Goal: Task Accomplishment & Management: Manage account settings

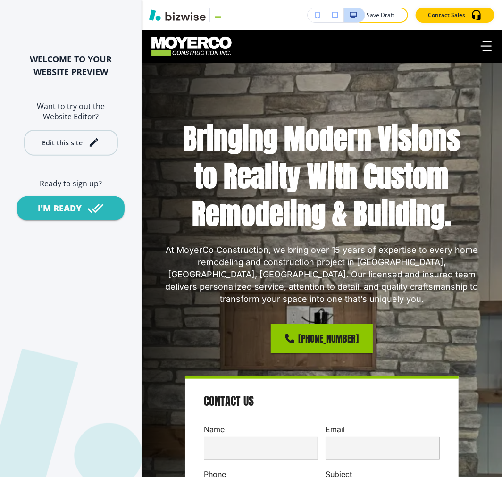
click at [80, 139] on div "Edit this site" at bounding box center [62, 142] width 41 height 7
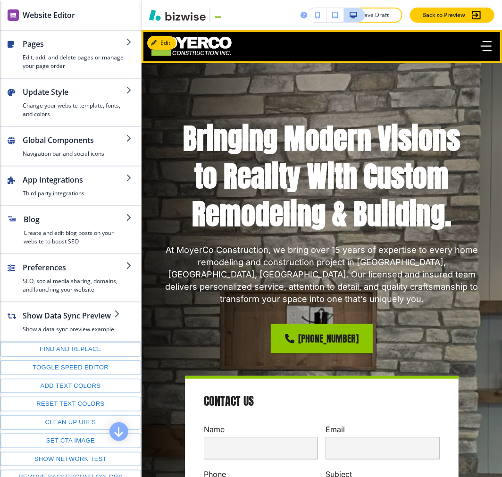
click at [481, 44] on icon "button" at bounding box center [486, 46] width 11 height 10
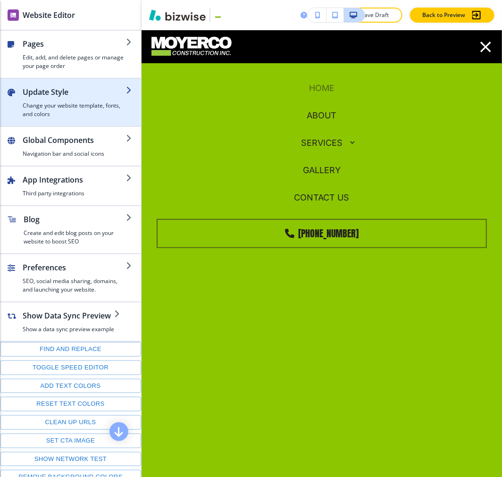
click at [102, 119] on button "Update Style Change your website template, fonts, and colors" at bounding box center [70, 102] width 141 height 47
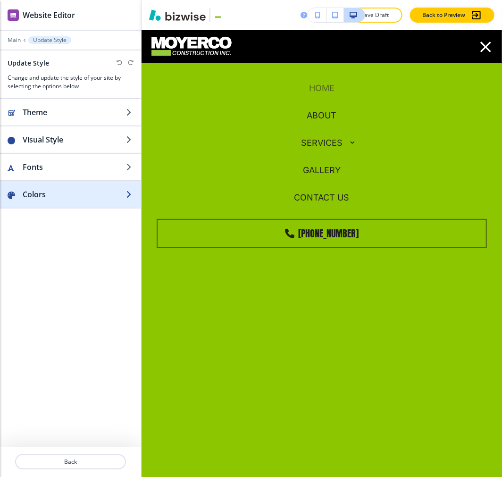
click at [77, 201] on div "button" at bounding box center [70, 204] width 141 height 8
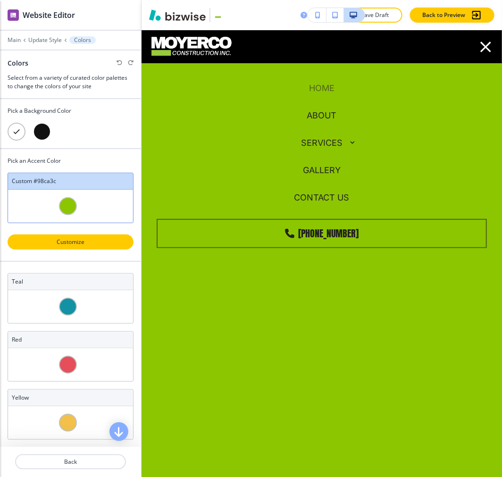
click at [85, 241] on p "Customize" at bounding box center [71, 242] width 102 height 8
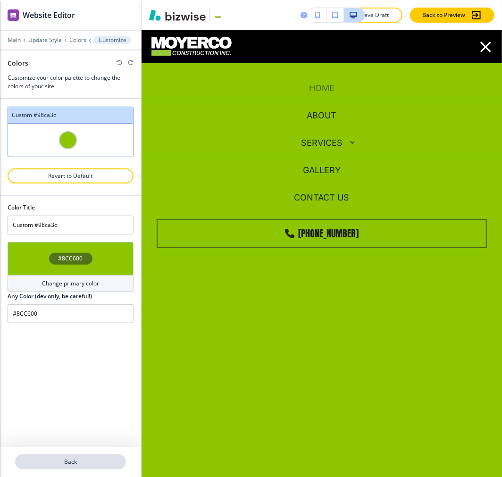
click at [96, 466] on p "Back" at bounding box center [70, 462] width 109 height 8
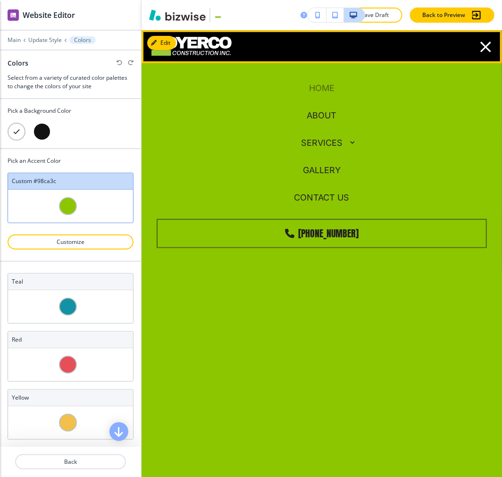
click at [477, 46] on icon "button" at bounding box center [486, 47] width 18 height 18
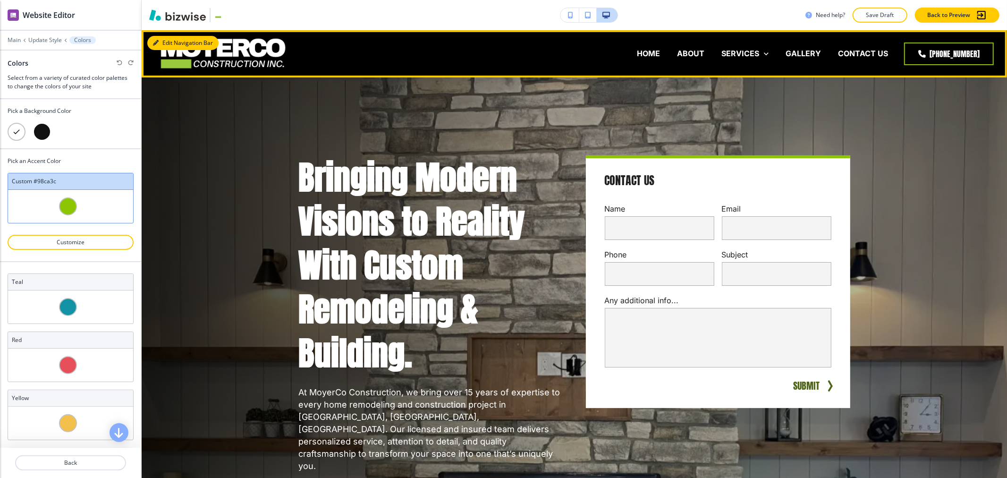
click at [161, 40] on button "Edit Navigation Bar" at bounding box center [182, 43] width 71 height 14
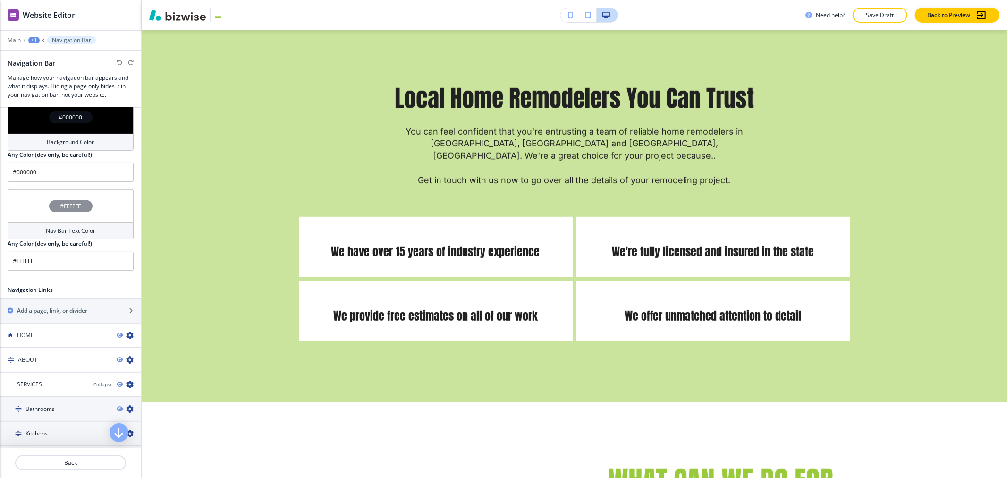
scroll to position [3410, 0]
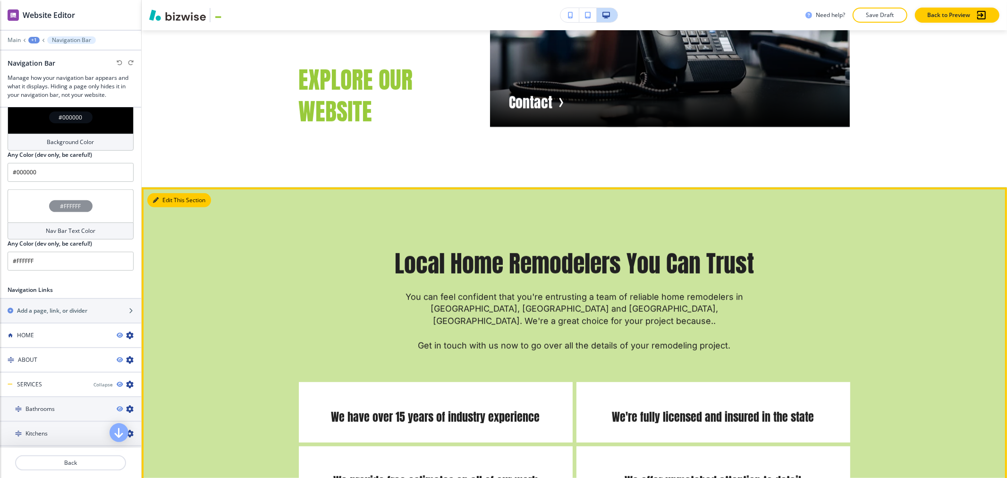
click at [169, 193] on button "Edit This Section" at bounding box center [179, 200] width 64 height 14
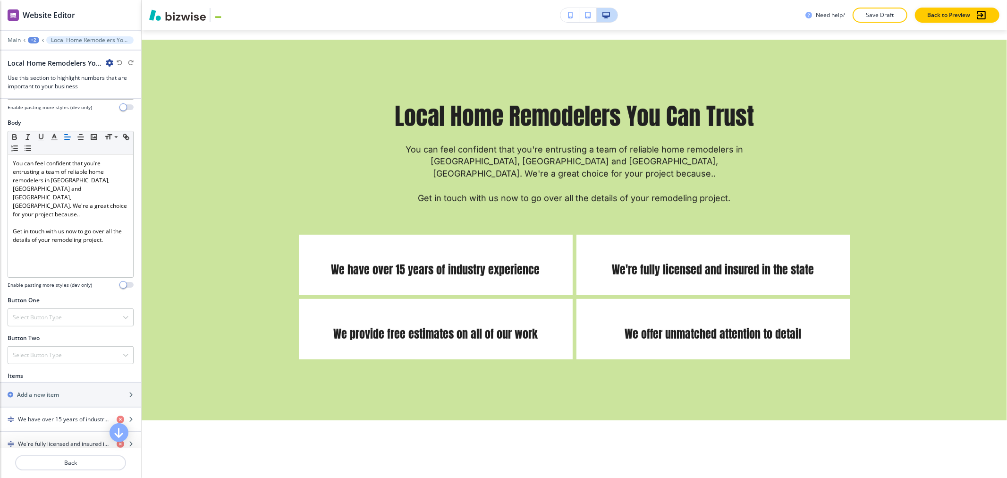
scroll to position [367, 0]
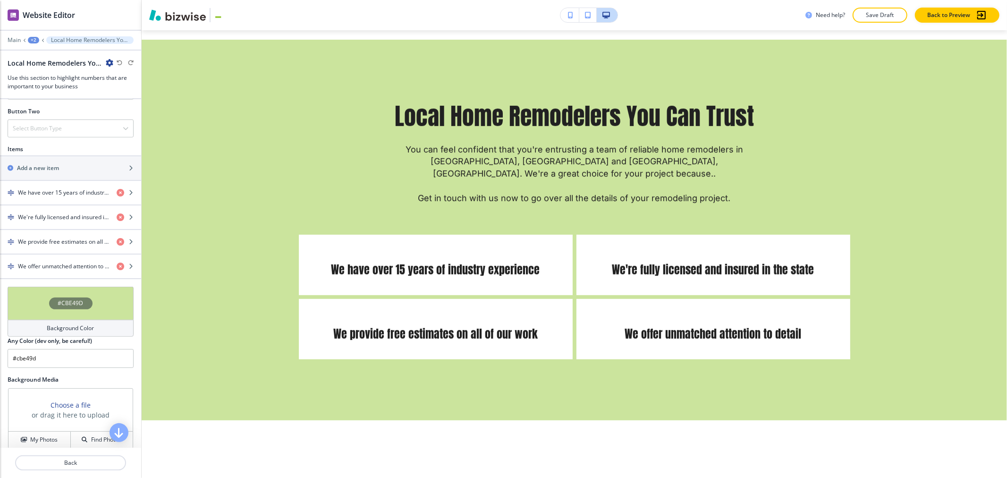
click at [69, 309] on div "#CBE49D" at bounding box center [70, 303] width 43 height 12
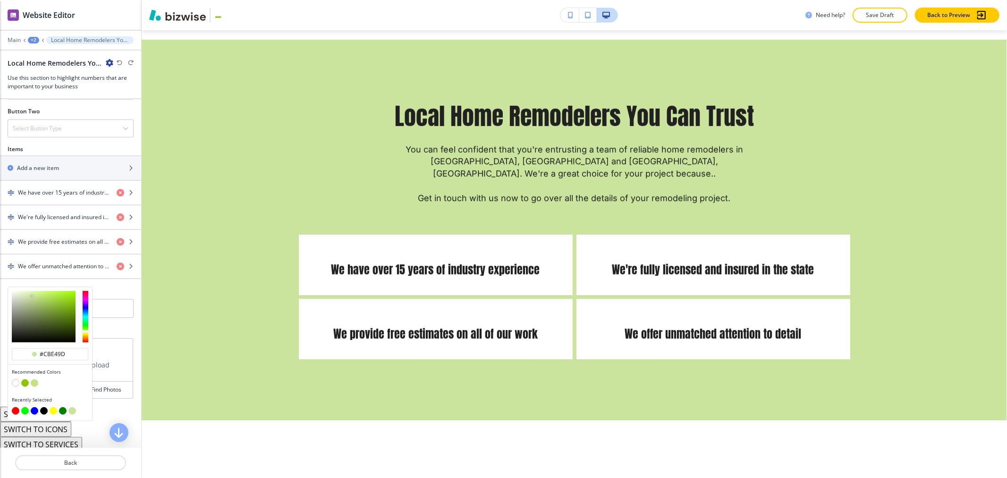
type input "#171816"
click at [16, 339] on div at bounding box center [44, 316] width 64 height 51
type input "#171816"
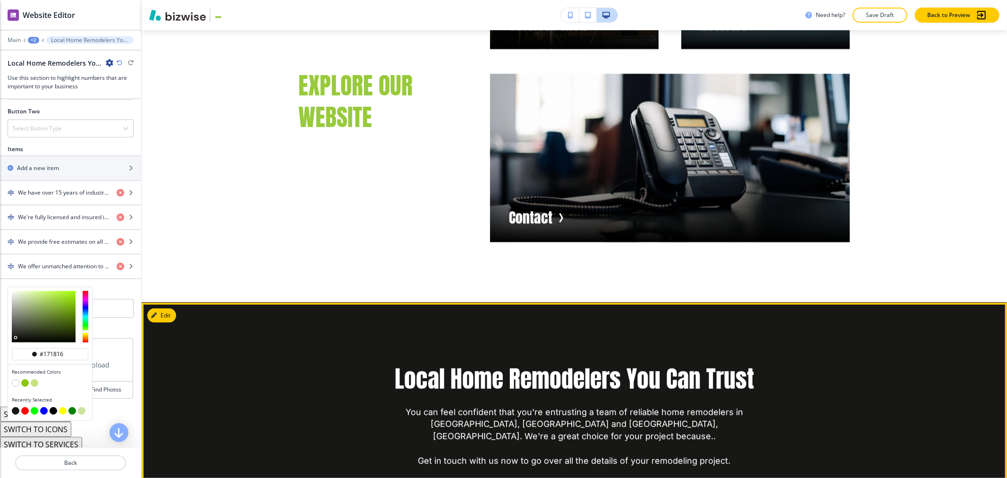
scroll to position [3348, 0]
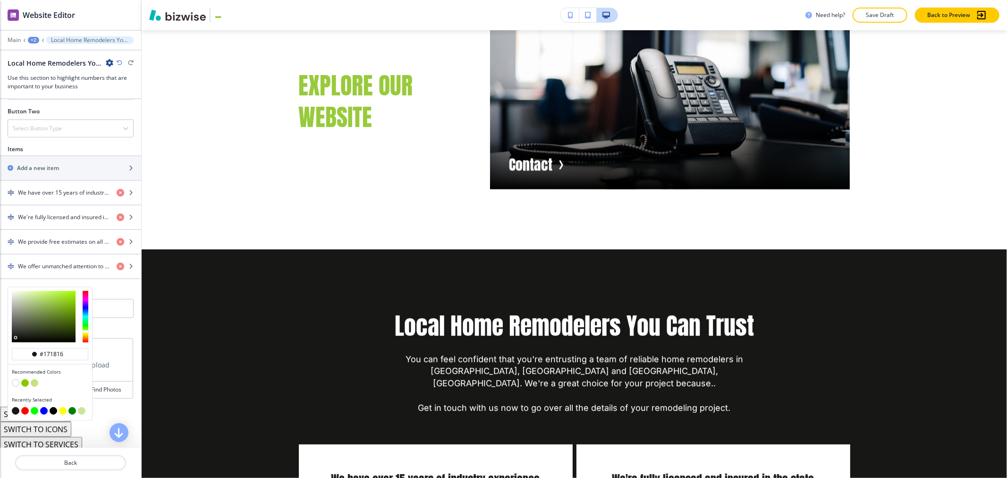
click at [125, 287] on div "Items Add a new item We have over 15 years of industry experience We're fully l…" at bounding box center [70, 216] width 141 height 142
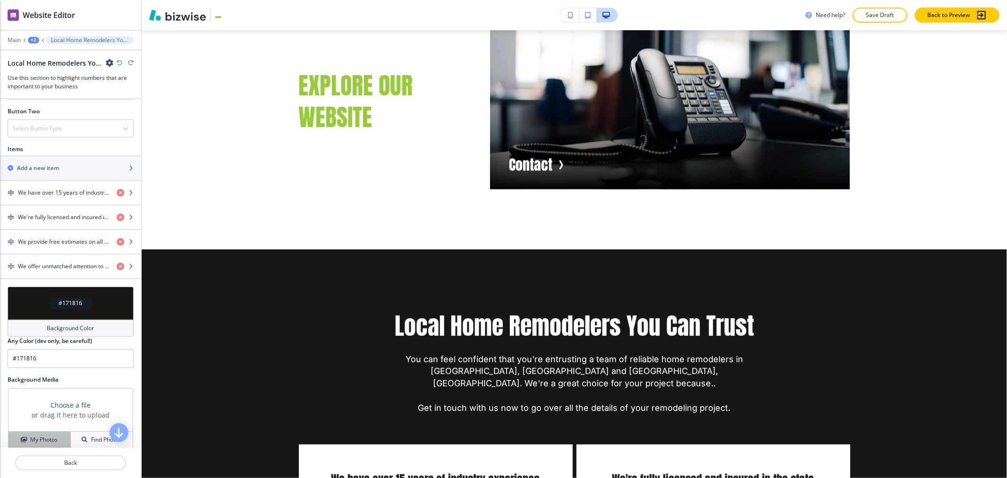
click at [45, 440] on h4 "My Photos" at bounding box center [43, 439] width 27 height 8
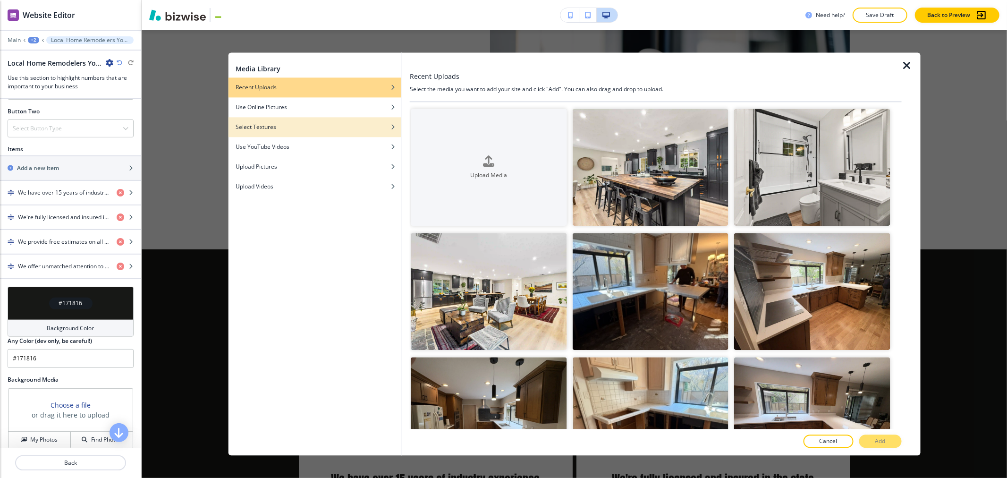
click at [304, 133] on div "button" at bounding box center [314, 134] width 173 height 6
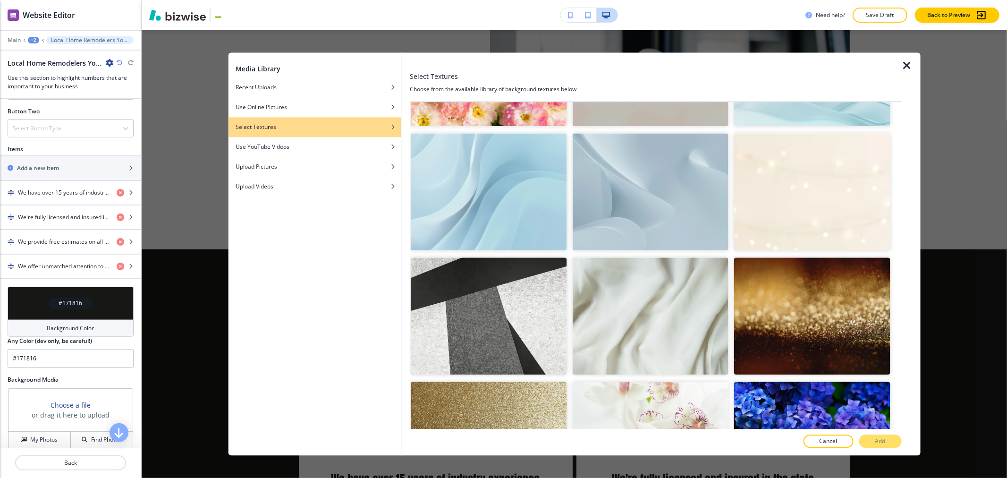
scroll to position [210, 0]
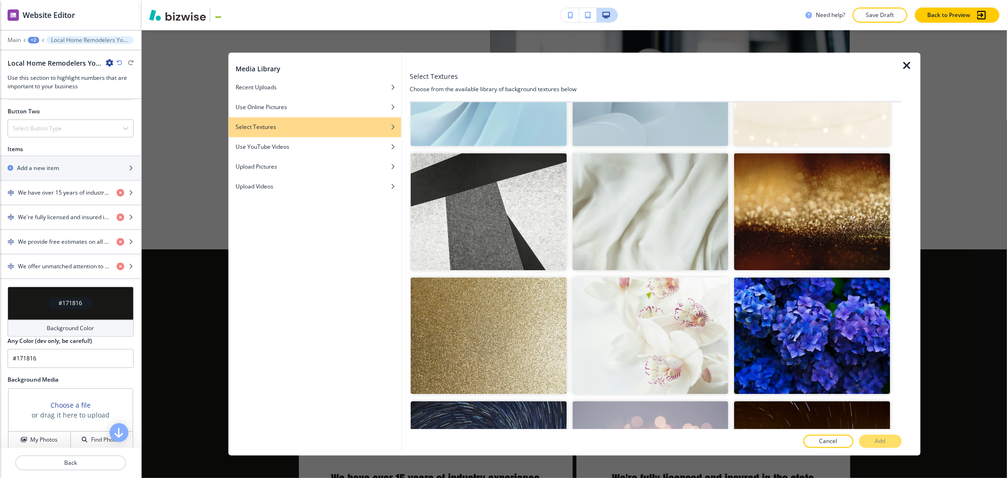
click at [502, 214] on img "button" at bounding box center [489, 211] width 156 height 117
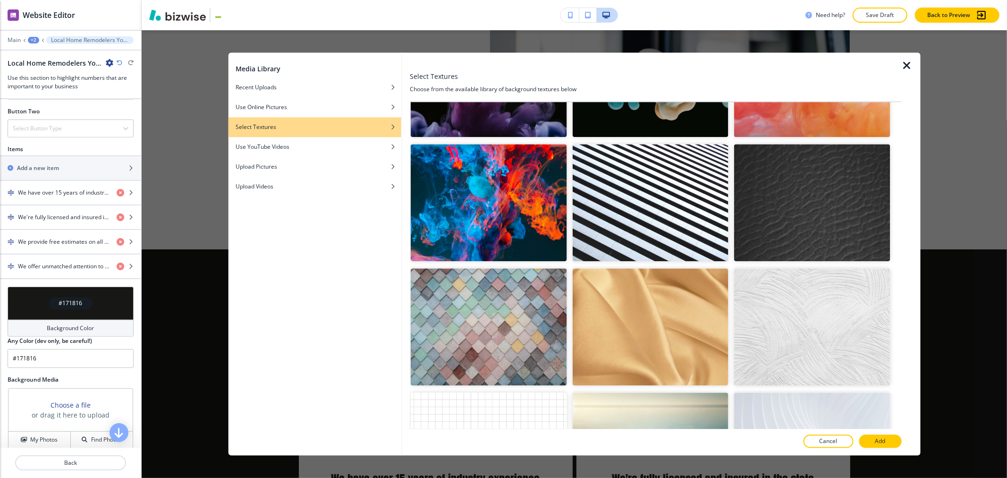
scroll to position [787, 0]
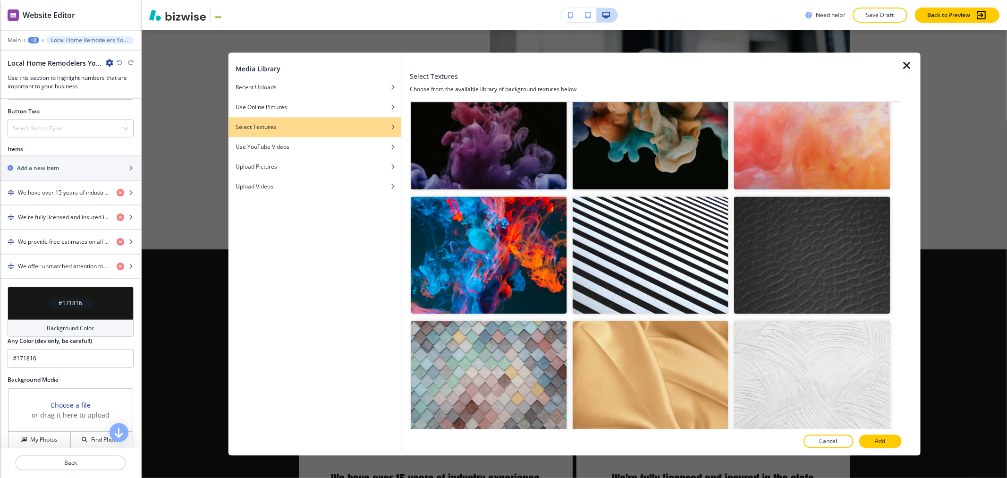
click at [502, 239] on img "button" at bounding box center [812, 254] width 156 height 117
click at [502, 255] on img "button" at bounding box center [812, 254] width 156 height 117
click at [502, 260] on img "button" at bounding box center [812, 254] width 156 height 117
click at [502, 261] on img "button" at bounding box center [812, 254] width 156 height 117
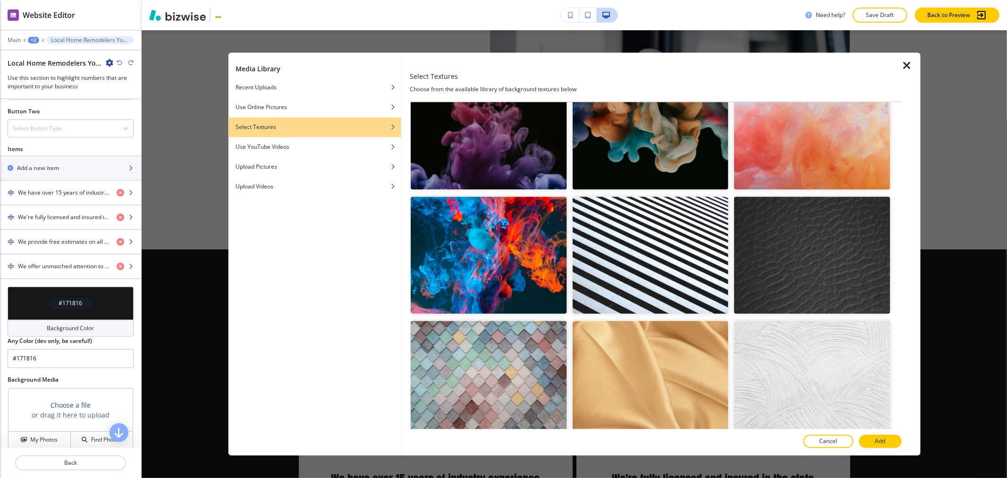
click at [502, 261] on img "button" at bounding box center [812, 254] width 156 height 117
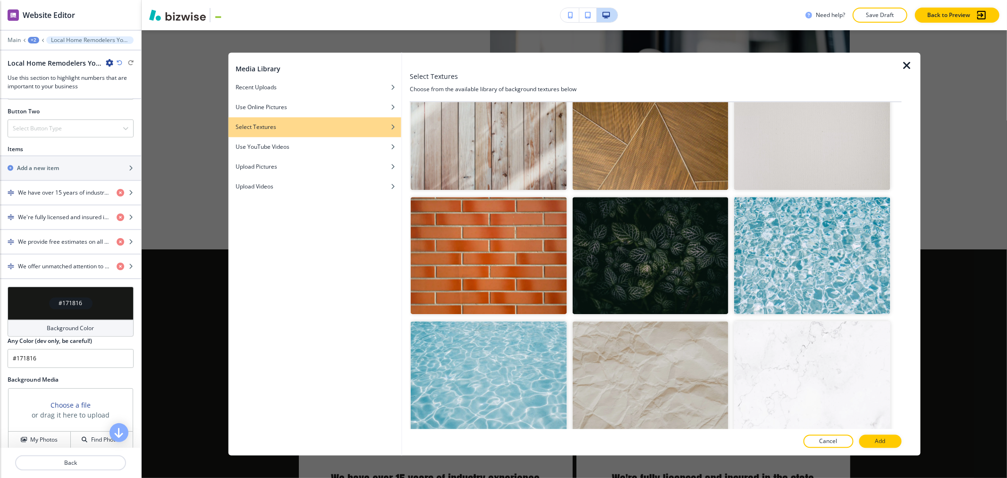
scroll to position [2025, 0]
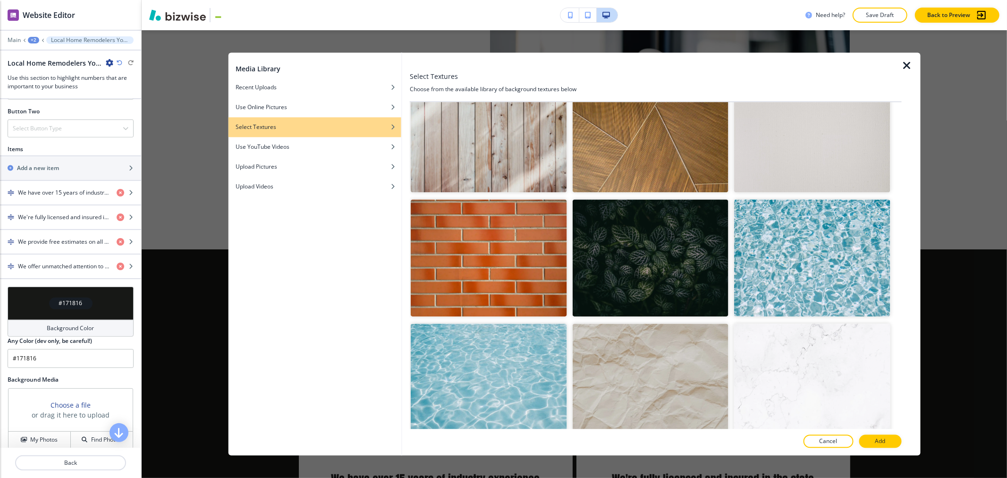
click at [502, 60] on icon "button" at bounding box center [907, 65] width 11 height 11
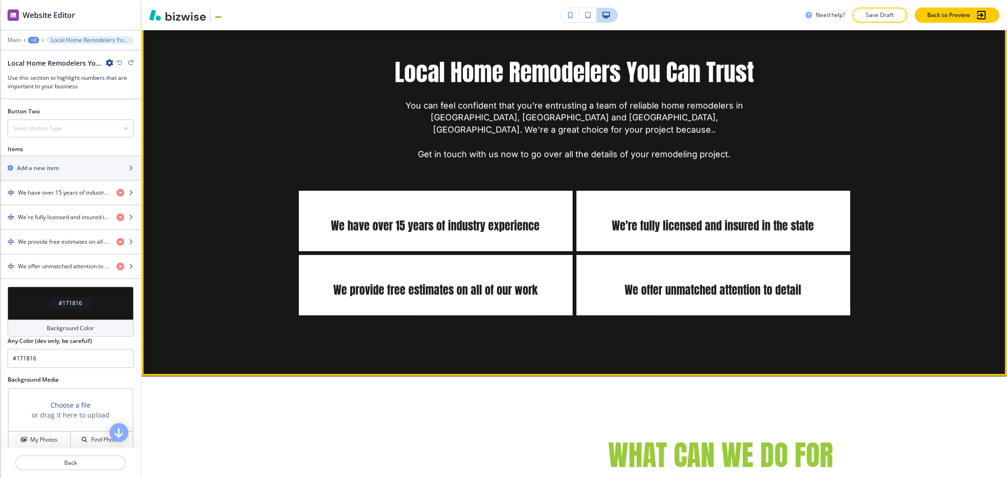
scroll to position [3610, 0]
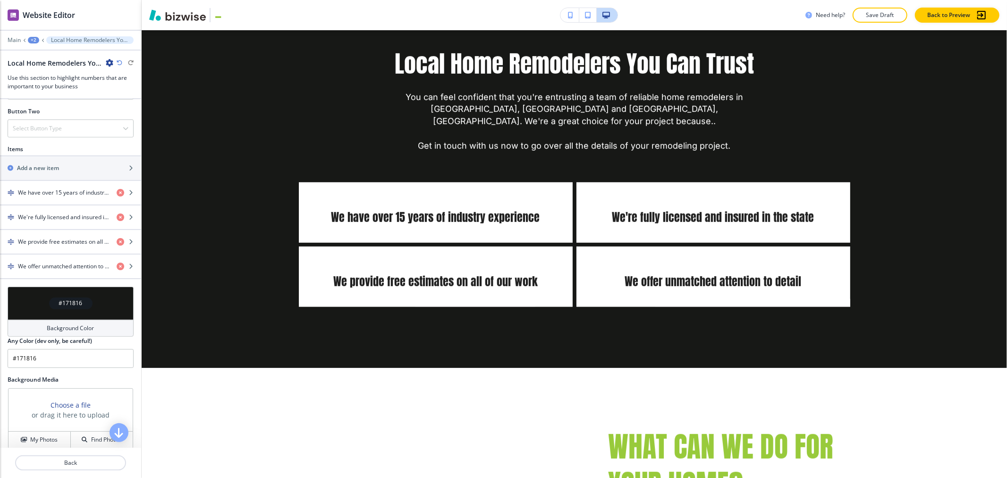
click at [68, 412] on h3 "or drag it here to upload" at bounding box center [71, 415] width 78 height 10
click at [40, 444] on h4 "My Photos" at bounding box center [43, 439] width 27 height 8
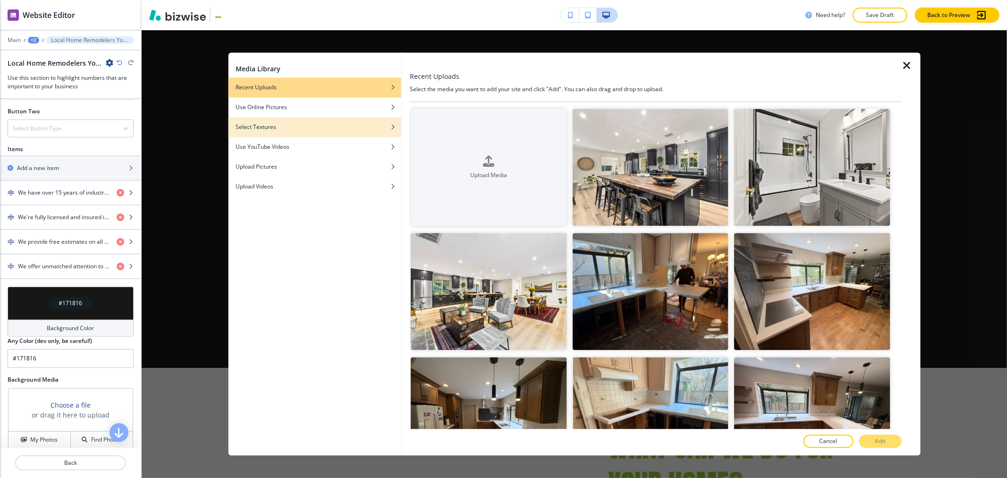
click at [280, 121] on div "button" at bounding box center [314, 120] width 173 height 6
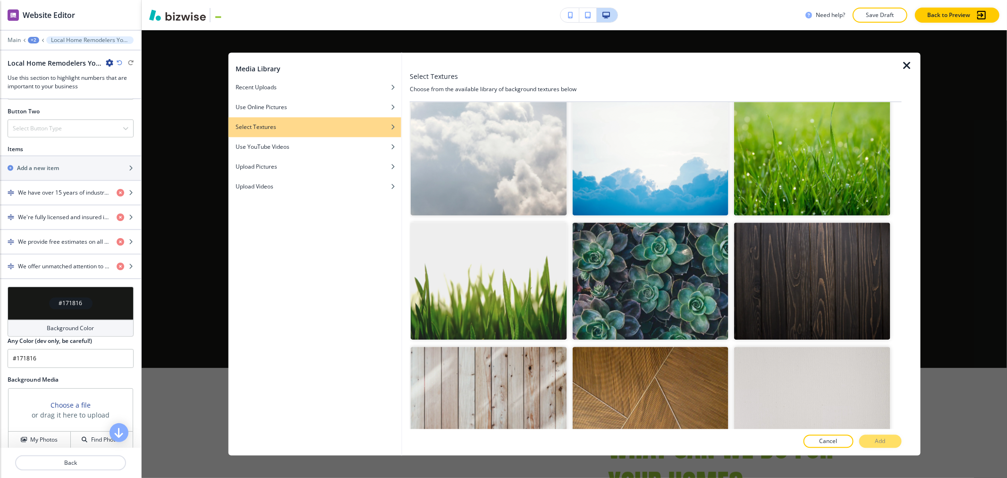
scroll to position [1731, 0]
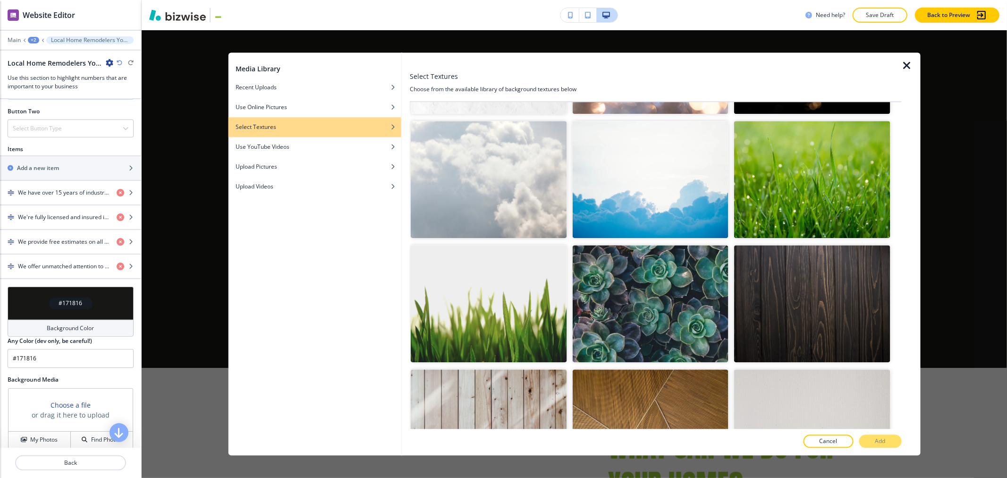
click at [502, 275] on img "button" at bounding box center [812, 303] width 156 height 117
click at [502, 446] on button "Add" at bounding box center [880, 441] width 42 height 13
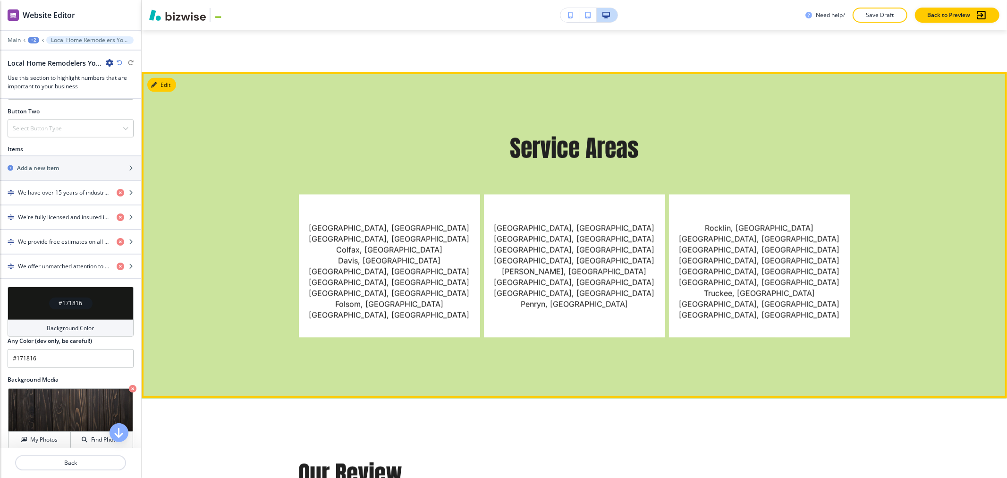
scroll to position [4344, 0]
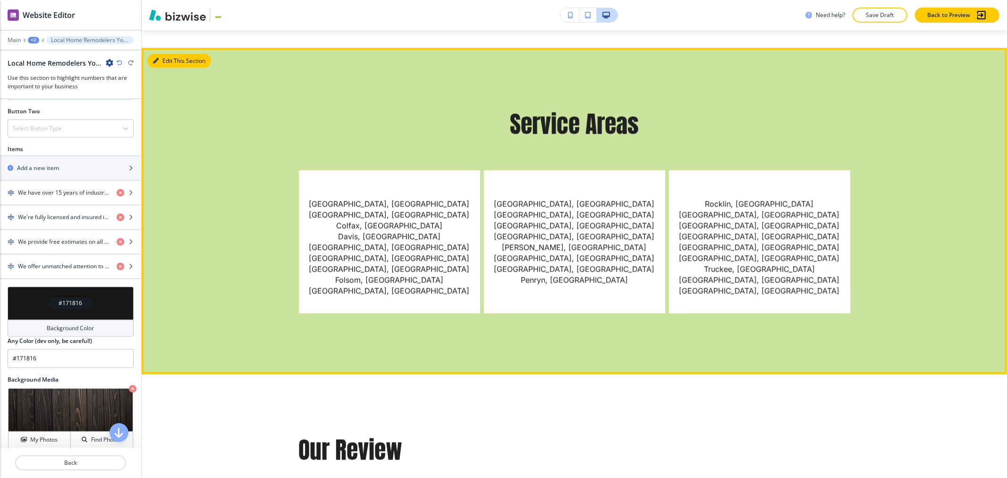
click at [163, 54] on button "Edit This Section" at bounding box center [179, 61] width 64 height 14
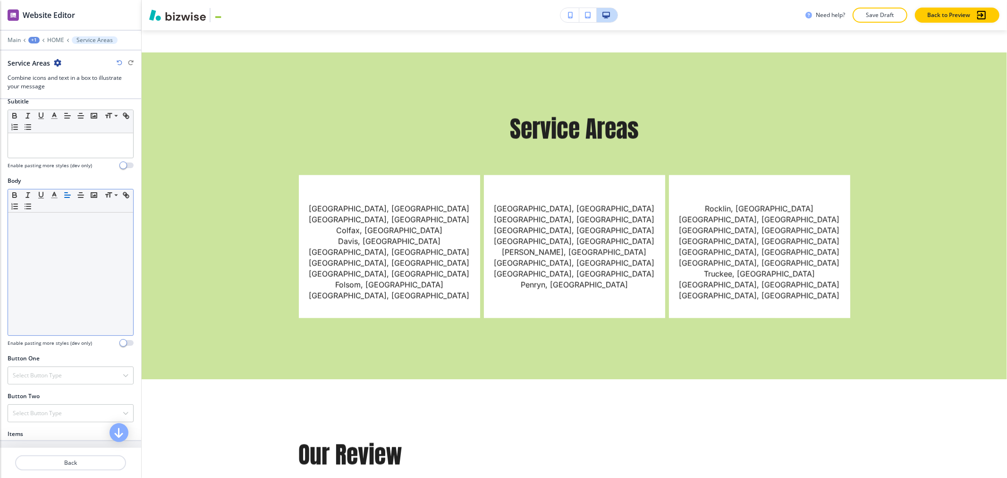
scroll to position [367, 0]
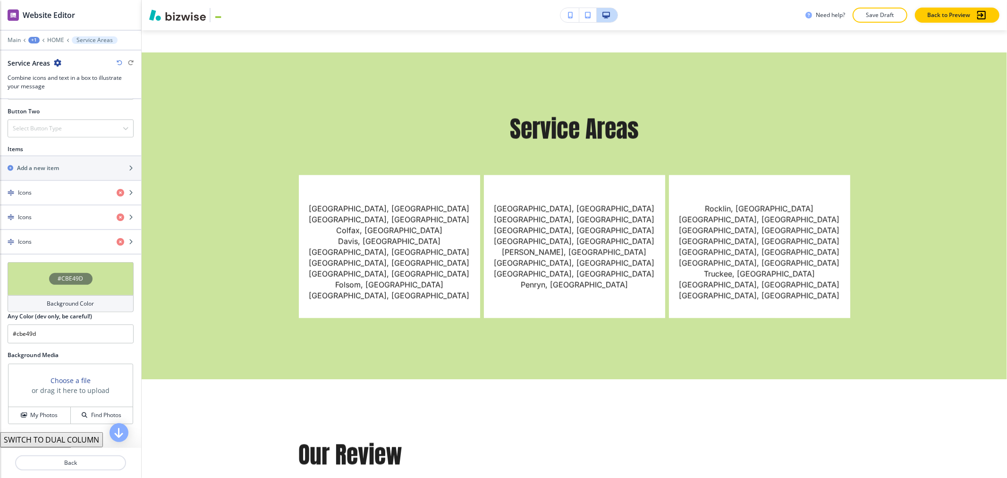
click at [65, 281] on h4 "#CBE49D" at bounding box center [70, 278] width 25 height 8
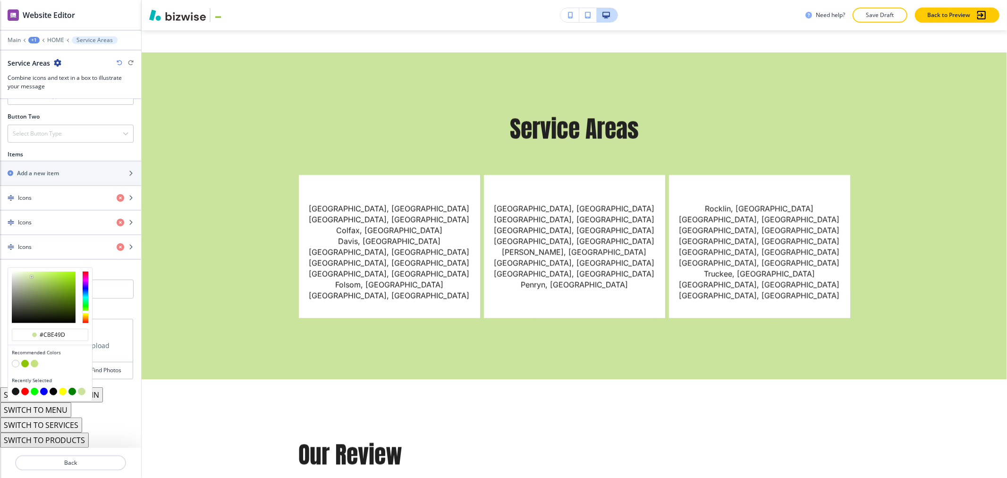
scroll to position [363, 0]
click at [11, 39] on p "Main" at bounding box center [14, 40] width 13 height 7
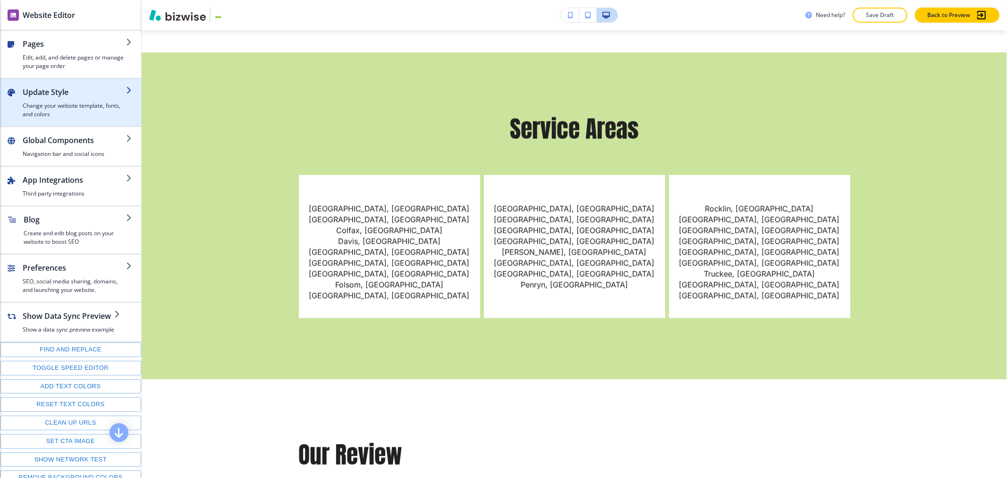
click at [53, 110] on h4 "Change your website template, fonts, and colors" at bounding box center [74, 110] width 103 height 17
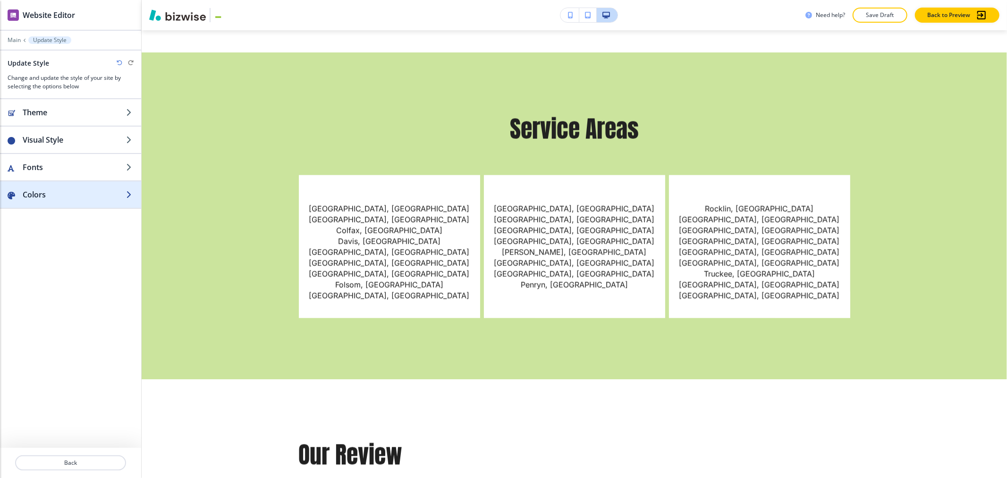
click at [58, 189] on button "Colors" at bounding box center [70, 194] width 141 height 26
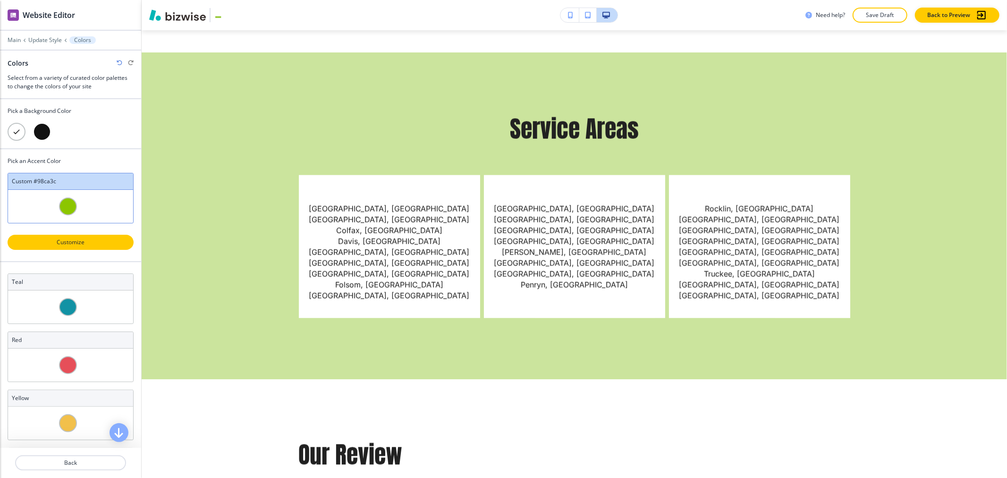
click at [85, 238] on p "Customize" at bounding box center [71, 242] width 102 height 8
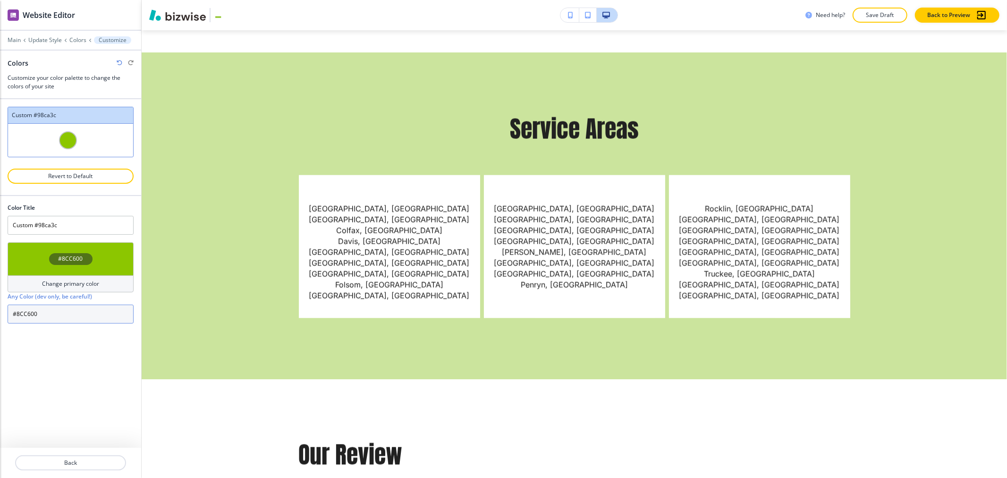
drag, startPoint x: 79, startPoint y: 314, endPoint x: 13, endPoint y: 310, distance: 66.2
click at [13, 310] on input "#8CC600" at bounding box center [71, 314] width 126 height 19
click at [13, 42] on p "Main" at bounding box center [14, 40] width 13 height 7
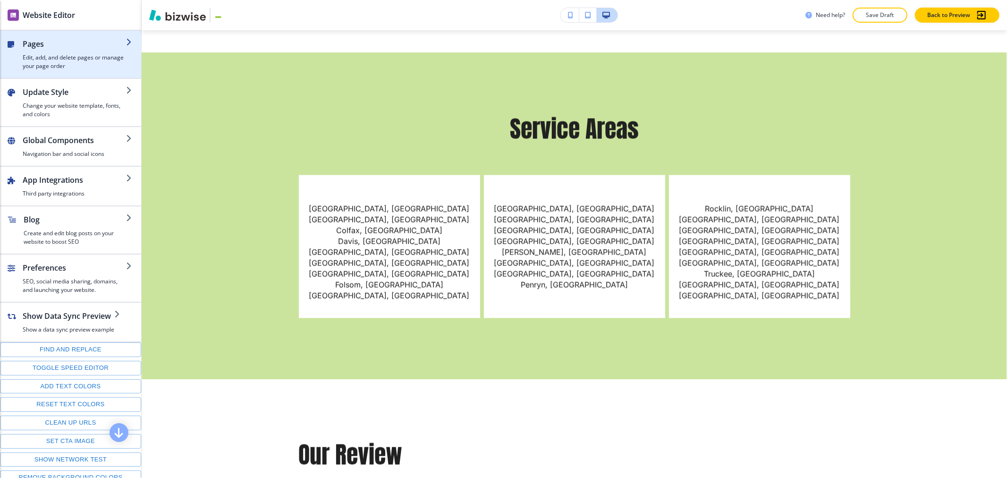
click at [70, 57] on h4 "Edit, add, and delete pages or manage your page order" at bounding box center [74, 61] width 103 height 17
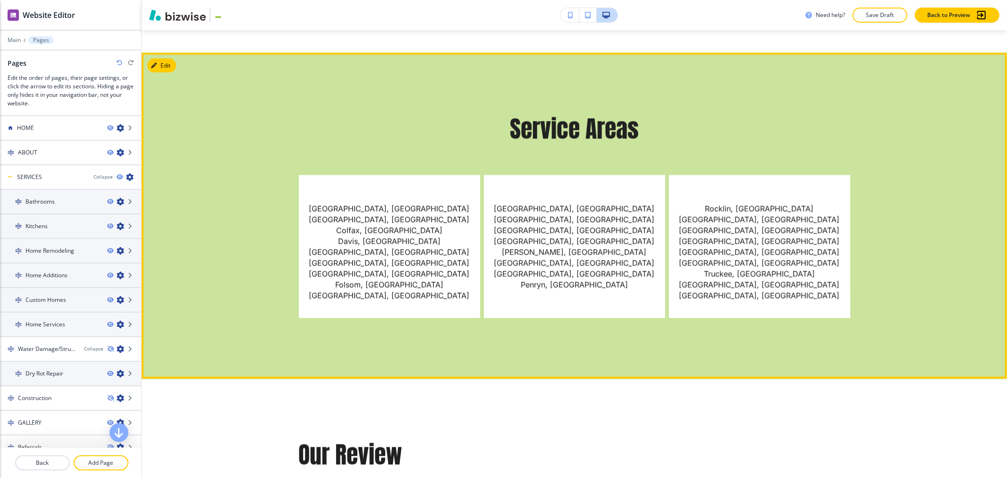
click at [201, 126] on div "Service Areas Auburn, CA Citrus Heights, CA Colfax, CA Davis, CA El Dorado Hill…" at bounding box center [574, 216] width 865 height 326
click at [157, 53] on div "Service Areas Auburn, CA Citrus Heights, CA Colfax, CA Davis, CA El Dorado Hill…" at bounding box center [574, 216] width 865 height 326
click at [161, 59] on button "Edit" at bounding box center [161, 66] width 29 height 14
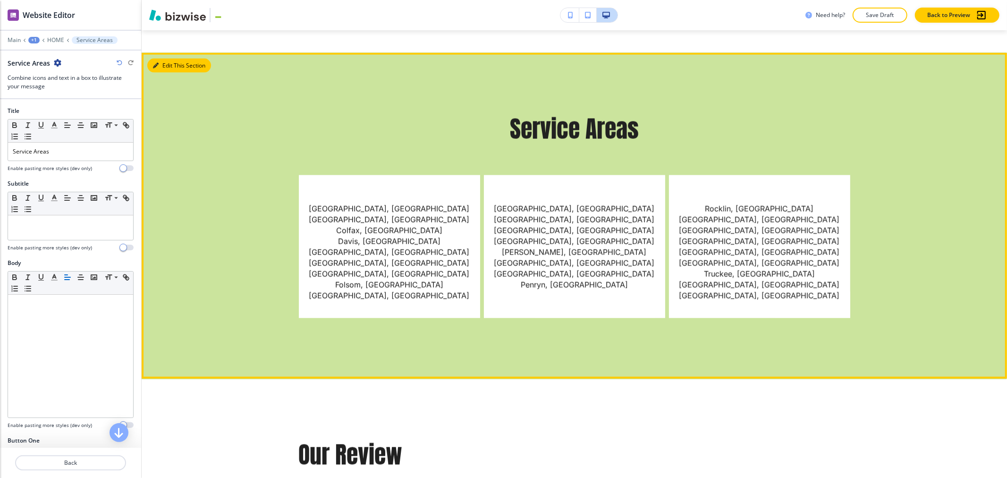
click at [156, 63] on icon "button" at bounding box center [156, 66] width 6 height 6
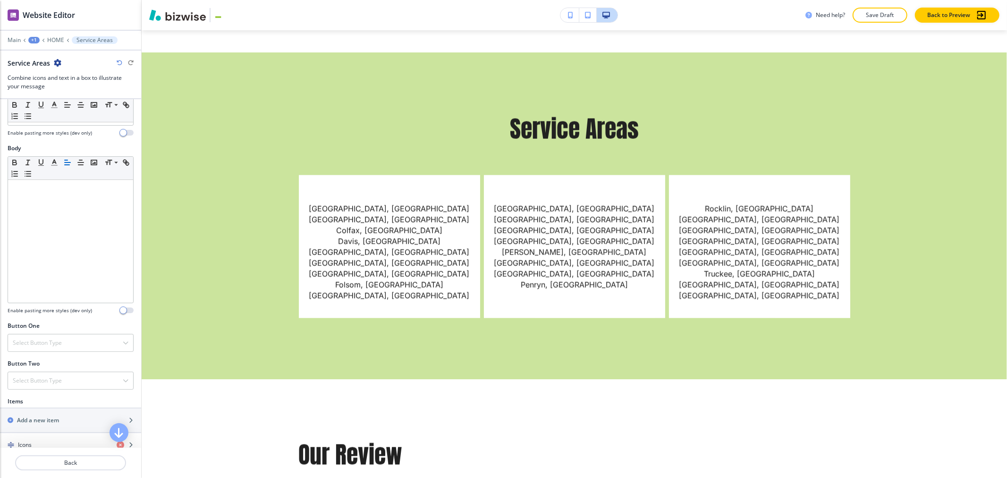
scroll to position [314, 0]
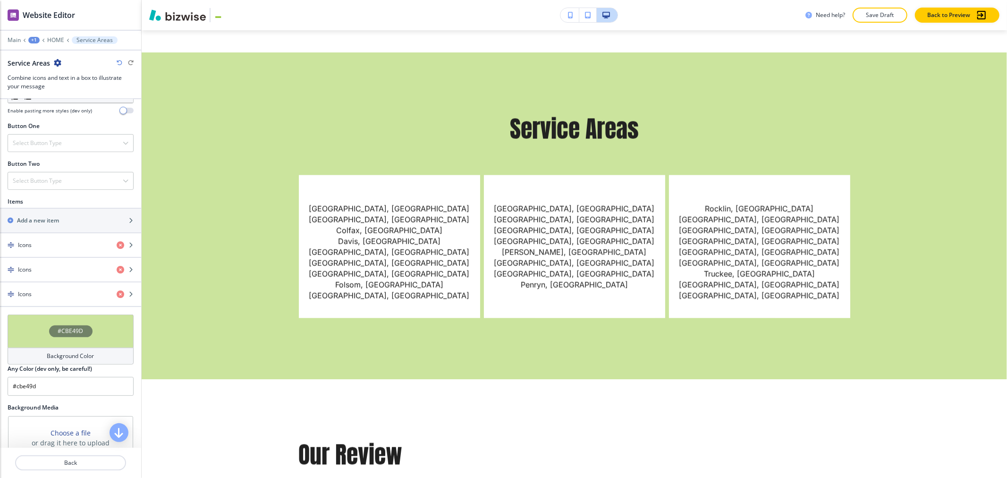
click at [41, 330] on div "#CBE49D" at bounding box center [71, 330] width 126 height 33
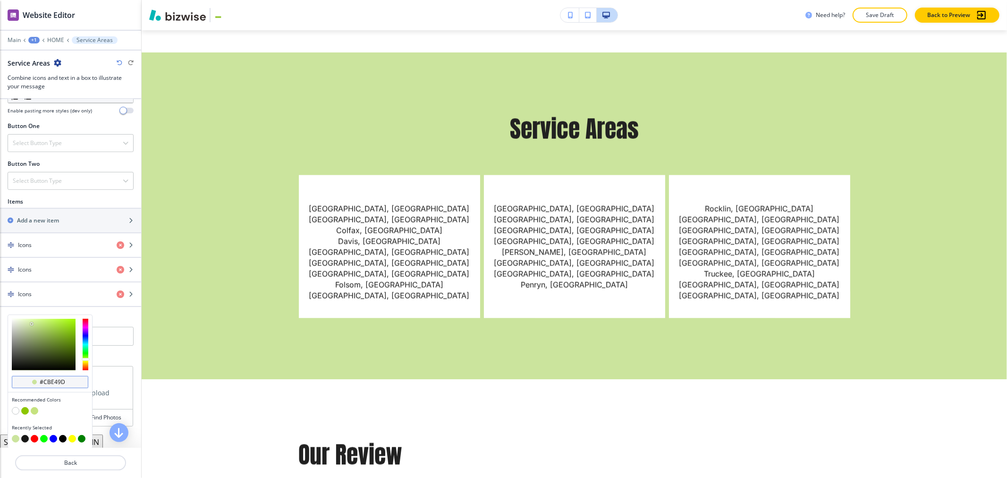
drag, startPoint x: 68, startPoint y: 381, endPoint x: 40, endPoint y: 382, distance: 28.3
click at [40, 382] on input "#cbe49d" at bounding box center [55, 382] width 33 height 8
paste input "8CC600"
type input "#8CC600"
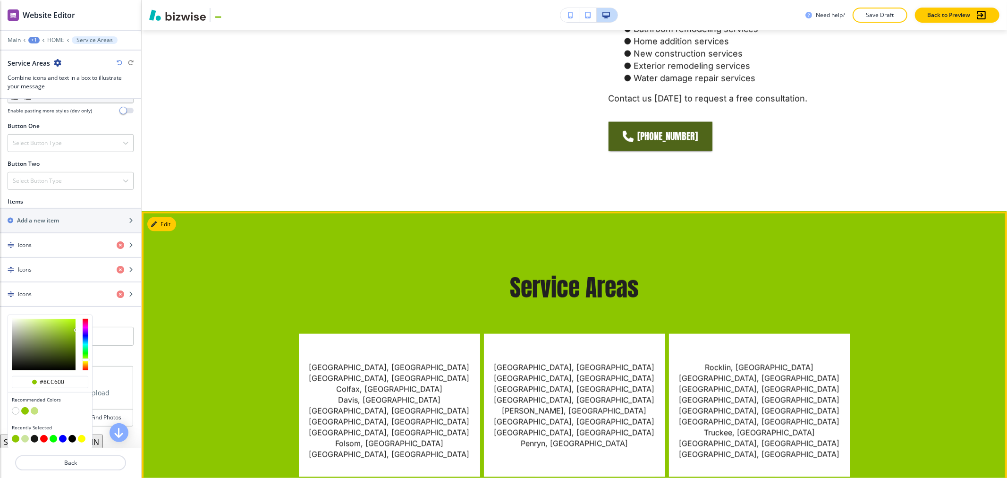
scroll to position [4182, 0]
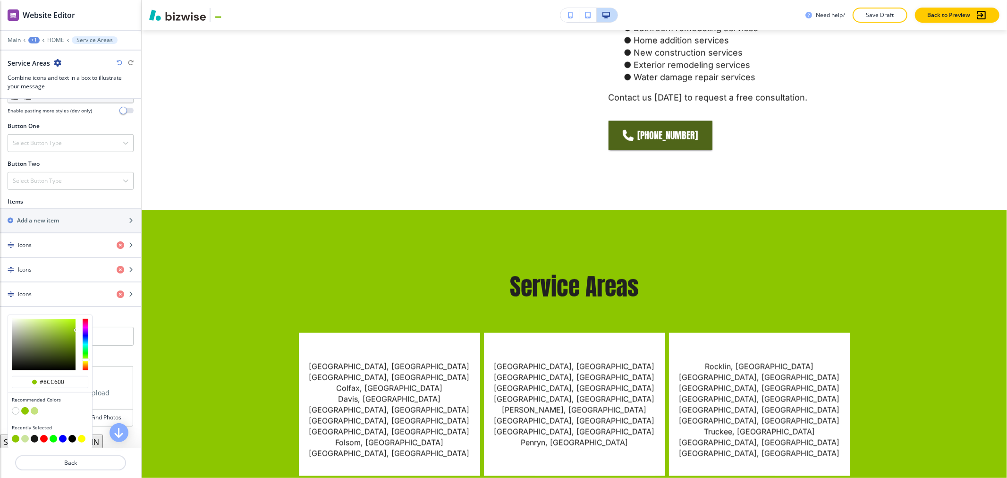
type input "#ccd3bb"
click at [19, 329] on div at bounding box center [44, 344] width 64 height 51
type input "#ccd3bb"
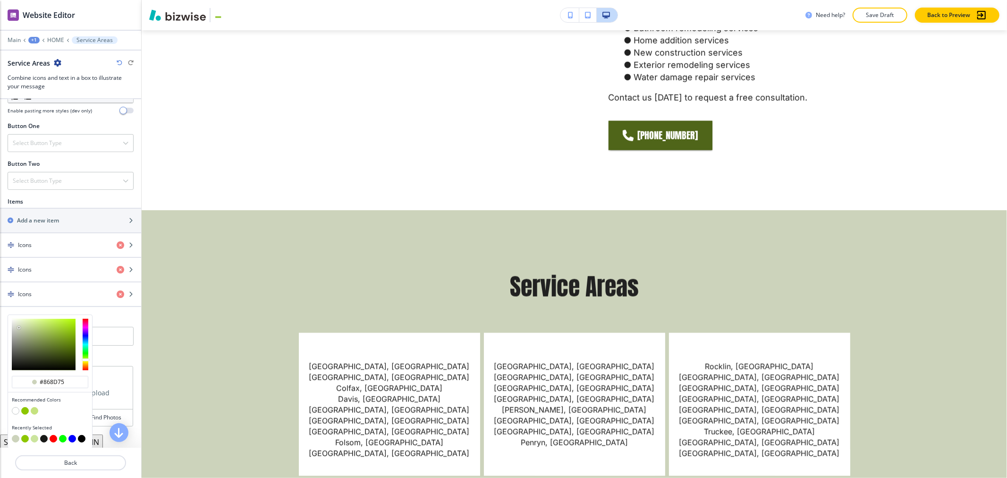
type input "#838a73"
click at [23, 343] on div at bounding box center [44, 344] width 64 height 51
type input "#838a73"
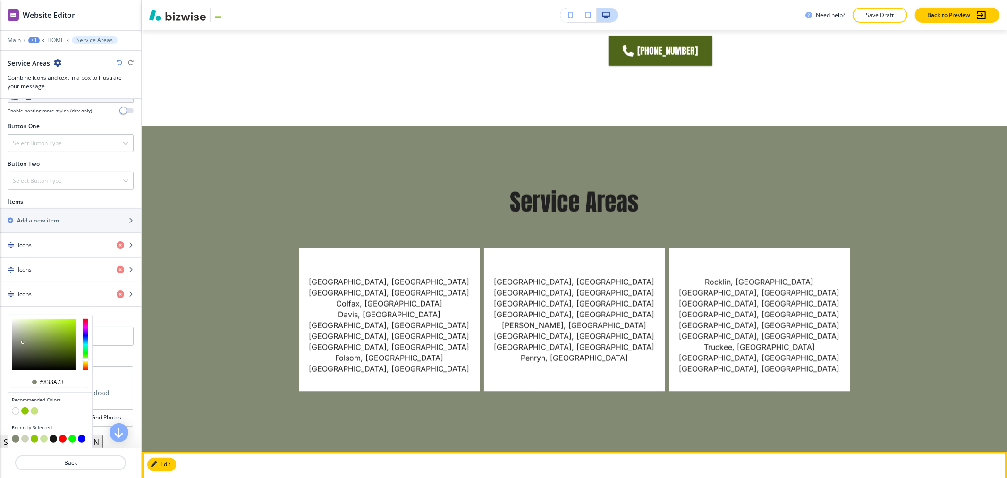
scroll to position [4250, 0]
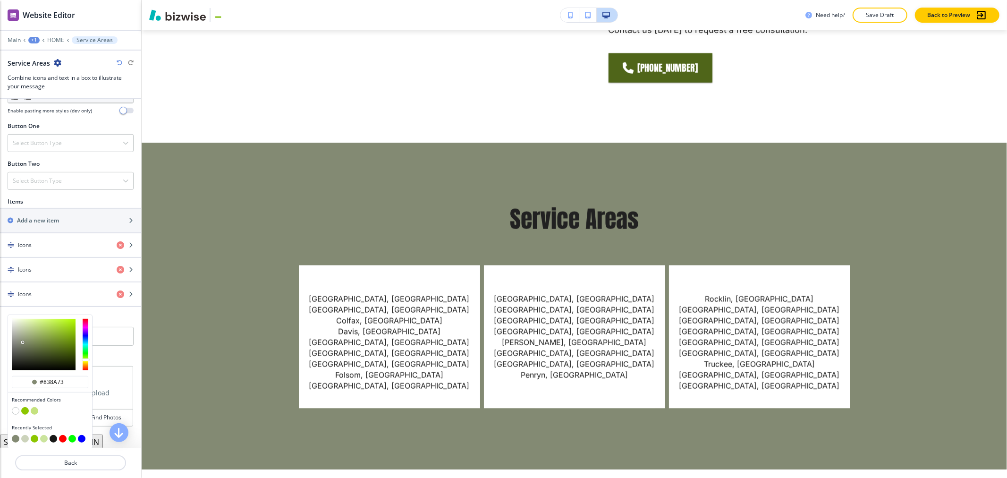
type input "#0e0e0e"
click at [12, 368] on div at bounding box center [44, 344] width 64 height 51
type input "#0e0e0e"
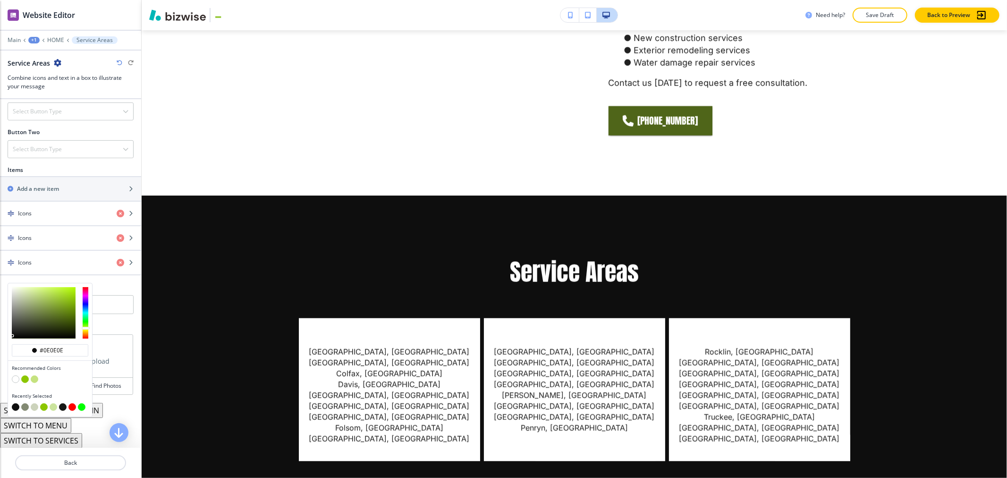
scroll to position [363, 0]
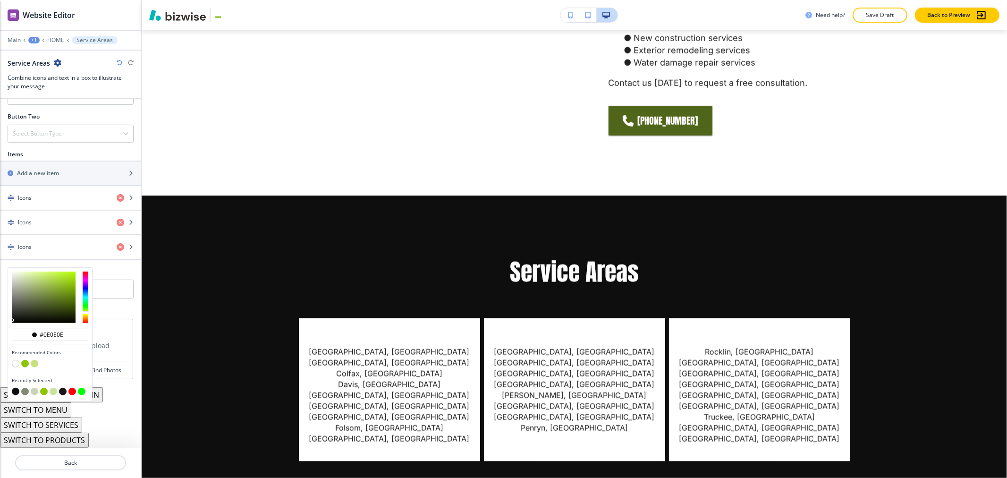
click at [121, 398] on div "Title Small Normal Large Huge Service Areas Enable pasting more styles (dev onl…" at bounding box center [70, 273] width 141 height 348
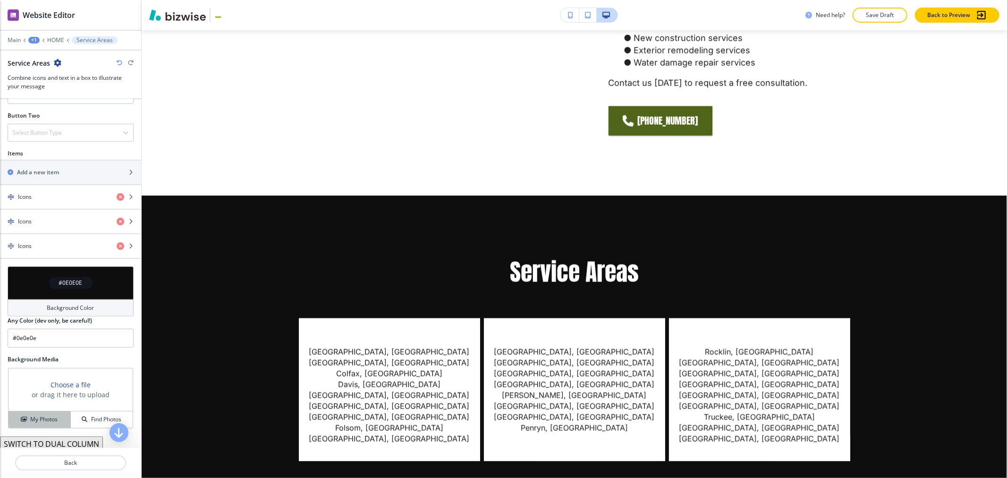
click at [35, 418] on h4 "My Photos" at bounding box center [43, 419] width 27 height 8
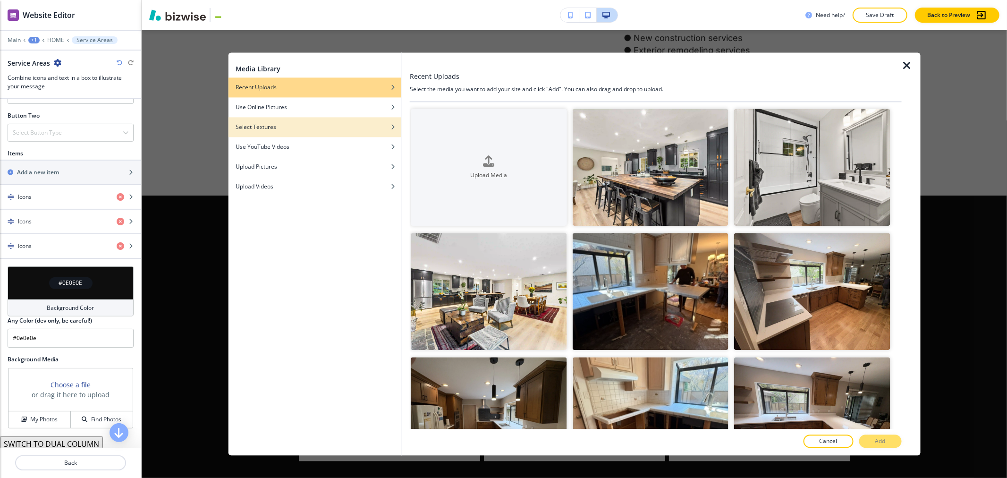
click at [300, 133] on div "button" at bounding box center [314, 134] width 173 height 6
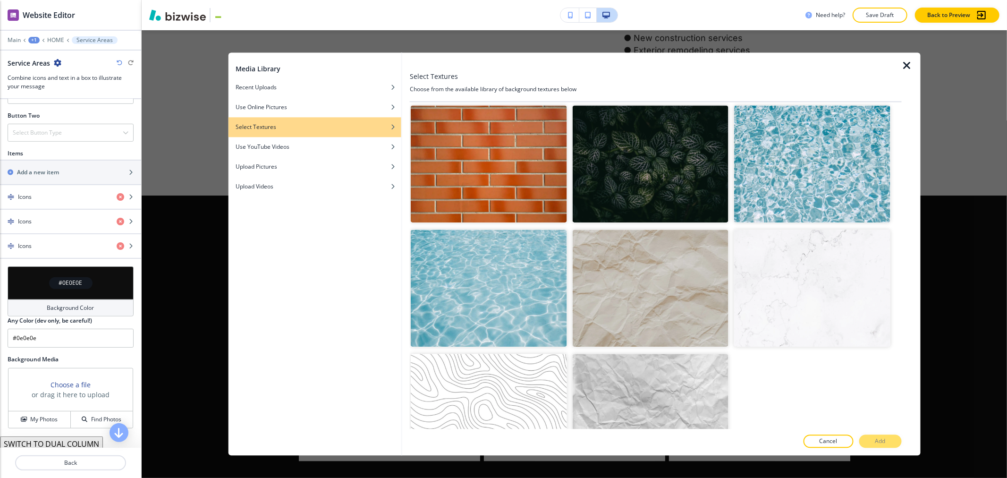
scroll to position [2130, 0]
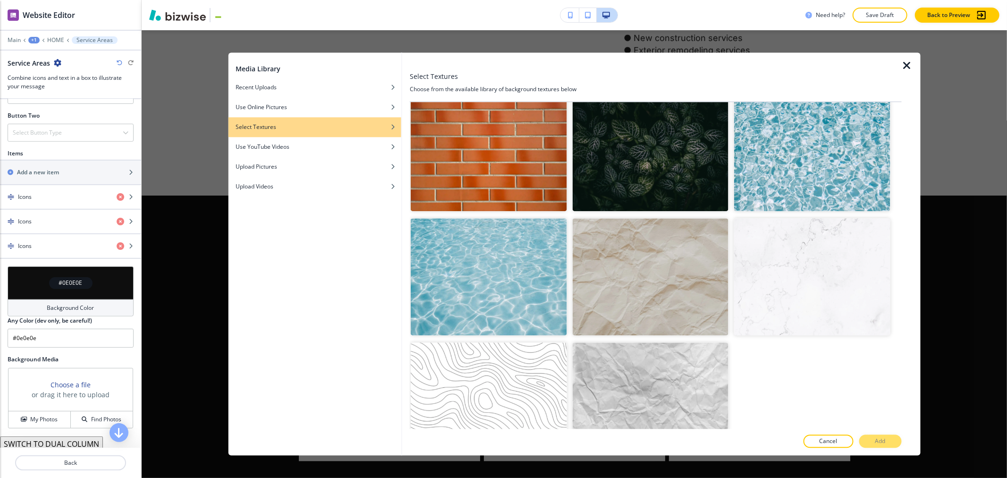
click at [494, 367] on img "button" at bounding box center [489, 400] width 156 height 117
click at [502, 435] on button "Add" at bounding box center [880, 441] width 42 height 13
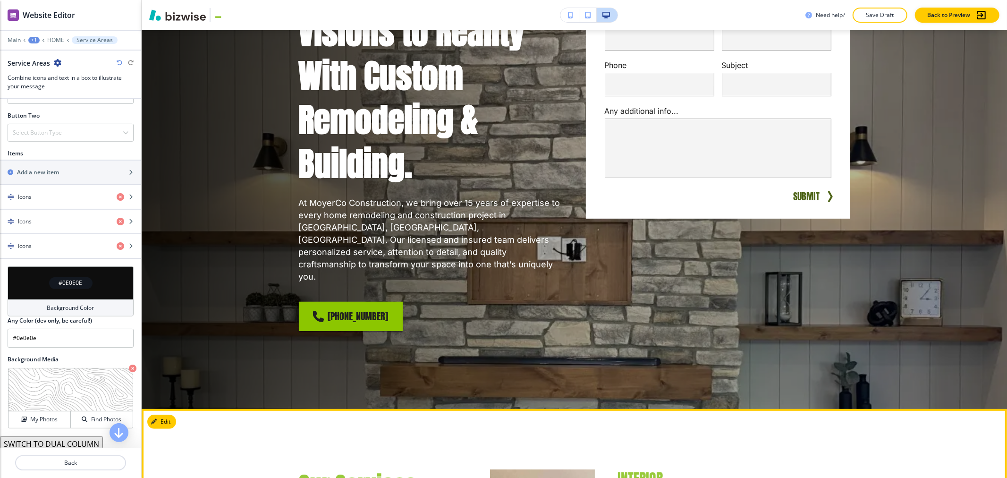
scroll to position [0, 0]
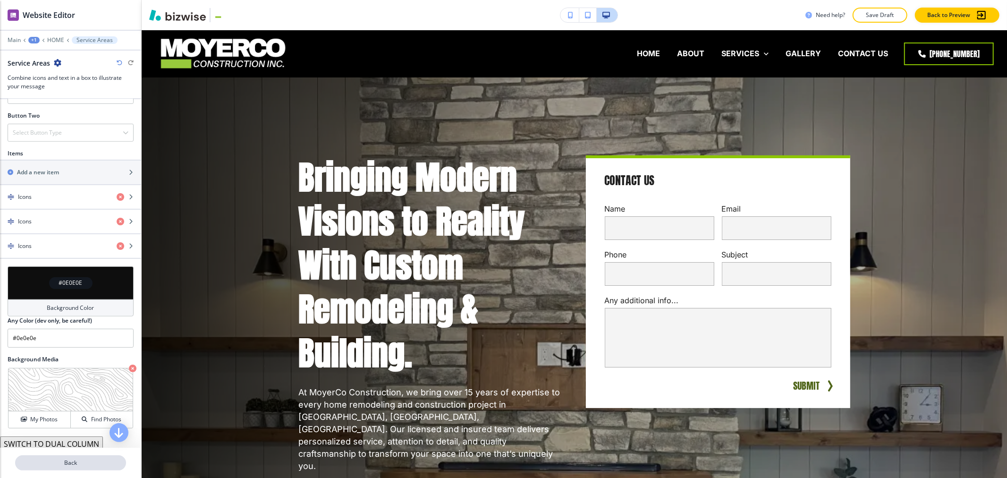
click at [76, 460] on p "Back" at bounding box center [70, 462] width 109 height 8
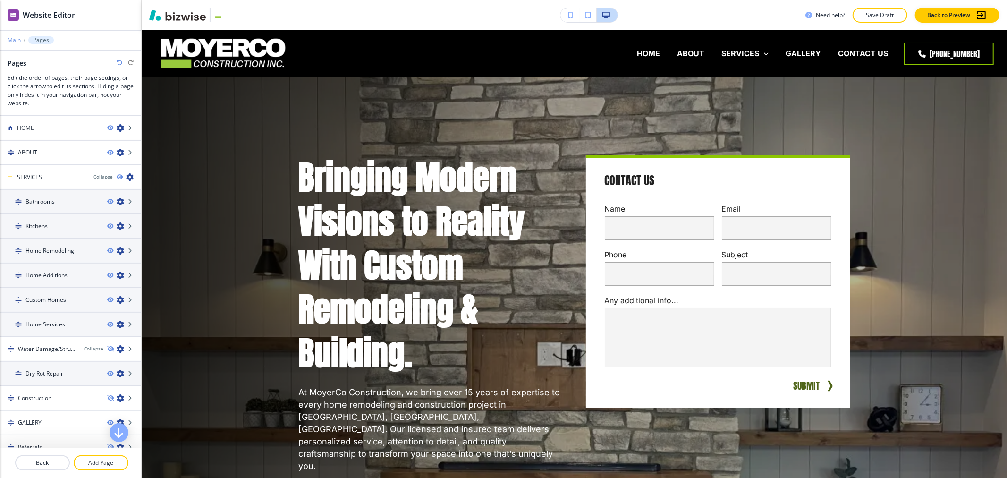
click at [15, 38] on p "Main" at bounding box center [14, 40] width 13 height 7
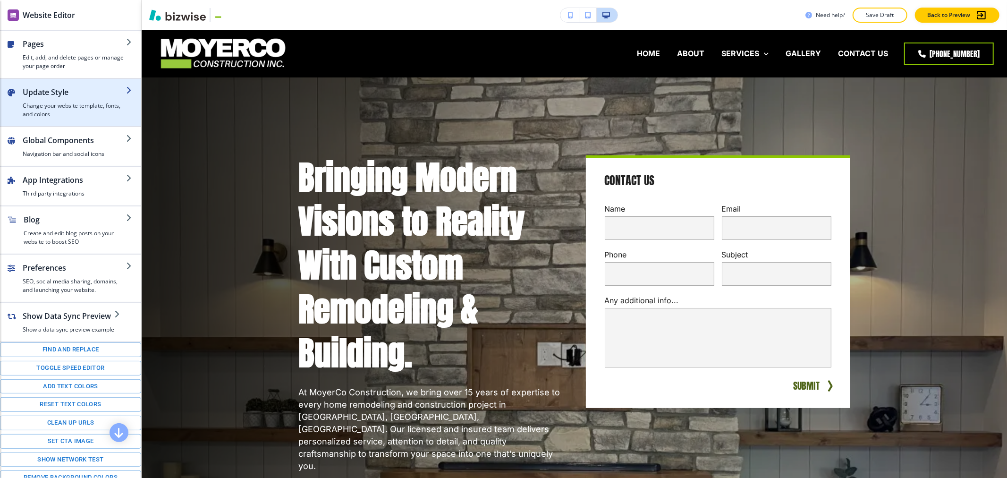
click at [80, 103] on h4 "Change your website template, fonts, and colors" at bounding box center [74, 110] width 103 height 17
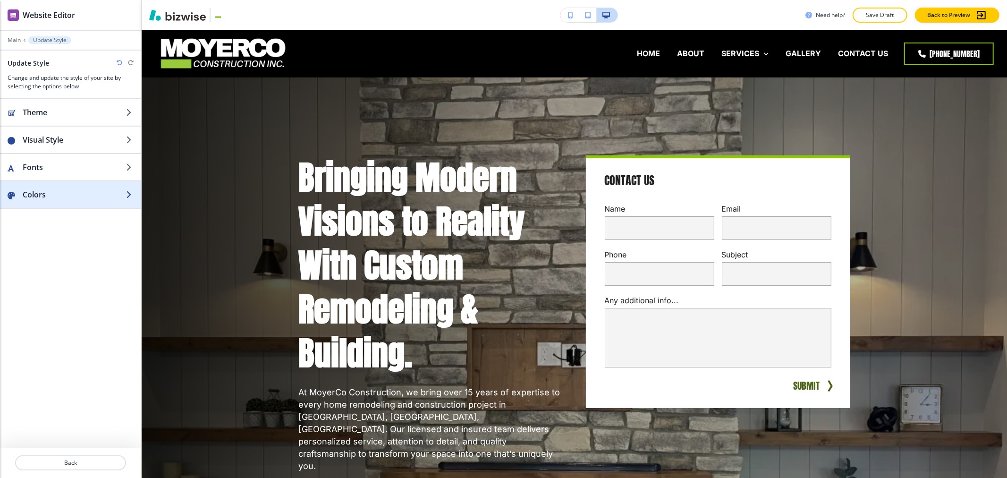
click at [98, 195] on h2 "Colors" at bounding box center [74, 194] width 103 height 11
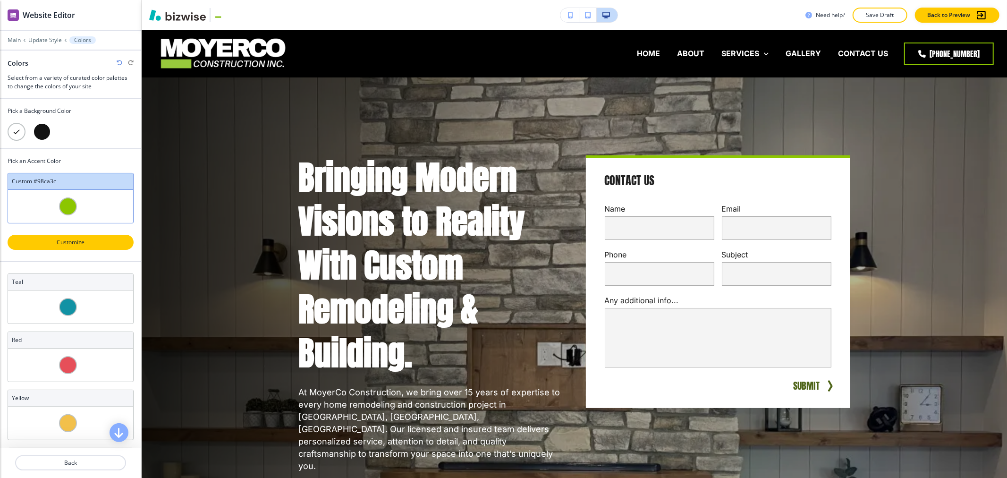
click at [106, 243] on p "Customize" at bounding box center [71, 242] width 102 height 8
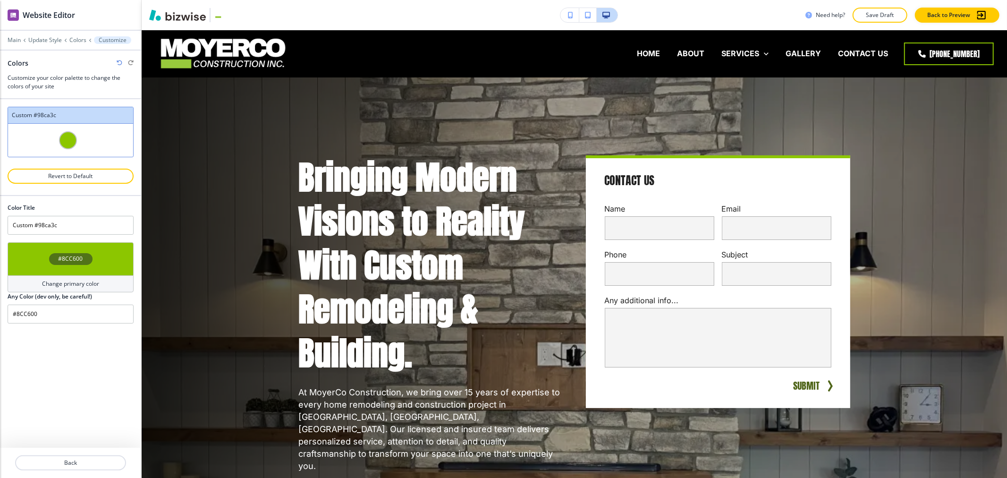
click at [90, 252] on div "#8CC600" at bounding box center [71, 258] width 126 height 33
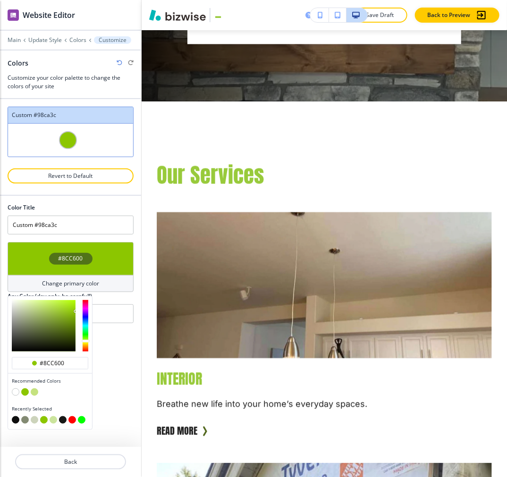
scroll to position [563, 0]
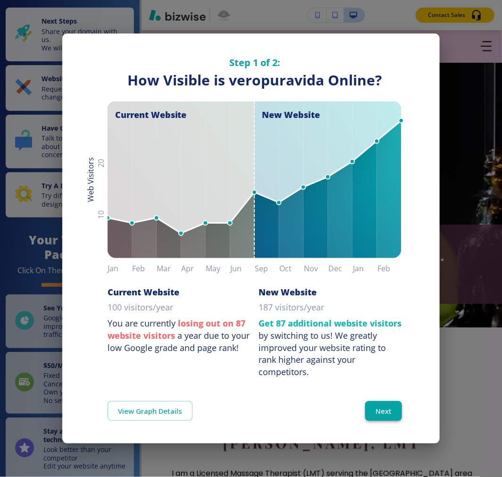
click at [387, 405] on button "Next" at bounding box center [383, 411] width 37 height 20
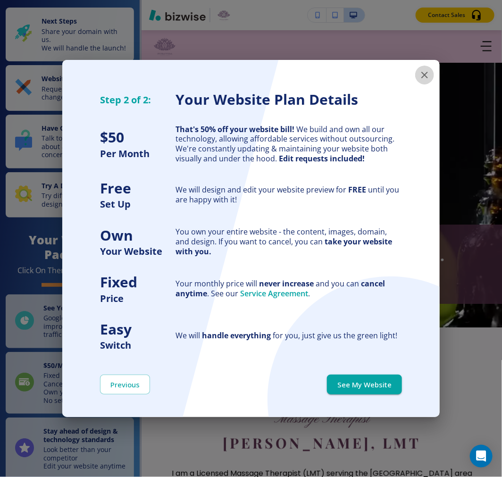
click at [427, 82] on button "button" at bounding box center [425, 75] width 19 height 19
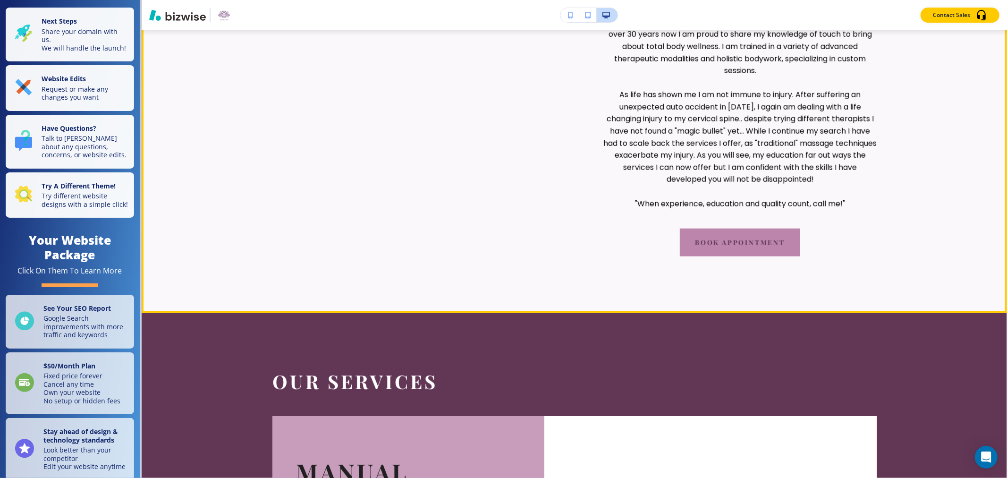
scroll to position [944, 0]
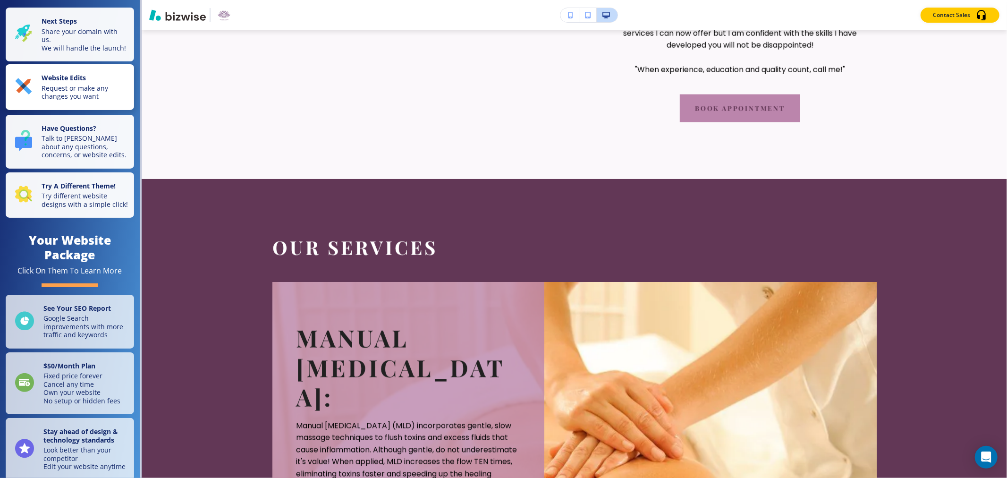
click at [76, 84] on p "Website Edits" at bounding box center [85, 79] width 87 height 10
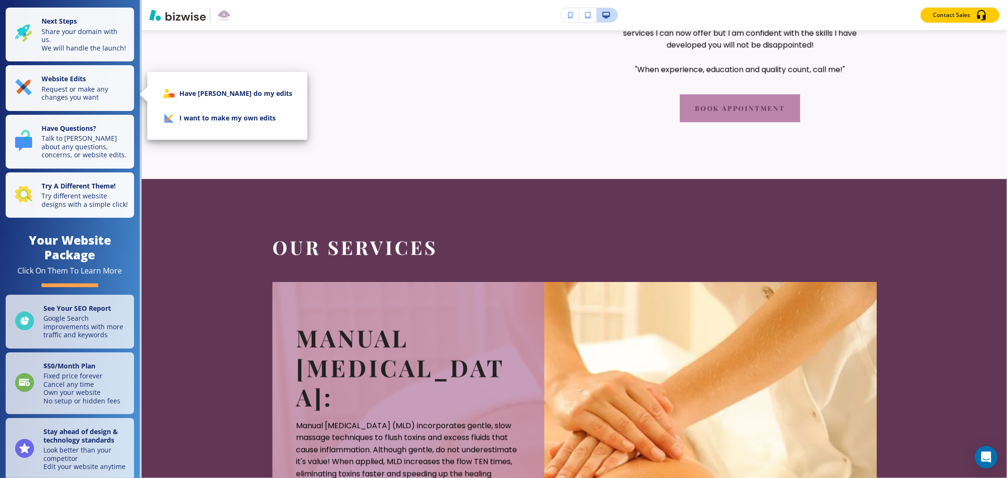
click at [195, 124] on li "I want to make my own edits" at bounding box center [227, 118] width 145 height 25
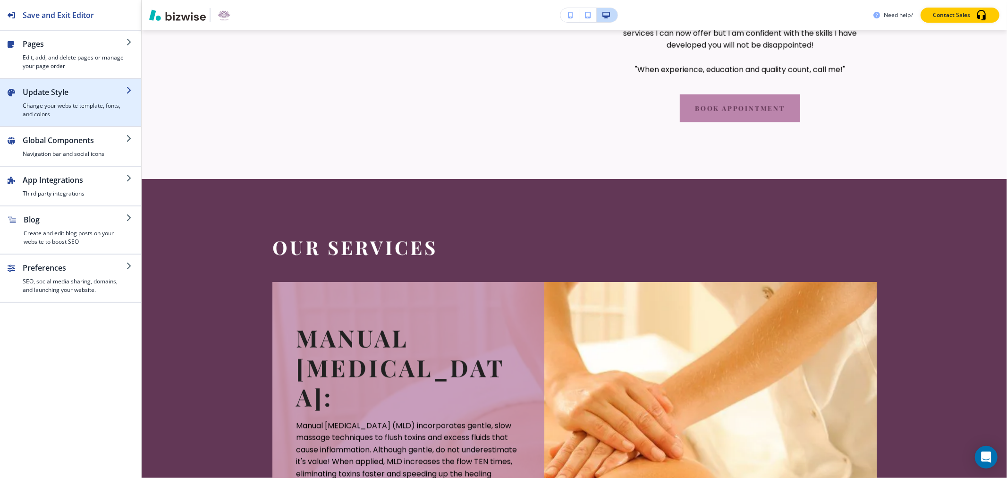
click at [76, 98] on div "button" at bounding box center [74, 100] width 103 height 4
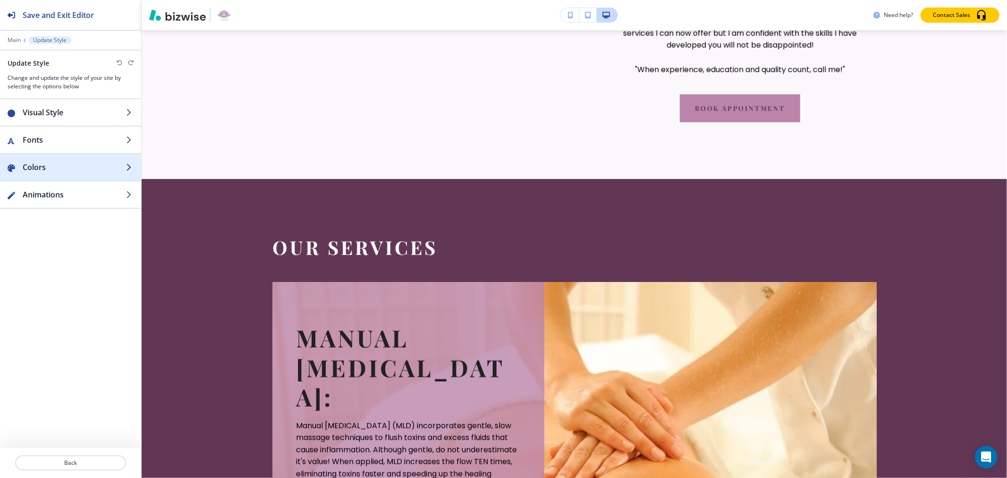
click at [62, 172] on h2 "Colors" at bounding box center [74, 166] width 103 height 11
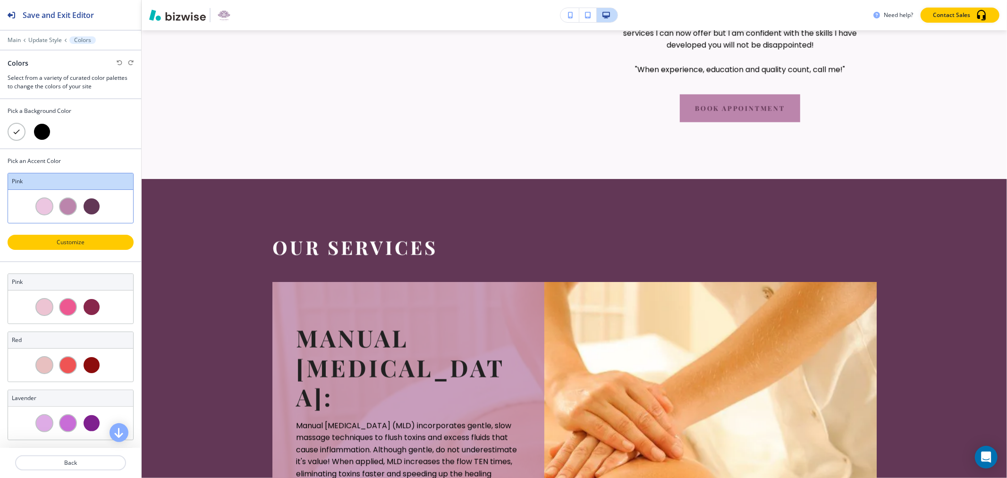
click at [73, 241] on p "Customize" at bounding box center [71, 242] width 102 height 8
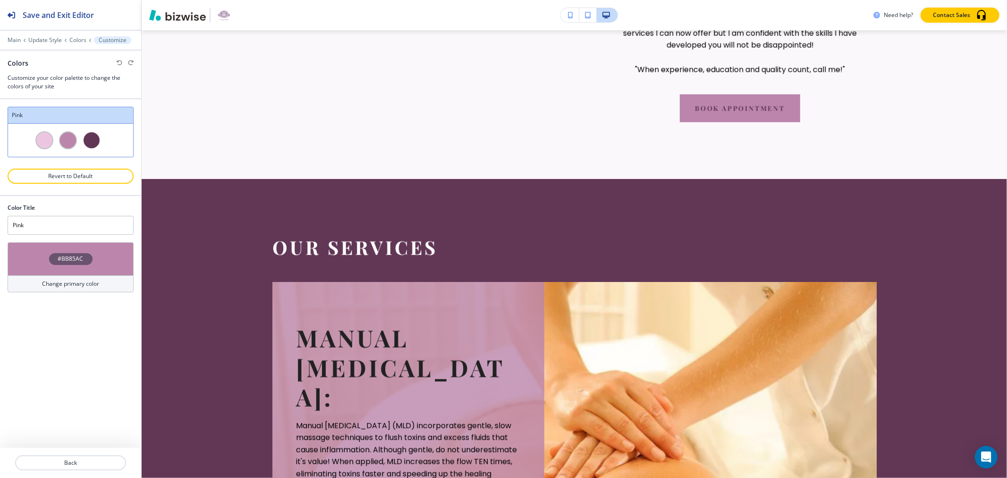
click at [92, 140] on div at bounding box center [92, 140] width 18 height 18
click at [64, 260] on h4 "#BB85AC" at bounding box center [70, 259] width 25 height 8
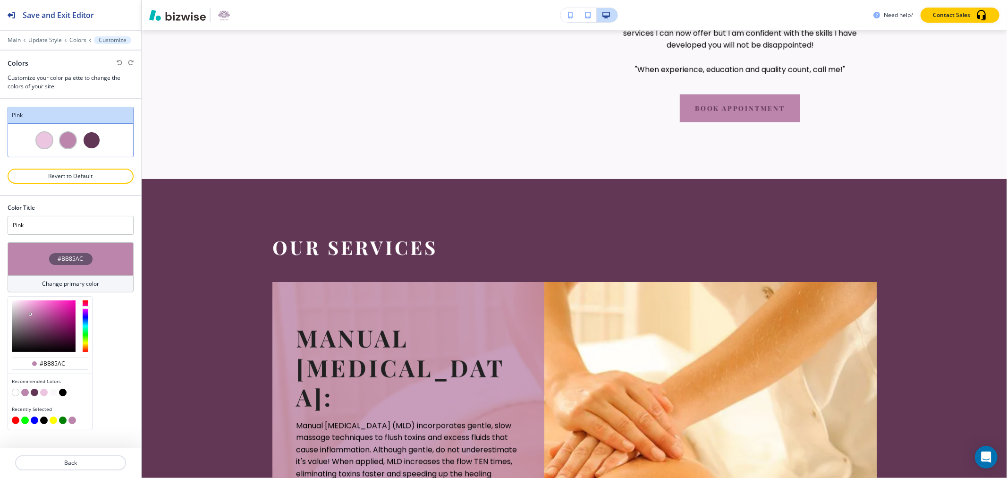
type input "#dfb1d2"
click at [25, 307] on div at bounding box center [44, 325] width 64 height 51
type input "Custom Pink"
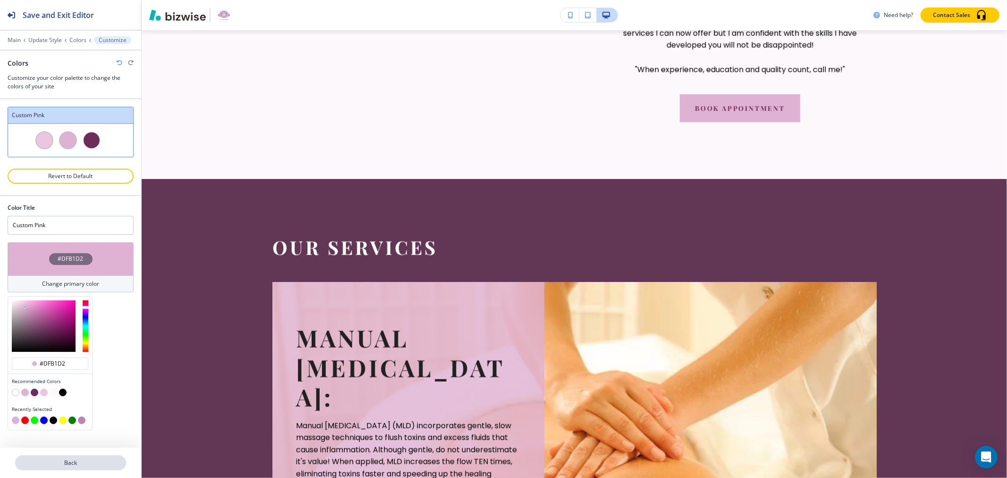
click at [84, 469] on button "Back" at bounding box center [70, 462] width 111 height 15
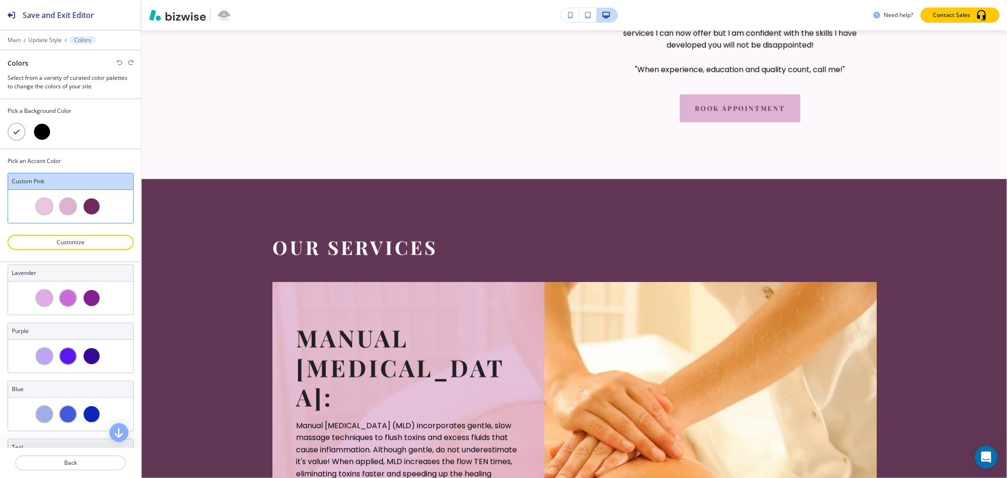
scroll to position [0, 0]
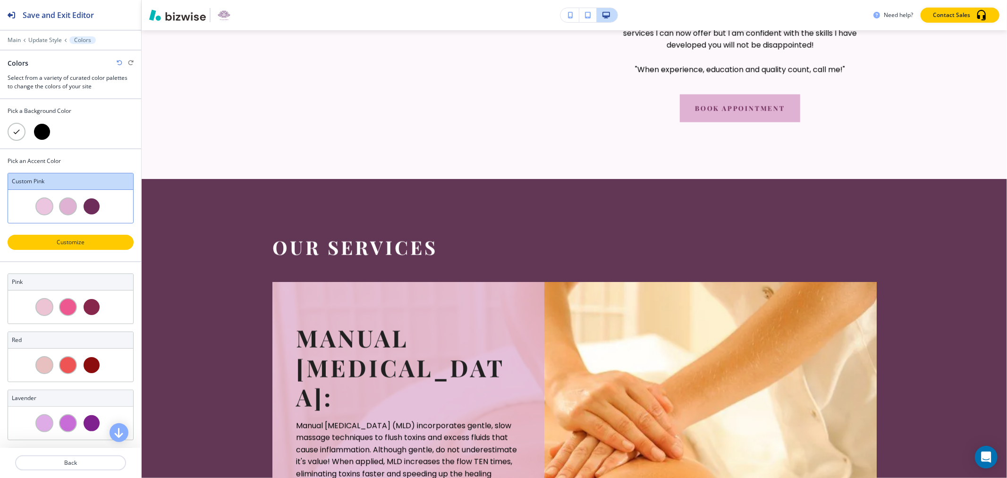
click at [93, 242] on p "Customize" at bounding box center [71, 242] width 102 height 8
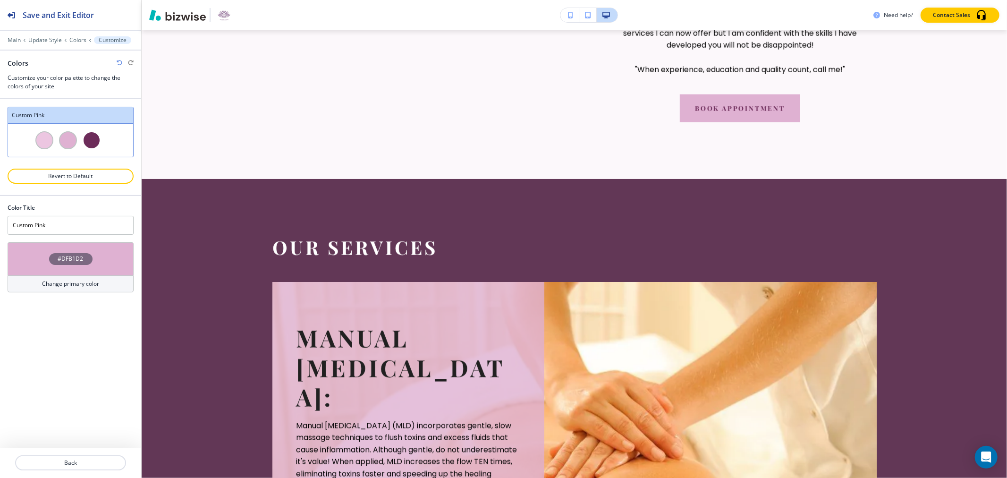
click at [79, 255] on h4 "#DFB1D2" at bounding box center [70, 259] width 25 height 8
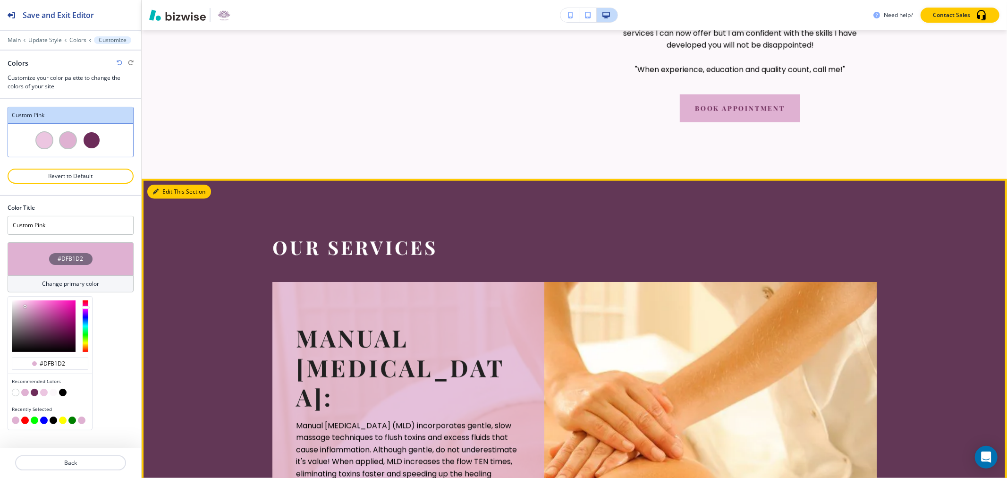
click at [166, 194] on button "Edit This Section" at bounding box center [179, 192] width 64 height 14
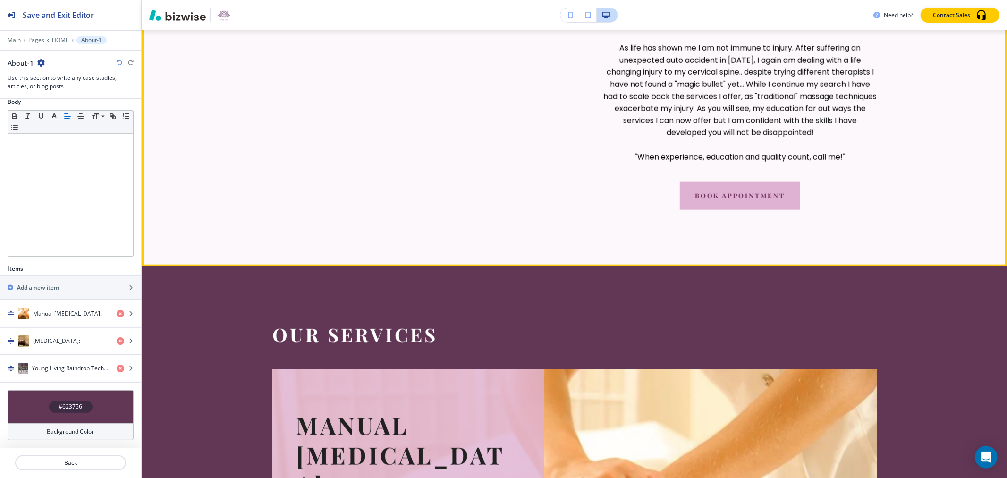
scroll to position [891, 0]
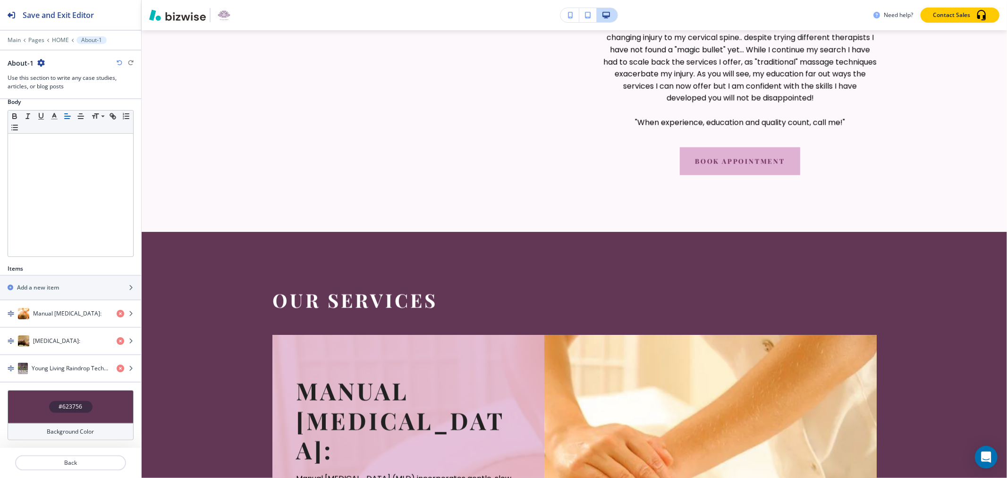
click at [120, 62] on icon "button" at bounding box center [120, 63] width 6 height 6
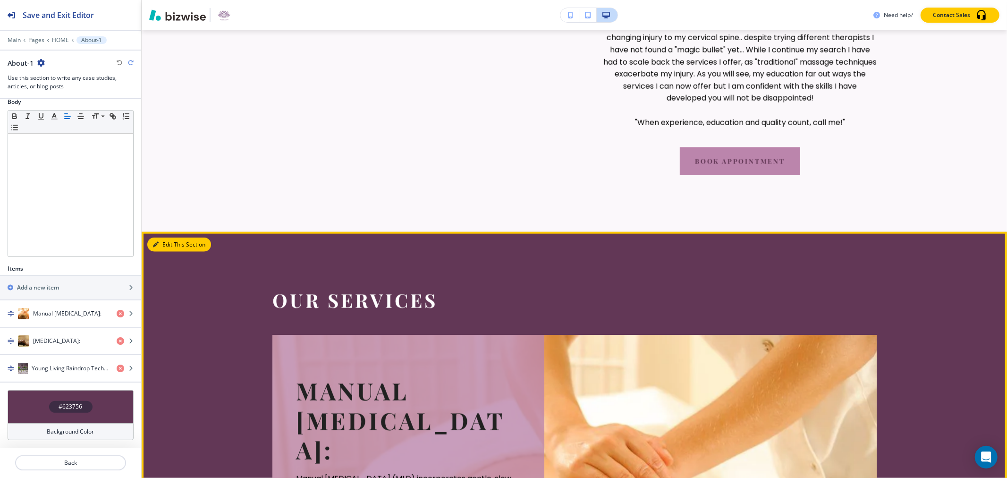
click at [154, 246] on icon "button" at bounding box center [156, 245] width 6 height 6
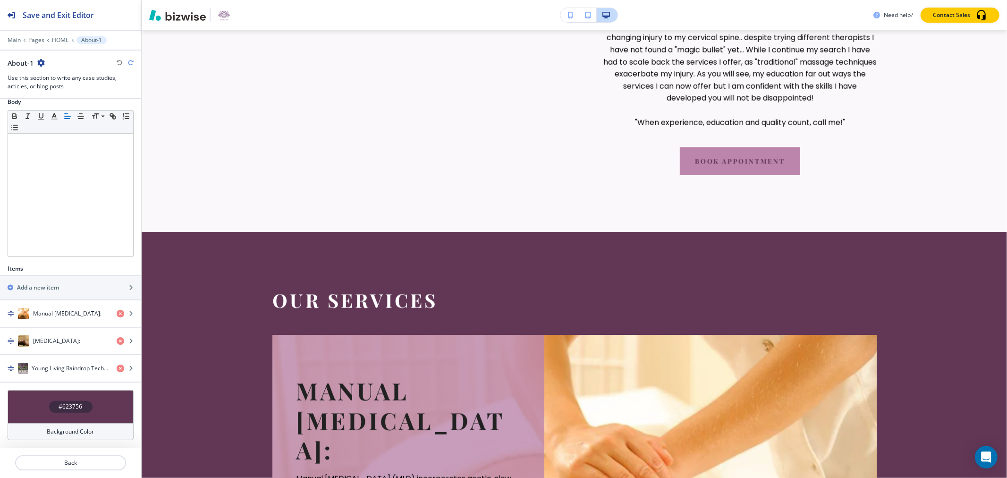
click at [65, 403] on h4 "#623756" at bounding box center [71, 406] width 24 height 8
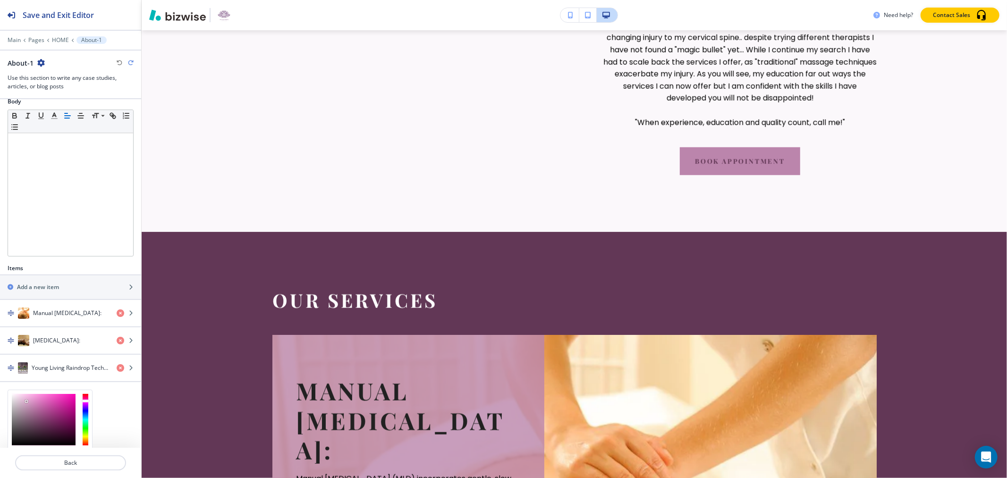
click at [26, 402] on div at bounding box center [44, 419] width 64 height 51
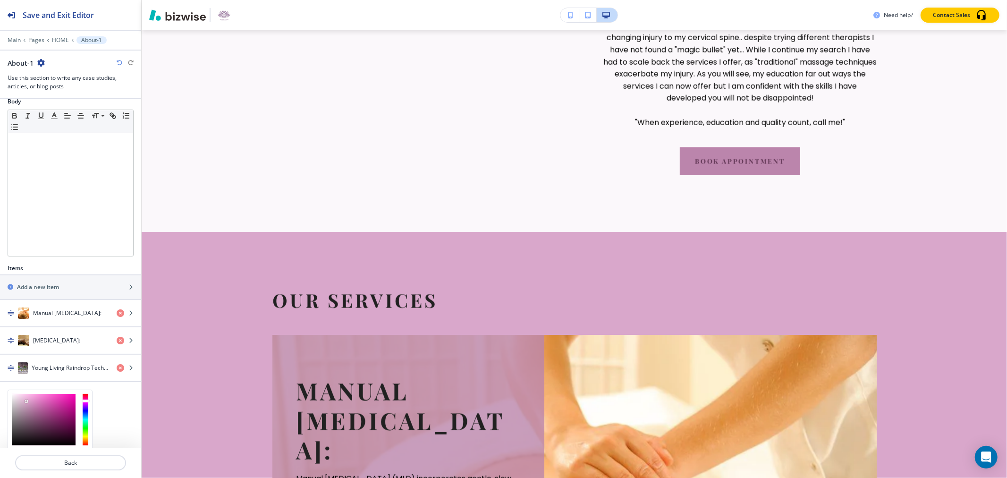
type input "#cb9cbe"
click at [26, 405] on div at bounding box center [44, 419] width 64 height 51
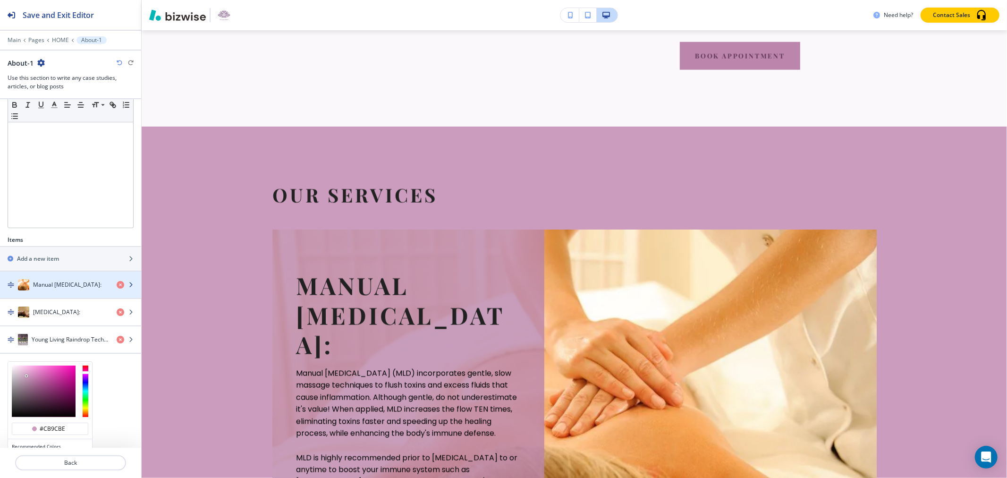
scroll to position [192, 0]
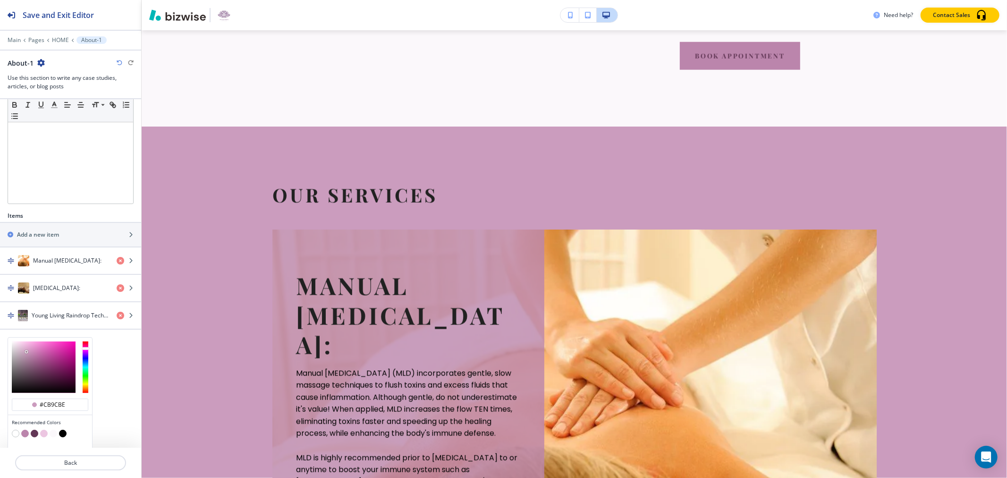
click at [24, 436] on button "button" at bounding box center [25, 434] width 8 height 8
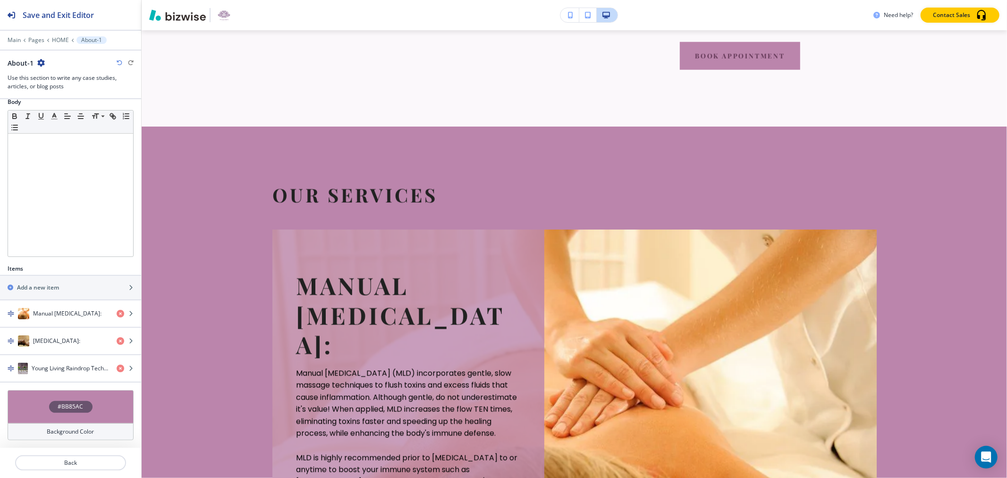
click at [73, 401] on div "#BB85AC" at bounding box center [70, 407] width 43 height 12
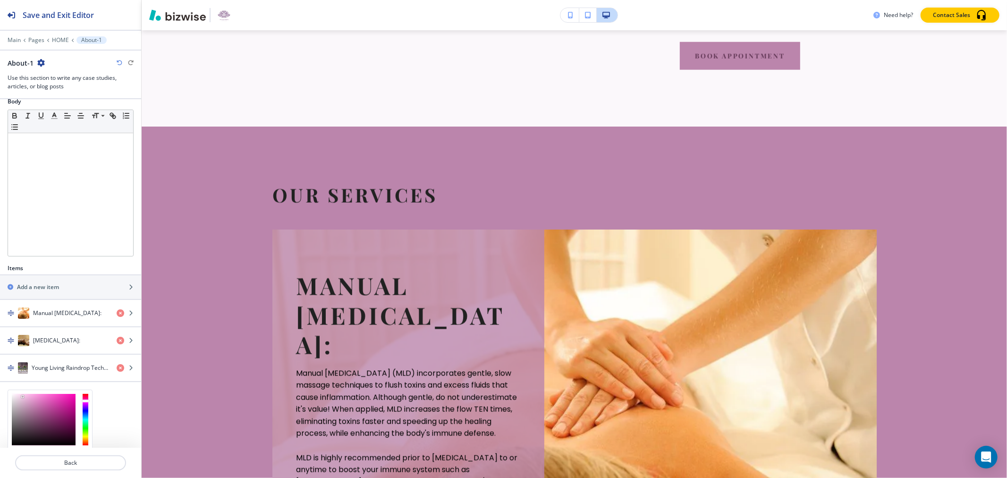
click at [23, 398] on div at bounding box center [44, 419] width 64 height 51
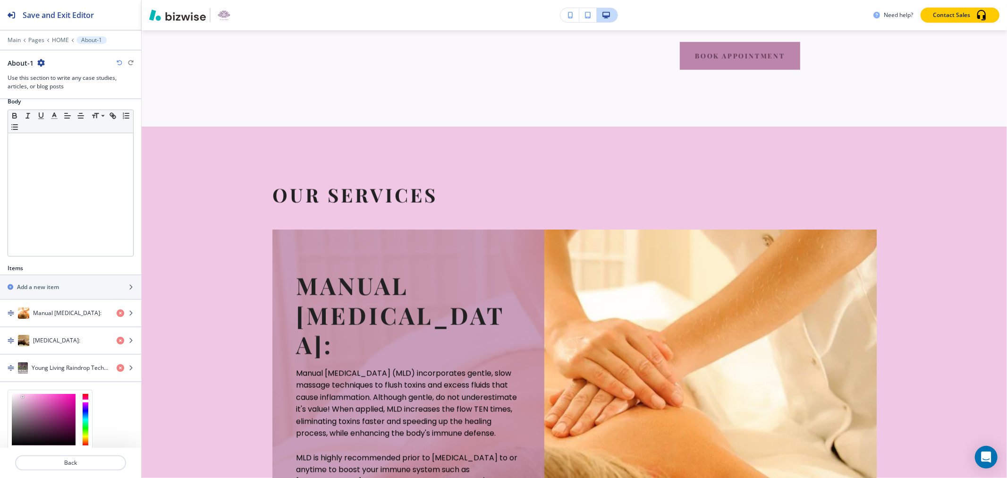
click at [27, 398] on div at bounding box center [44, 419] width 64 height 51
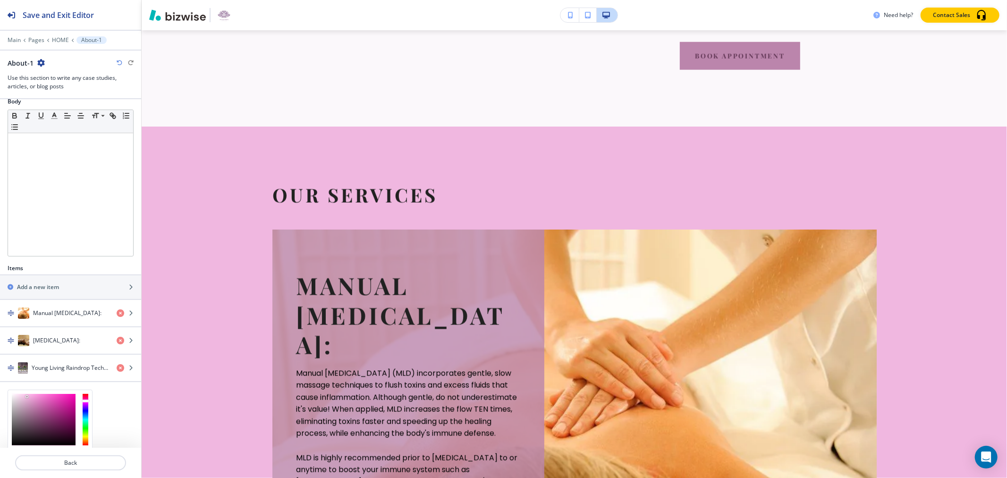
click at [29, 394] on div at bounding box center [44, 419] width 64 height 51
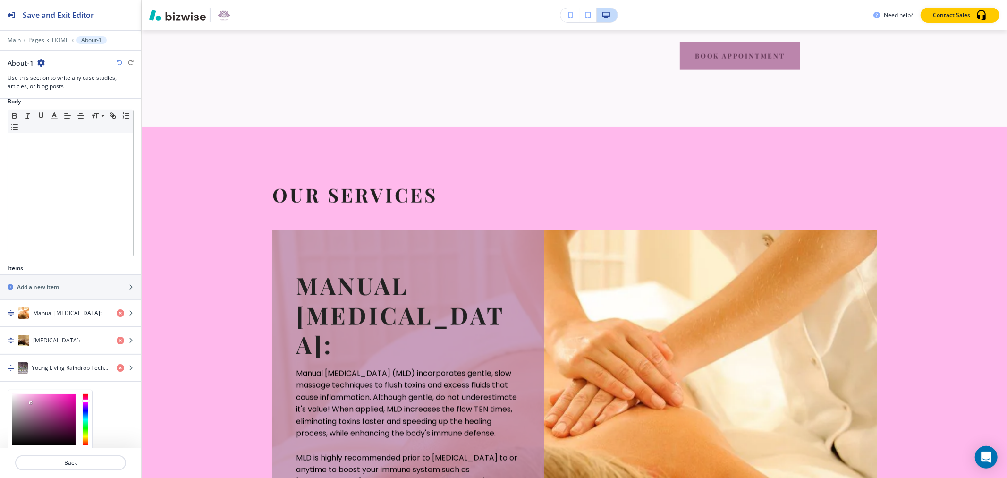
click at [31, 404] on div at bounding box center [44, 419] width 64 height 51
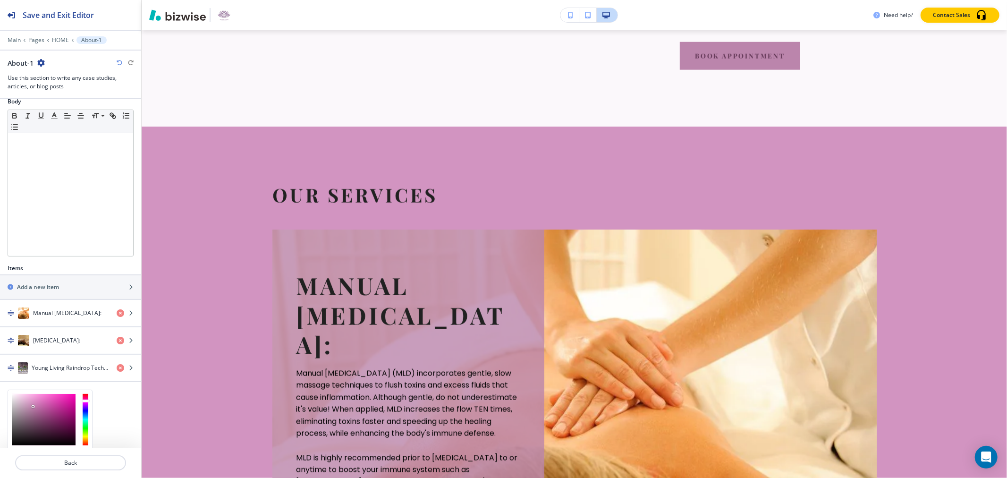
click at [33, 407] on div at bounding box center [44, 419] width 64 height 51
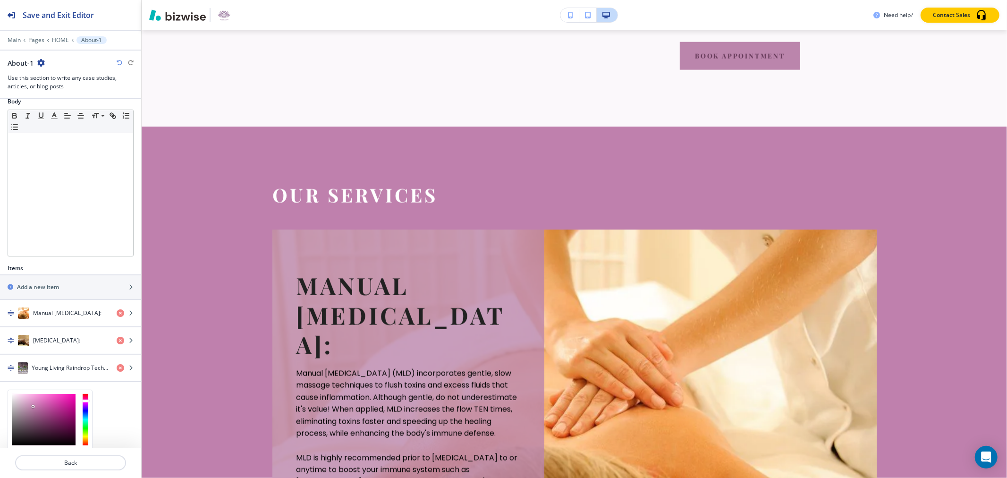
click at [29, 407] on div at bounding box center [44, 419] width 64 height 51
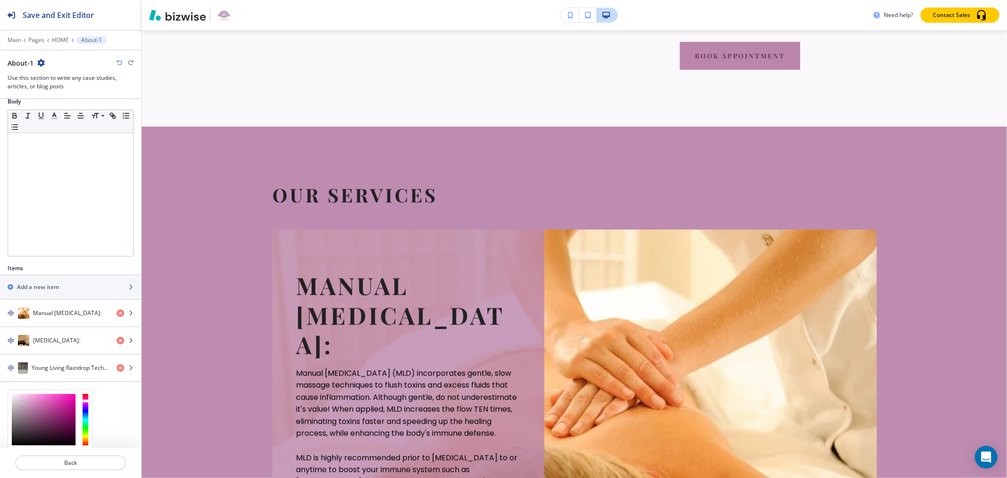
click at [22, 404] on div at bounding box center [44, 419] width 64 height 51
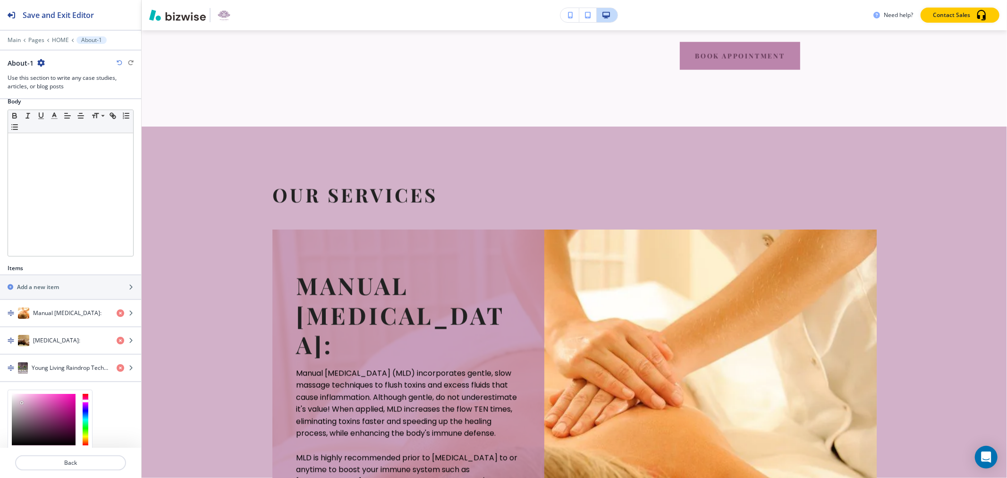
click at [20, 411] on div at bounding box center [44, 419] width 64 height 51
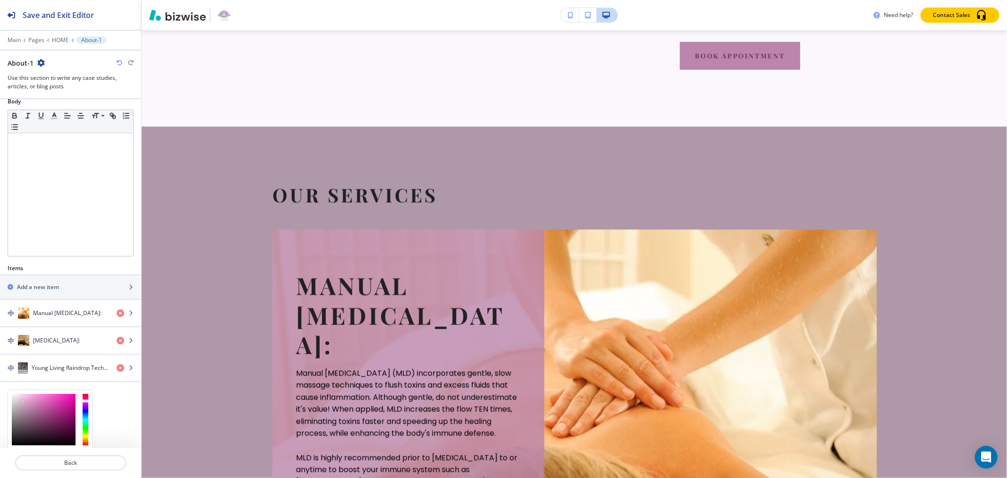
click at [22, 402] on div at bounding box center [44, 419] width 64 height 51
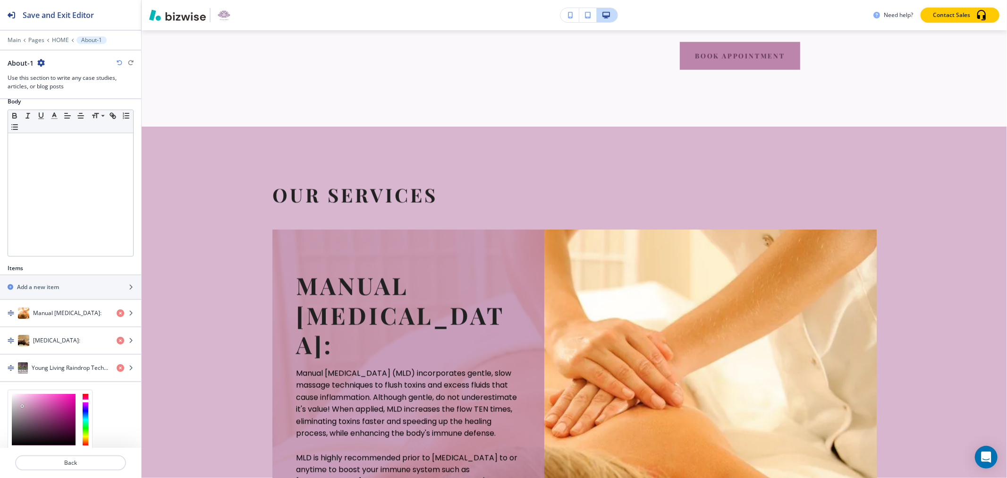
click at [22, 407] on div at bounding box center [44, 419] width 64 height 51
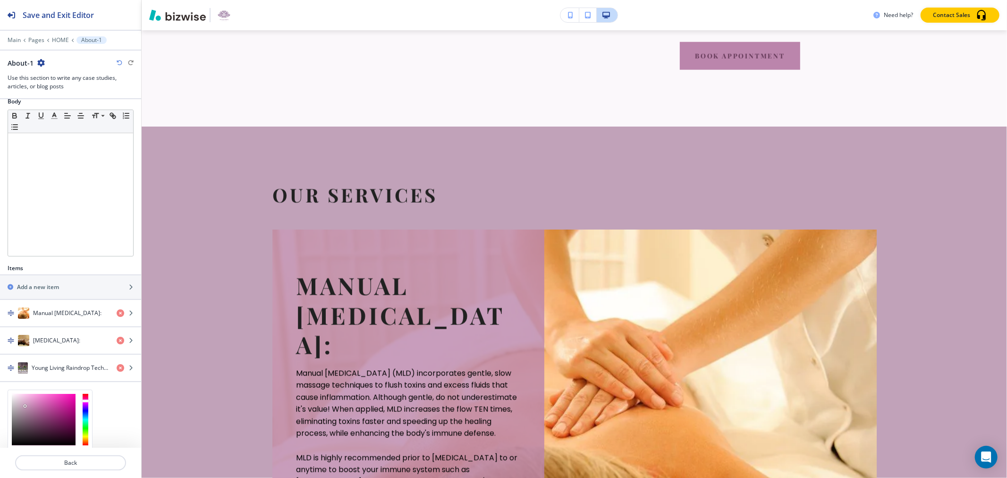
click at [25, 407] on div at bounding box center [44, 419] width 64 height 51
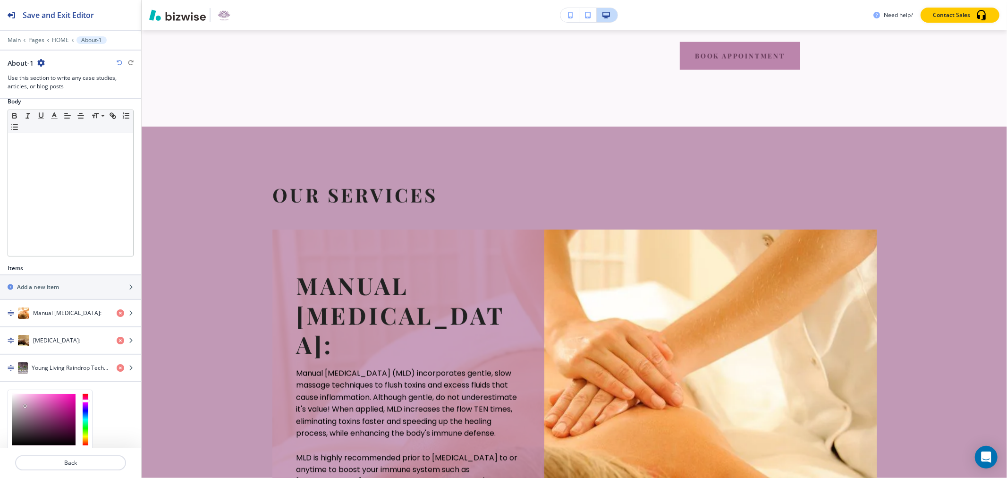
type input "#cfbcca"
click at [18, 404] on div at bounding box center [44, 419] width 64 height 51
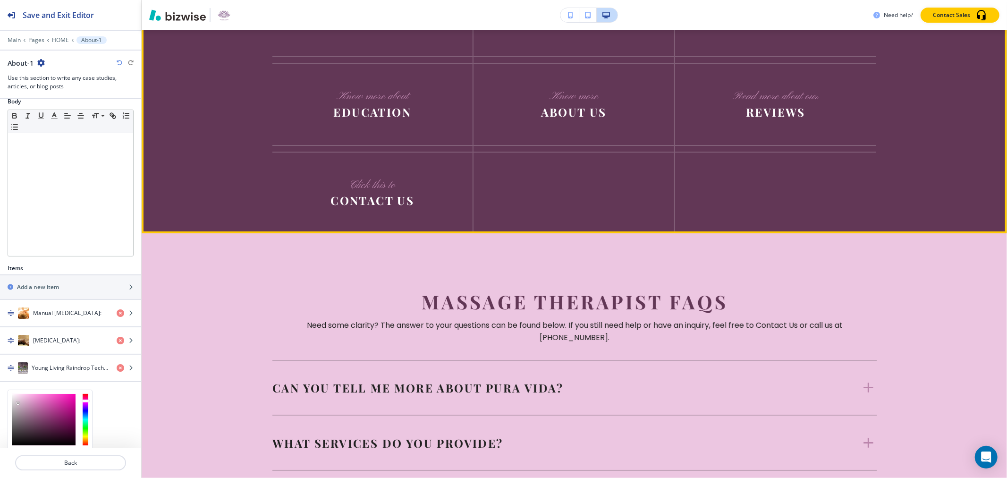
scroll to position [2623, 0]
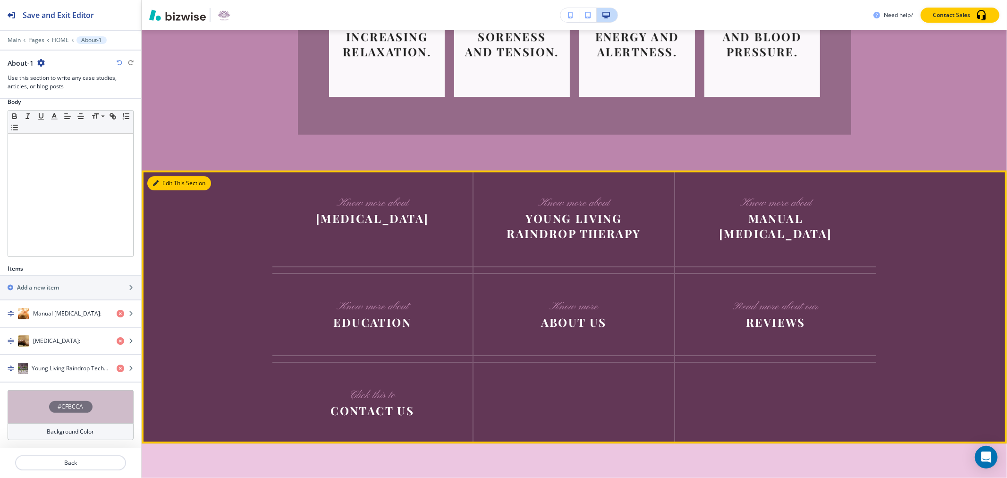
click at [155, 180] on icon "button" at bounding box center [156, 183] width 6 height 6
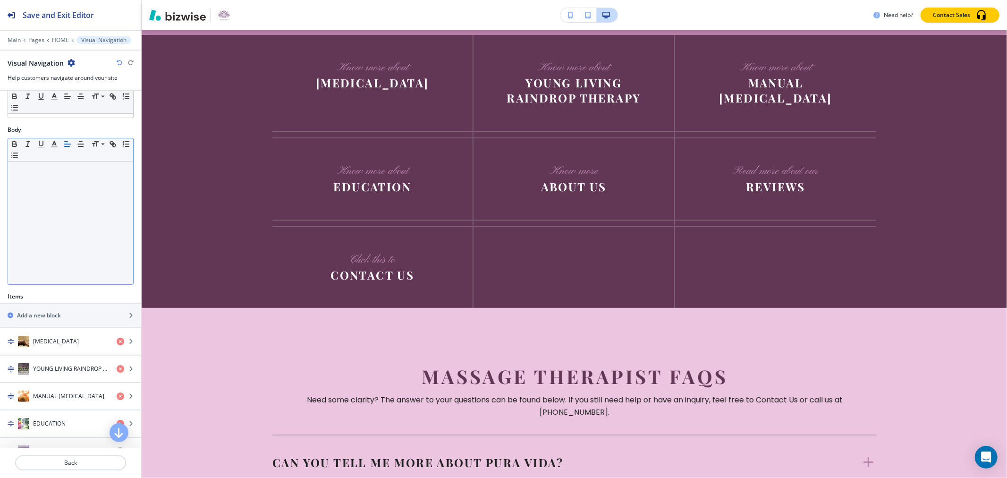
scroll to position [242, 0]
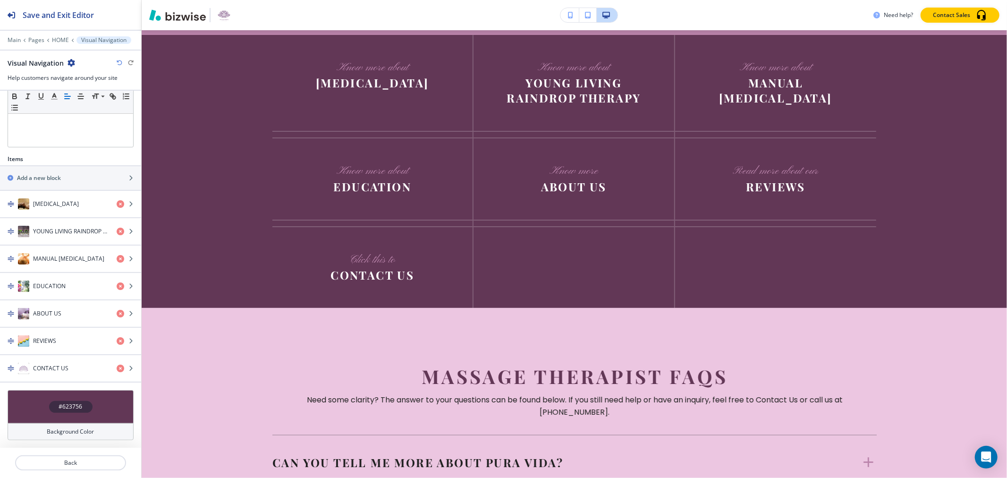
click at [67, 409] on h4 "#623756" at bounding box center [71, 406] width 24 height 8
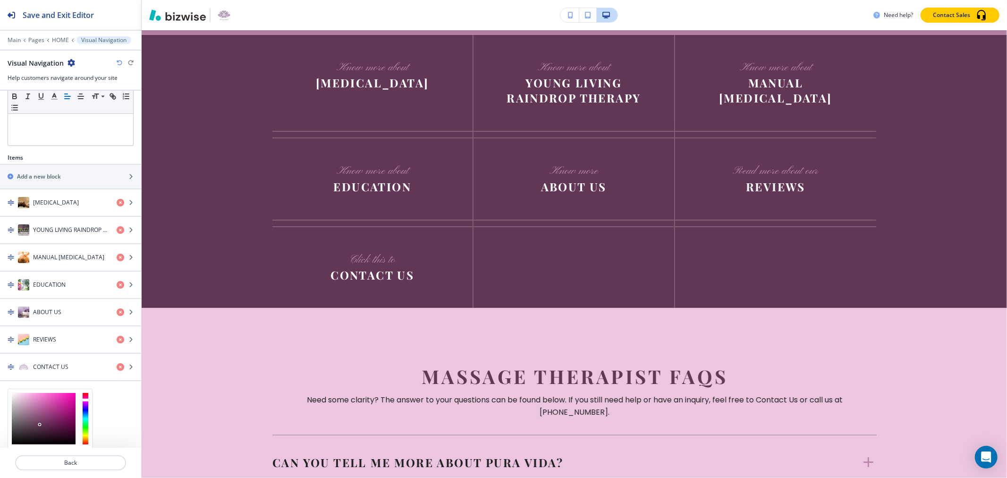
click at [29, 409] on div at bounding box center [44, 418] width 64 height 51
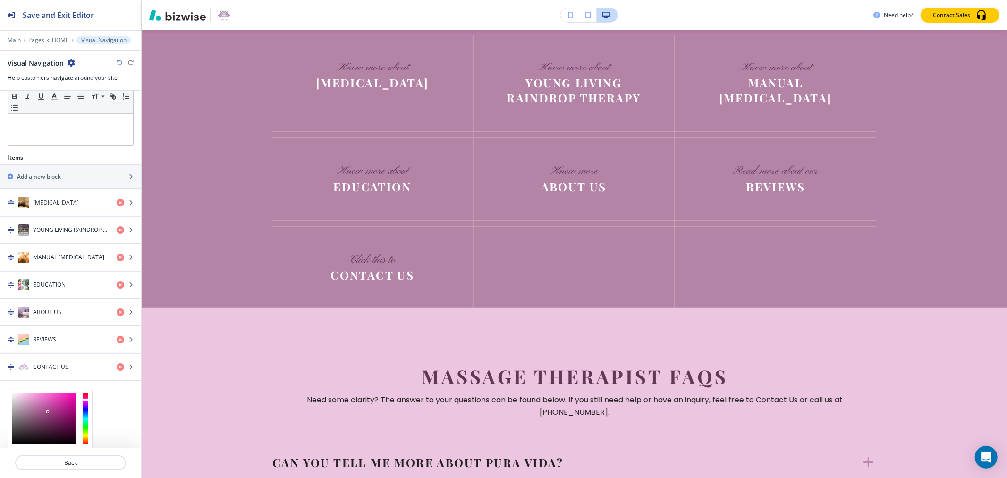
click at [48, 413] on div at bounding box center [44, 418] width 64 height 51
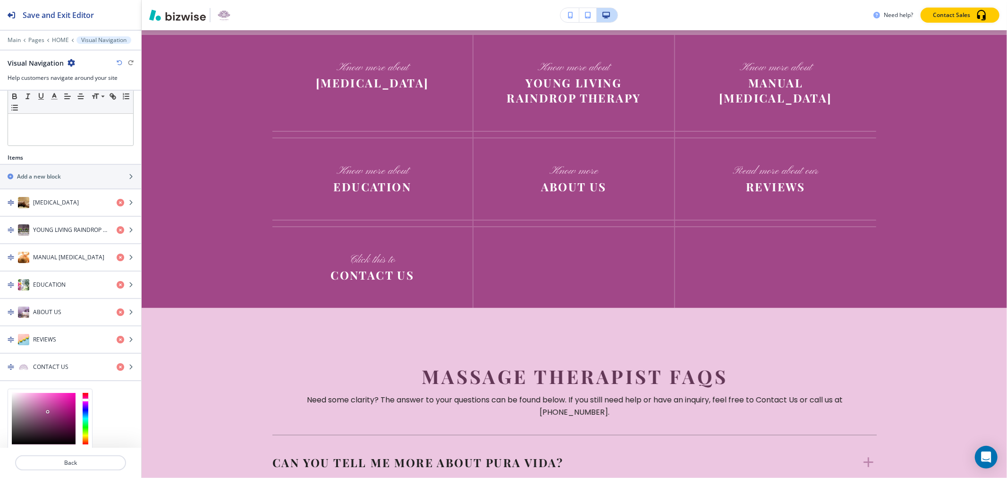
click at [39, 404] on div at bounding box center [44, 418] width 64 height 51
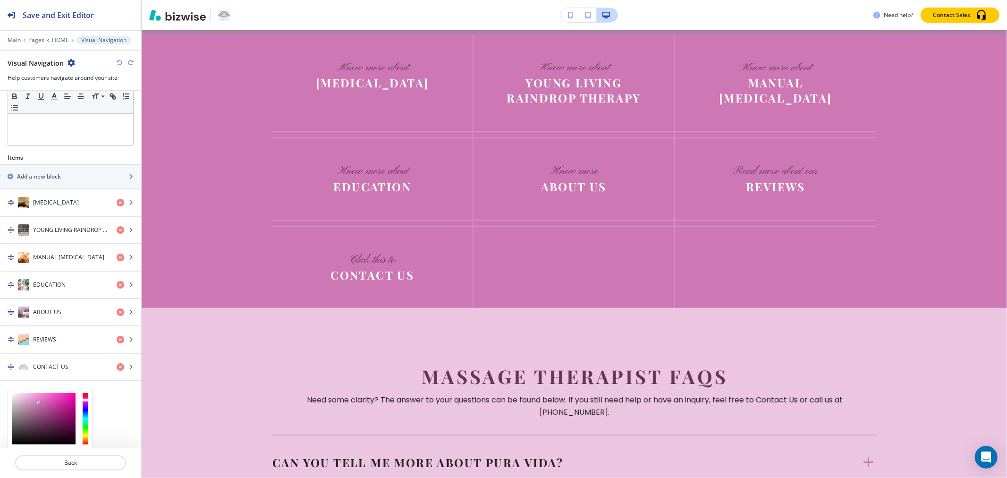
type input "#ceb1c6"
click at [21, 404] on div at bounding box center [44, 418] width 64 height 51
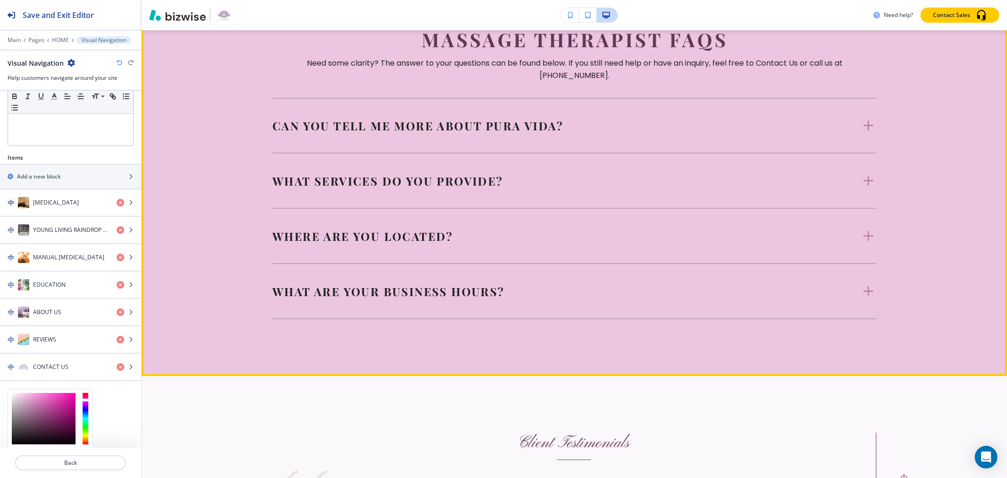
scroll to position [2780, 0]
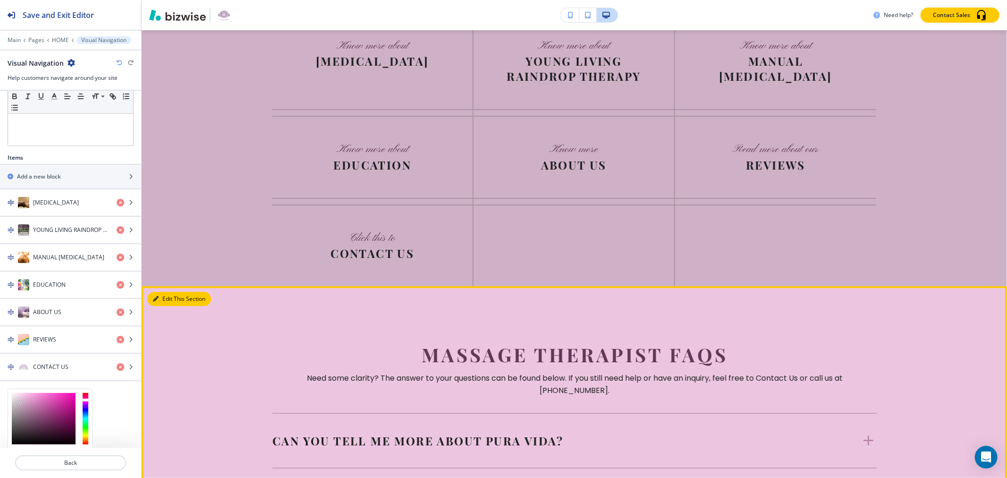
click at [169, 292] on button "Edit This Section" at bounding box center [179, 299] width 64 height 14
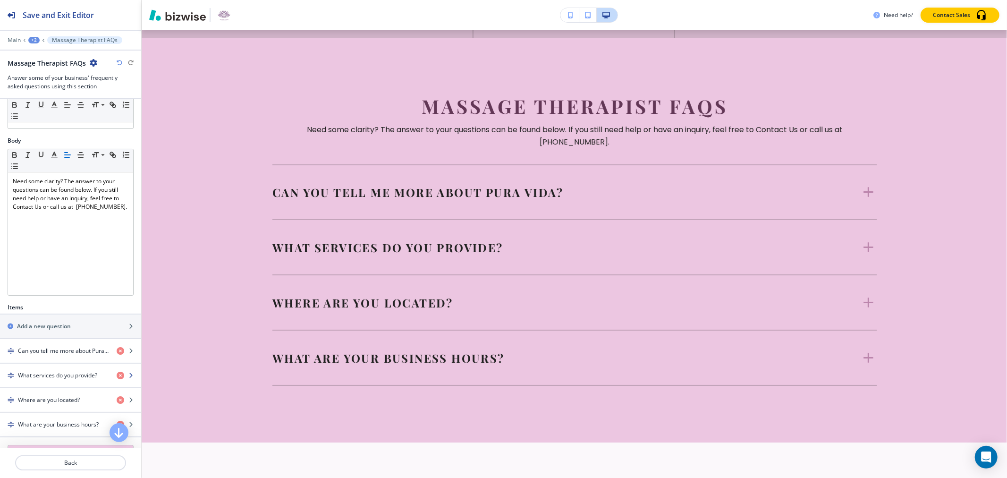
scroll to position [156, 0]
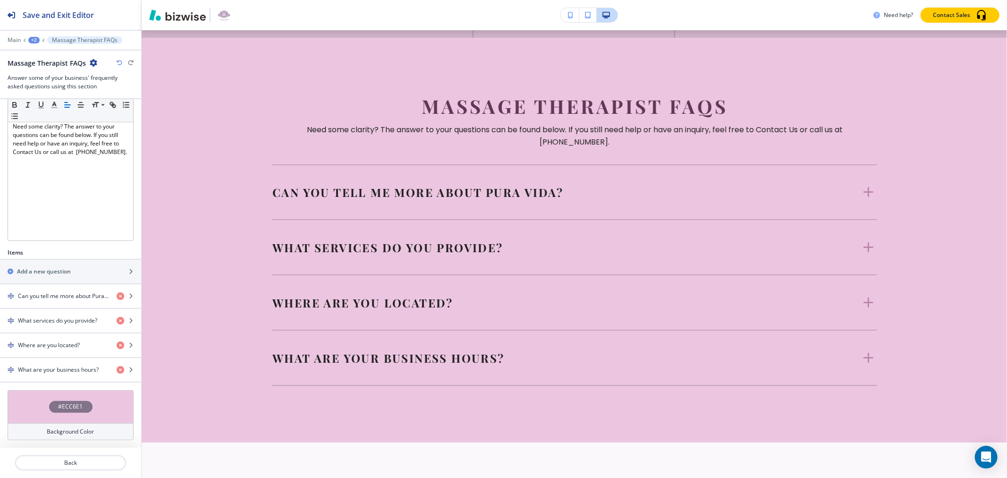
click at [55, 401] on div "#ECC6E1" at bounding box center [70, 407] width 43 height 12
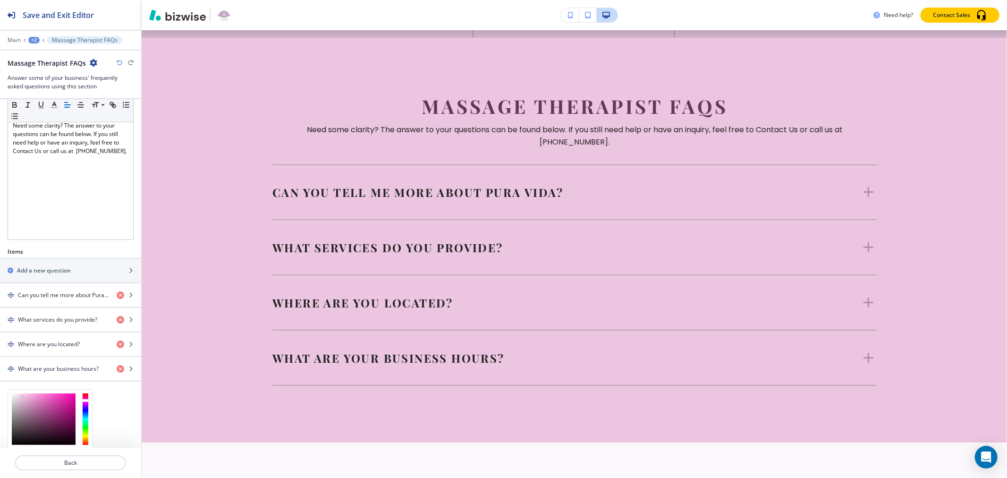
scroll to position [233, 0]
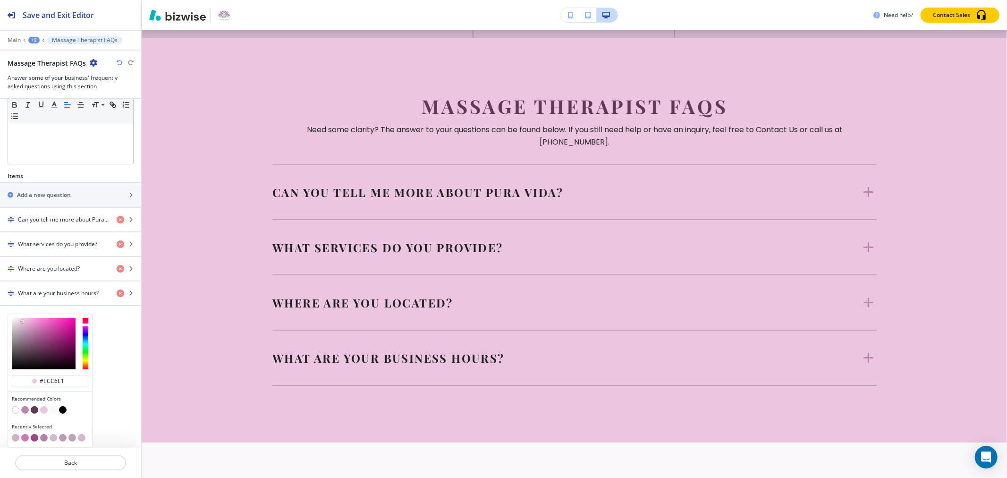
click at [16, 409] on button "button" at bounding box center [16, 410] width 8 height 8
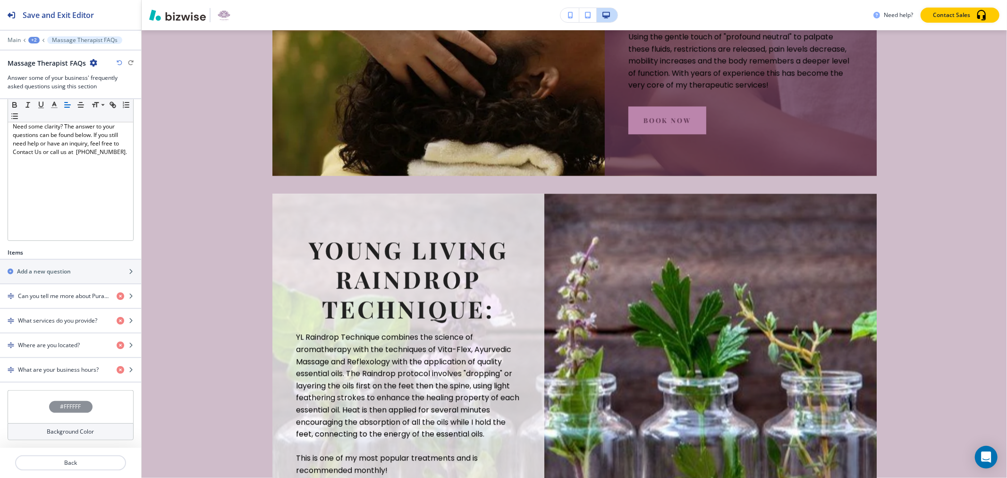
scroll to position [1783, 0]
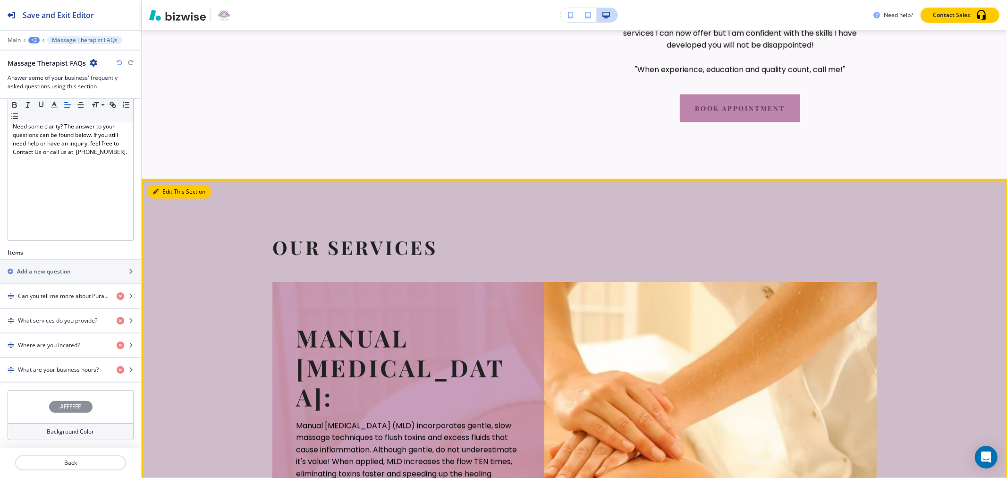
click at [155, 189] on icon "button" at bounding box center [156, 192] width 6 height 6
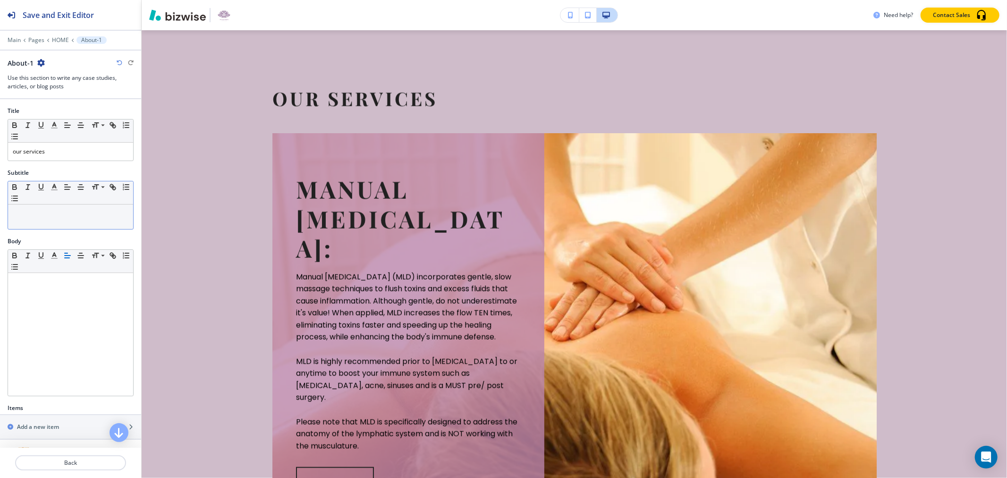
scroll to position [140, 0]
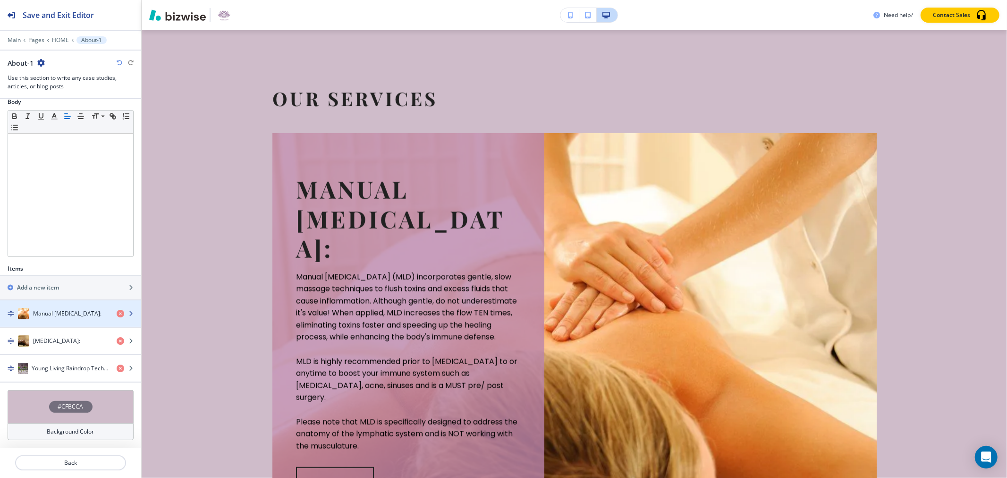
click at [39, 319] on div "button" at bounding box center [70, 323] width 141 height 8
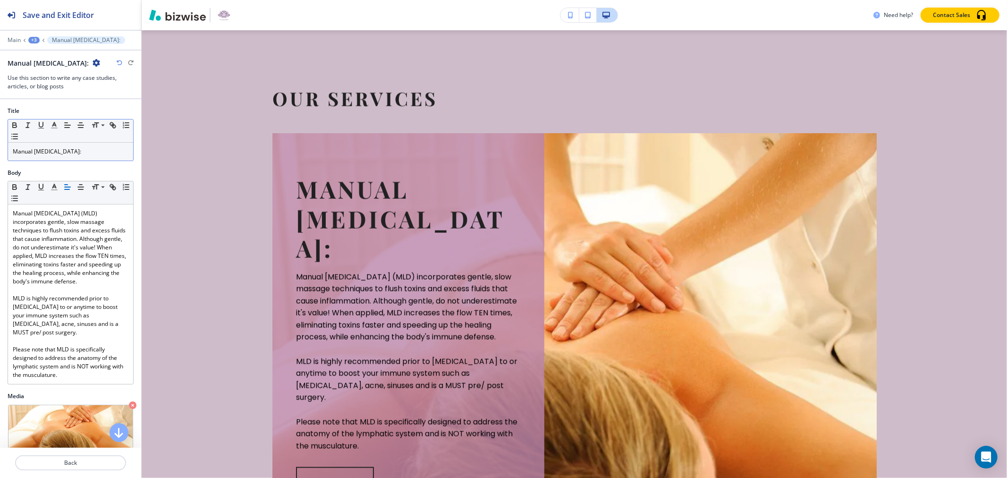
click at [93, 153] on p "Manual Lymphatic Drainage:" at bounding box center [71, 151] width 116 height 8
click at [62, 11] on h2 "Save and Exit Editor" at bounding box center [58, 14] width 71 height 11
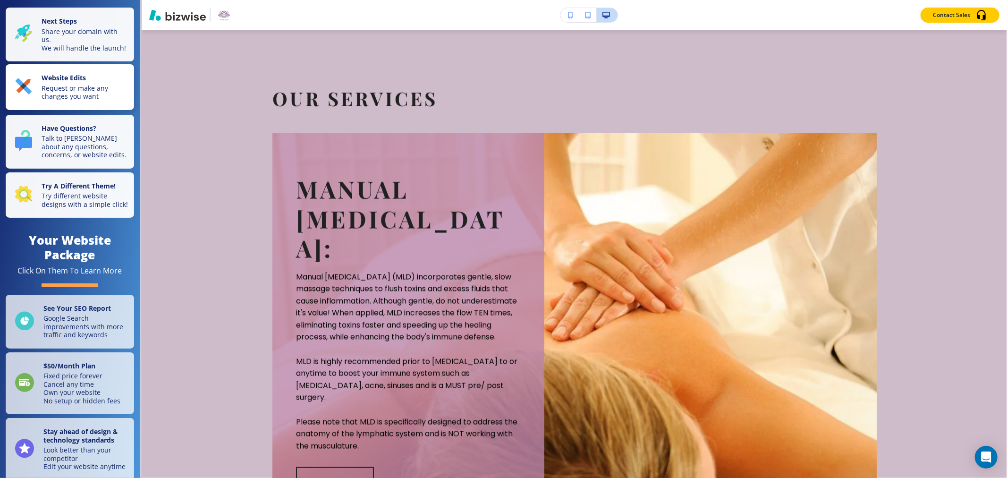
click at [78, 98] on p "Request or make any changes you want" at bounding box center [85, 92] width 87 height 17
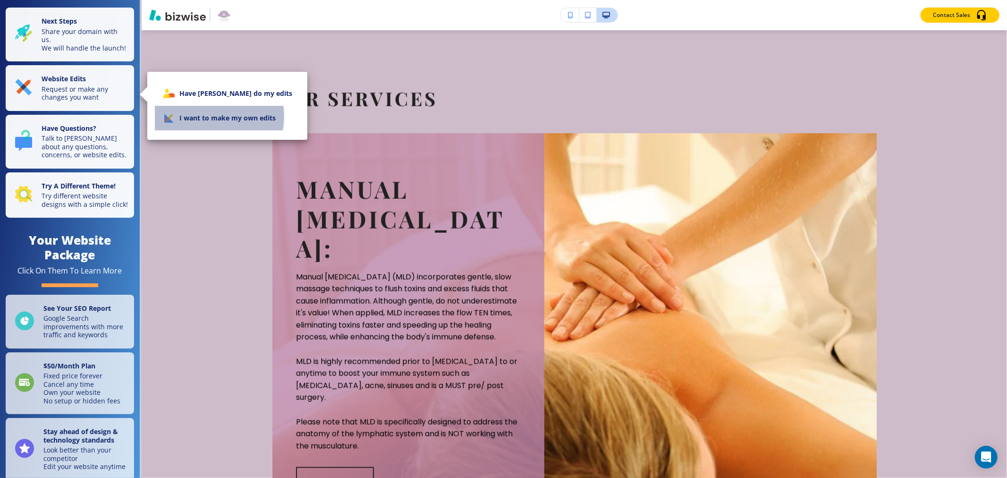
click at [213, 117] on li "I want to make my own edits" at bounding box center [227, 118] width 145 height 25
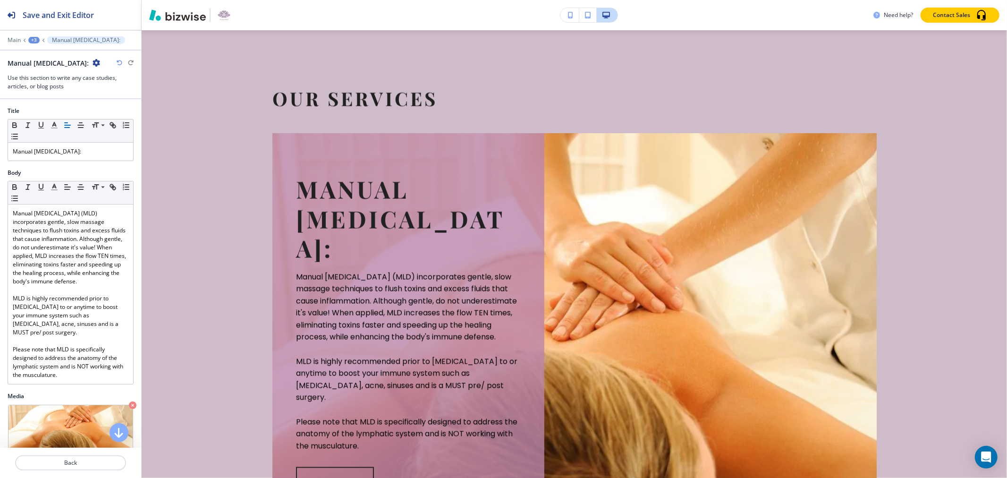
click at [119, 63] on icon "button" at bounding box center [120, 63] width 6 height 6
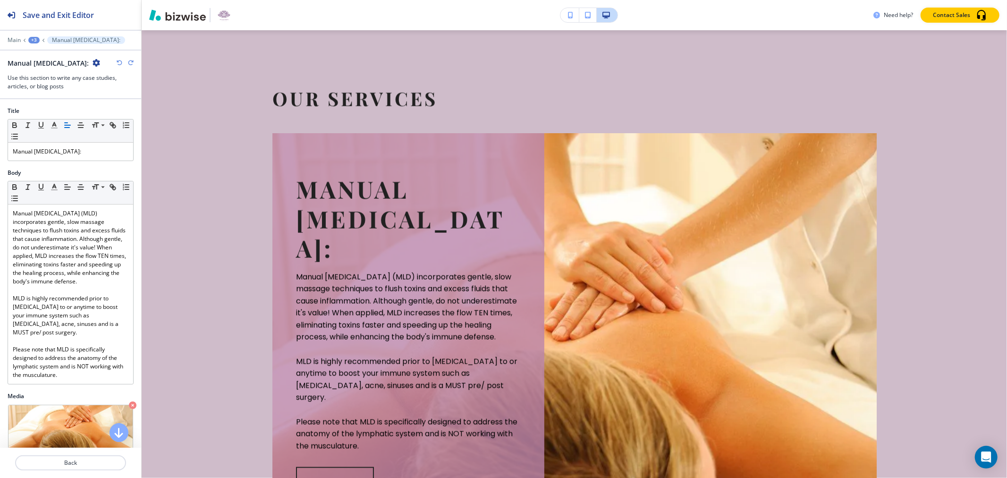
click at [119, 63] on icon "button" at bounding box center [120, 63] width 6 height 6
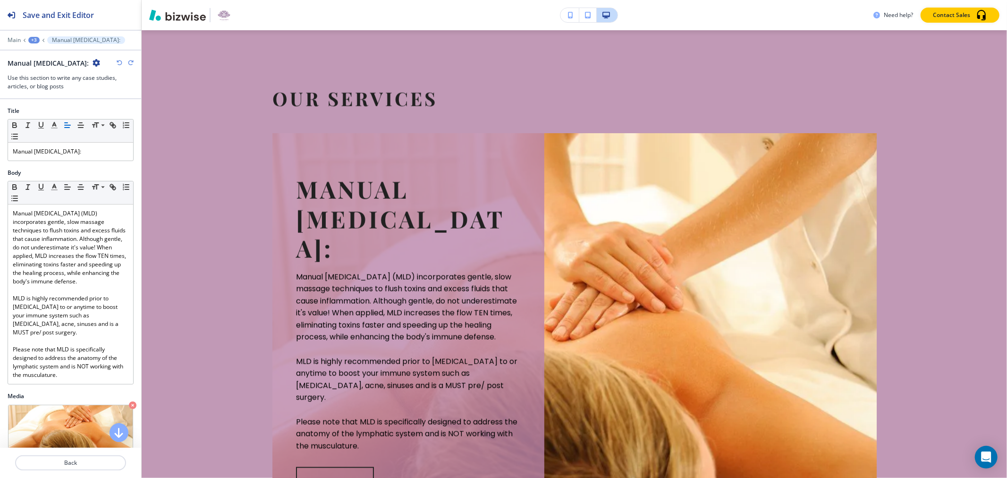
click at [119, 63] on icon "button" at bounding box center [120, 63] width 6 height 6
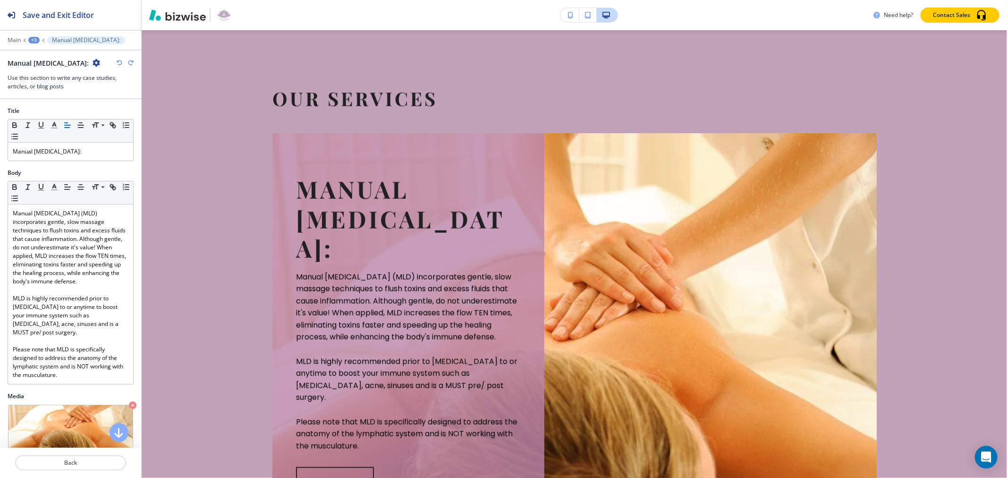
click at [119, 63] on icon "button" at bounding box center [120, 63] width 6 height 6
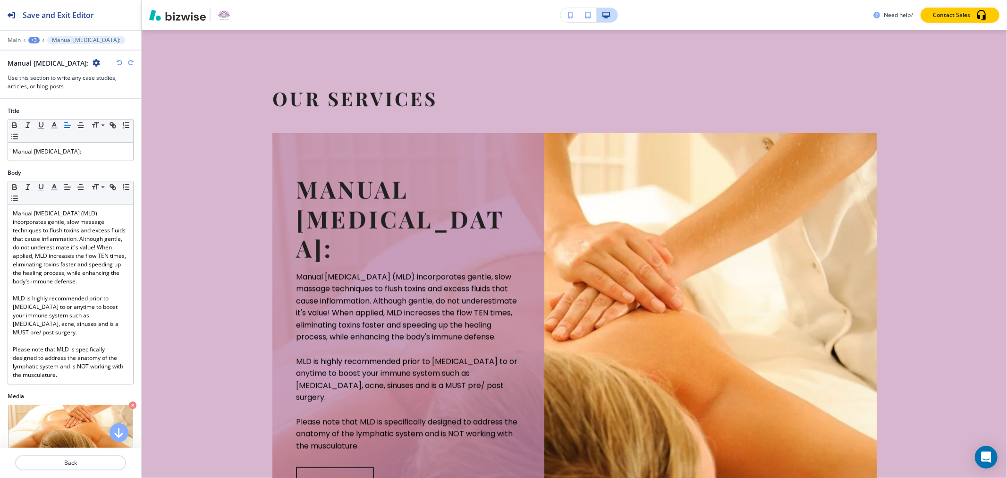
click at [119, 63] on icon "button" at bounding box center [120, 63] width 6 height 6
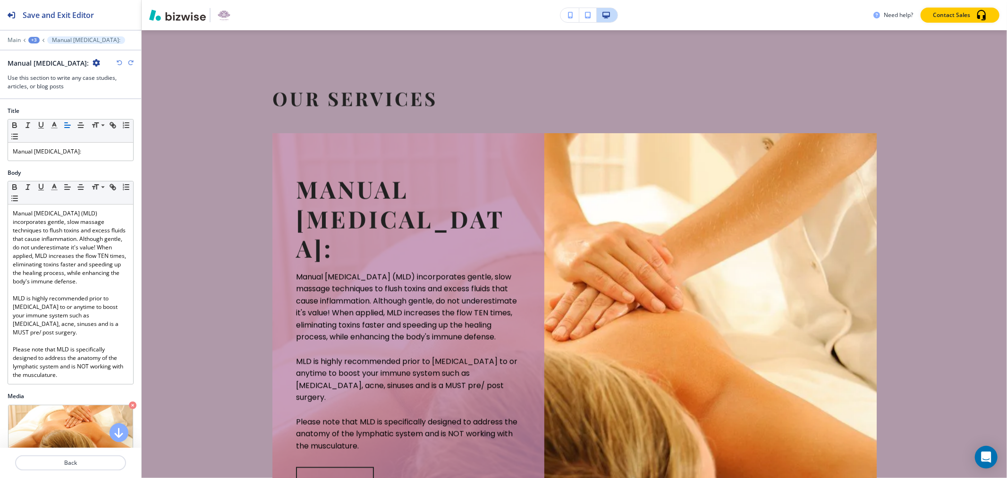
click at [119, 63] on icon "button" at bounding box center [120, 63] width 6 height 6
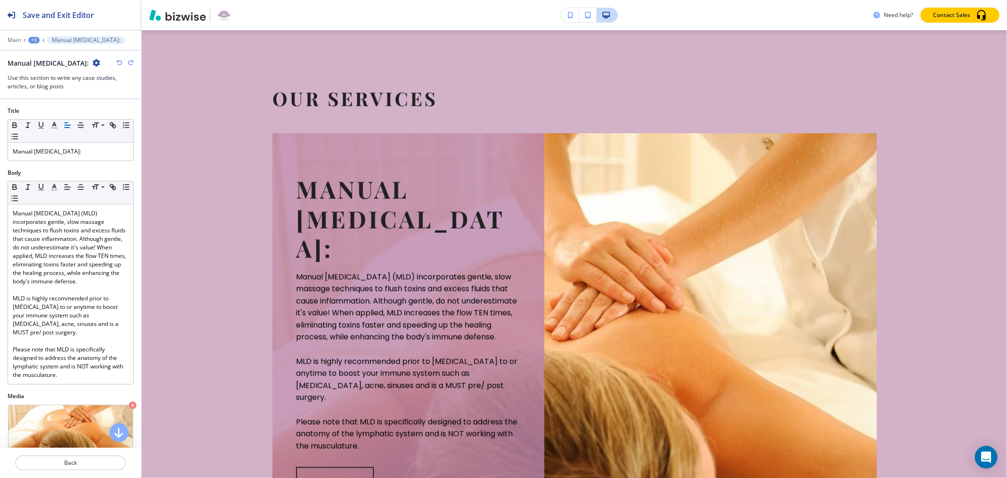
click at [119, 63] on icon "button" at bounding box center [120, 63] width 6 height 6
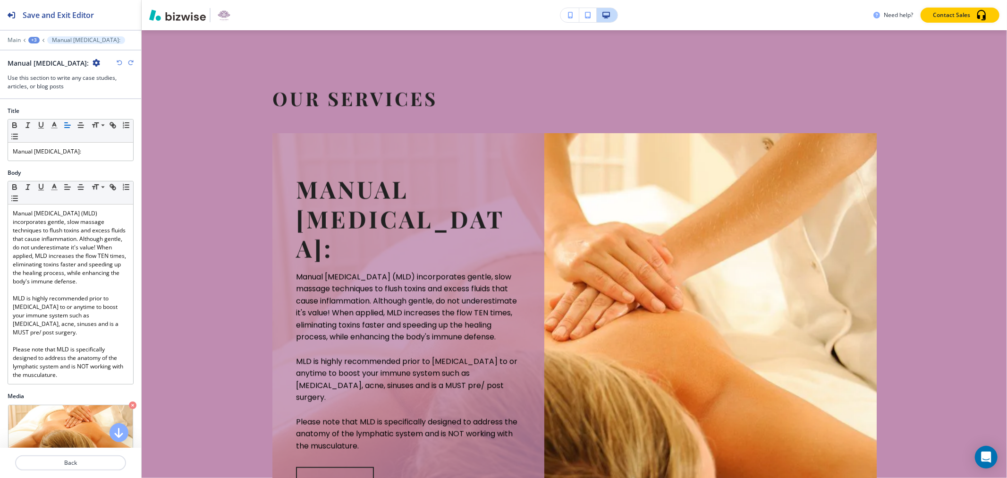
click at [119, 63] on icon "button" at bounding box center [120, 63] width 6 height 6
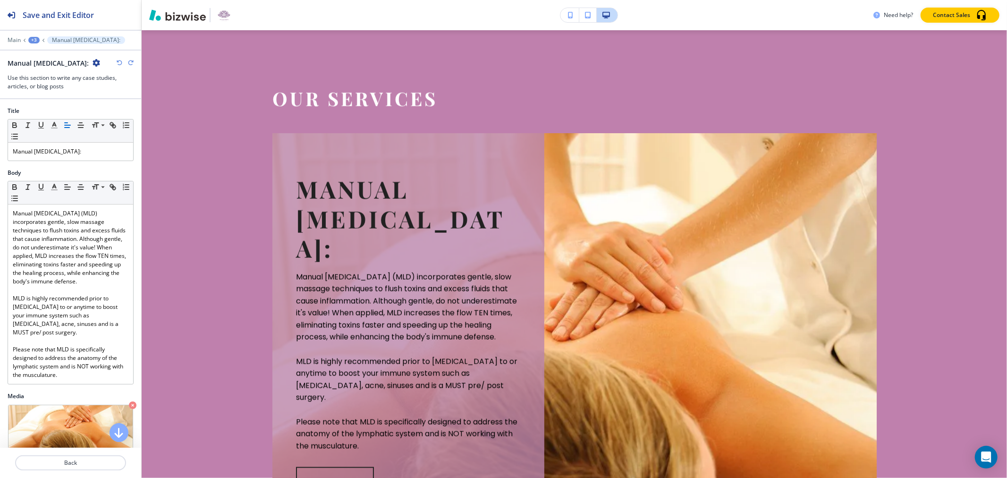
click at [119, 63] on icon "button" at bounding box center [120, 63] width 6 height 6
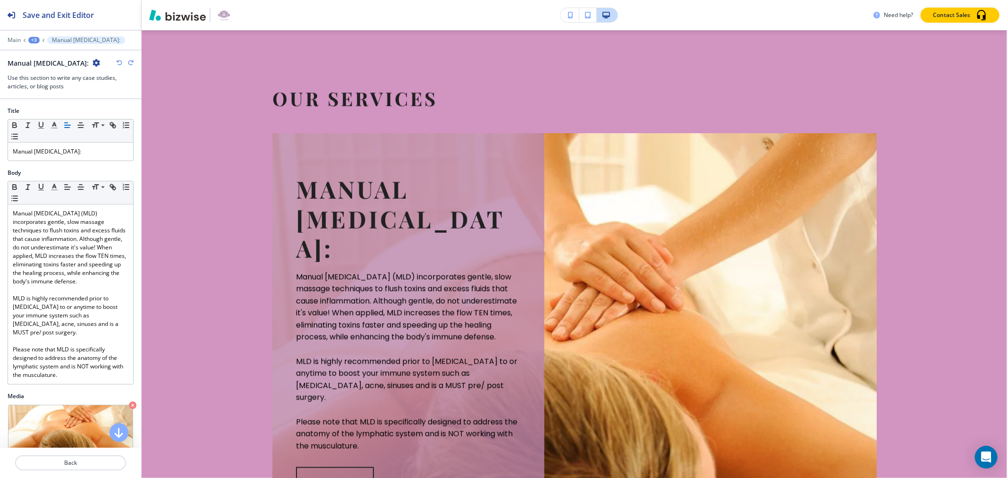
click at [119, 63] on icon "button" at bounding box center [120, 63] width 6 height 6
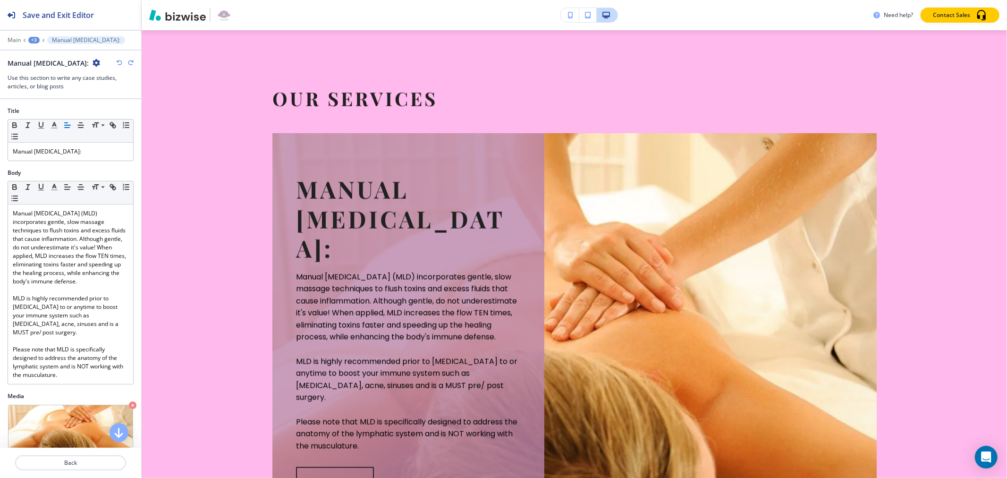
click at [119, 63] on icon "button" at bounding box center [120, 63] width 6 height 6
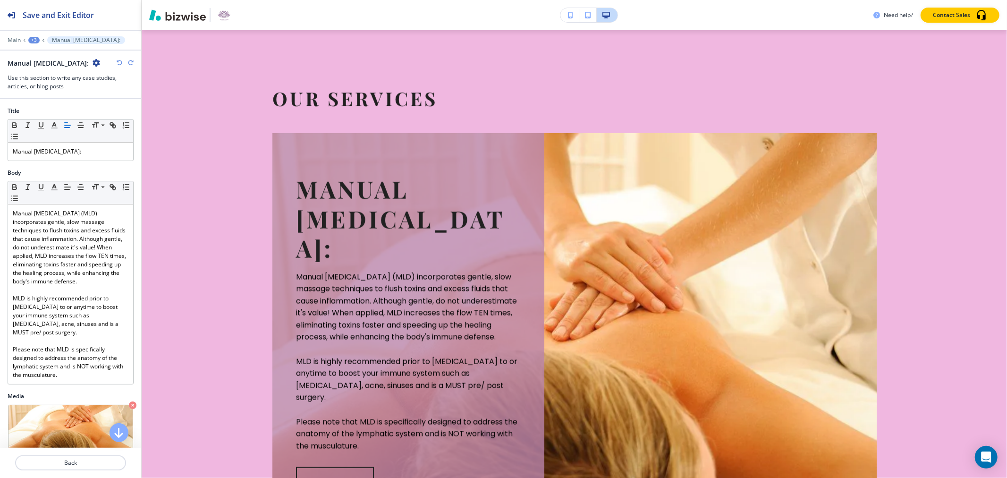
click at [119, 63] on icon "button" at bounding box center [120, 63] width 6 height 6
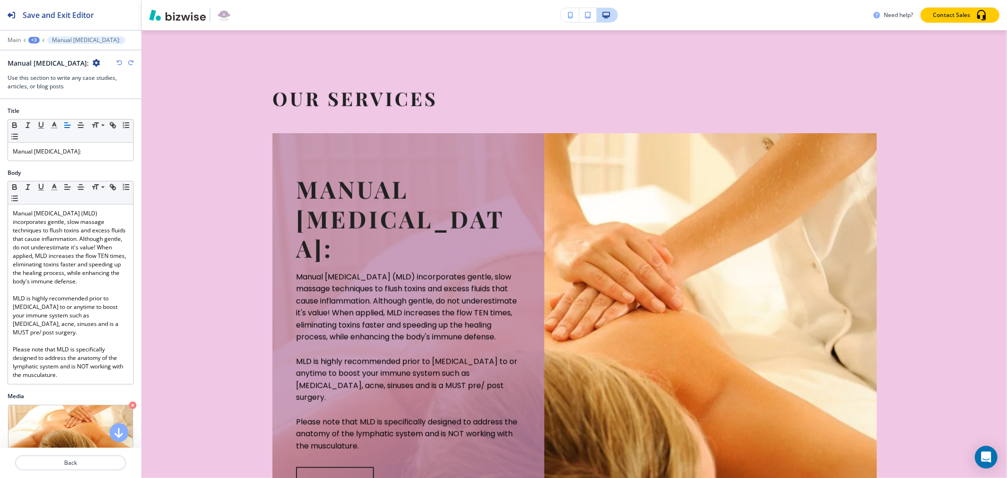
click at [119, 63] on icon "button" at bounding box center [120, 63] width 6 height 6
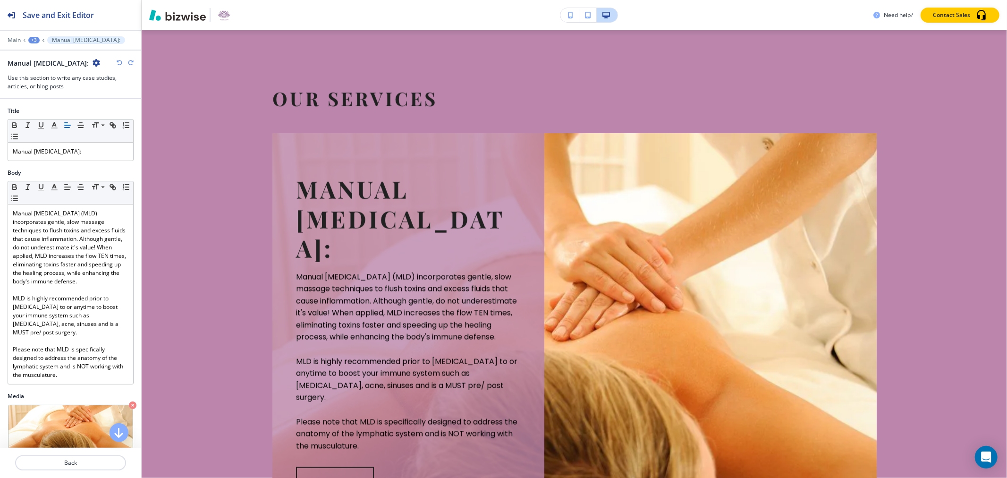
click at [119, 63] on icon "button" at bounding box center [120, 63] width 6 height 6
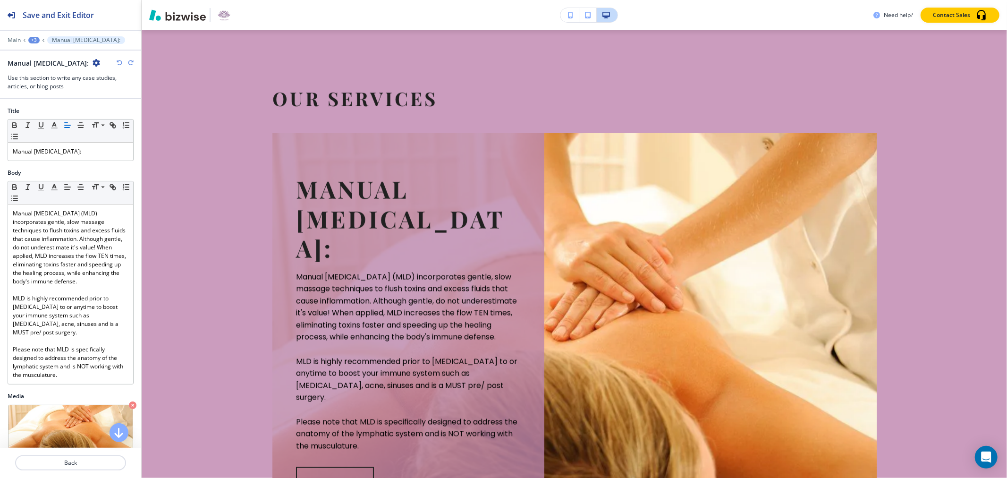
click at [119, 63] on icon "button" at bounding box center [120, 63] width 6 height 6
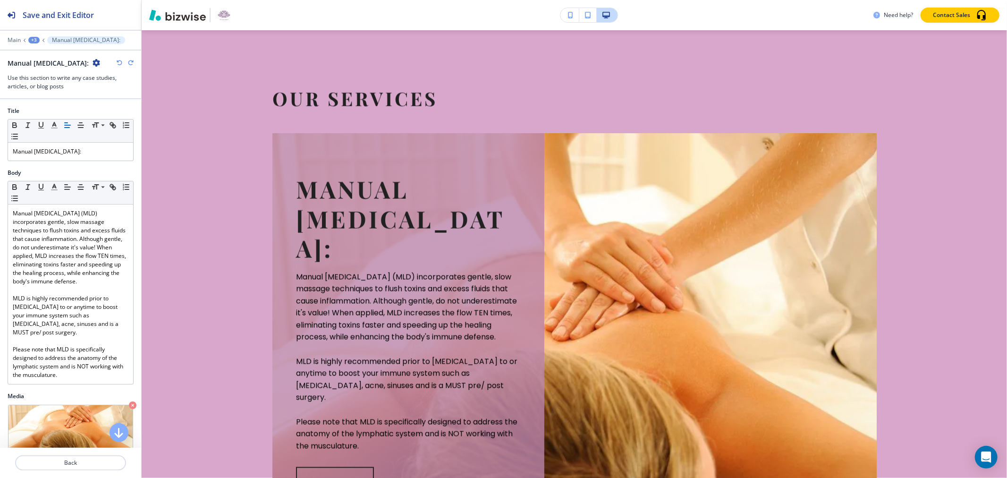
click at [119, 63] on icon "button" at bounding box center [120, 63] width 6 height 6
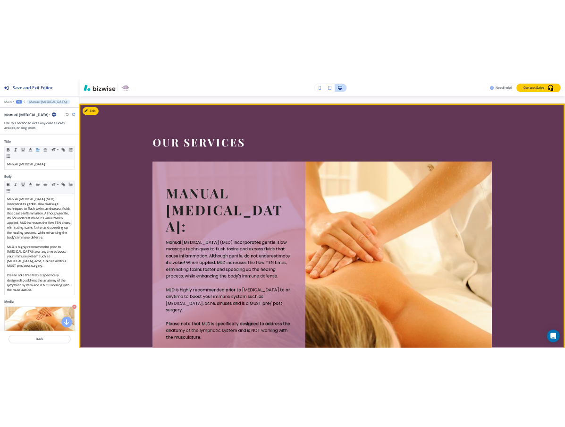
scroll to position [831, 0]
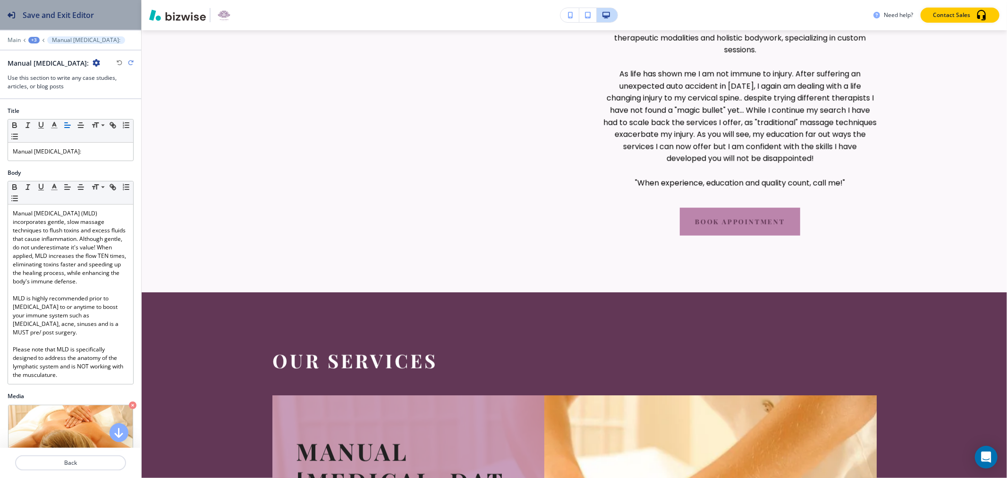
click at [96, 17] on button "Save and Exit Editor" at bounding box center [70, 15] width 141 height 30
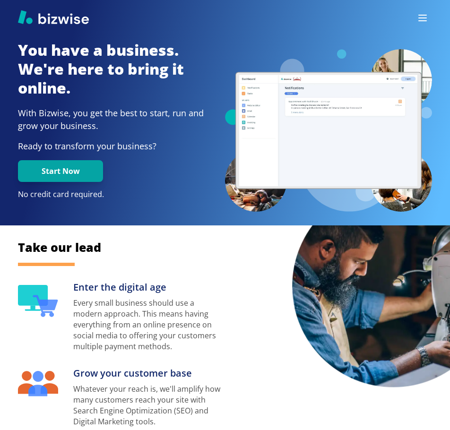
click at [0, 0] on button "Login" at bounding box center [0, 0] width 0 height 0
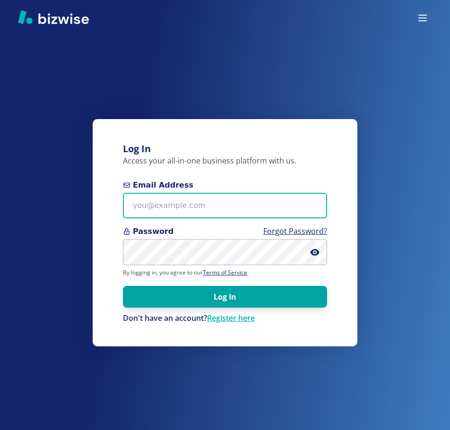
click at [217, 202] on input "Email Address" at bounding box center [225, 206] width 204 height 26
type input "longshandyman@yahoo.com"
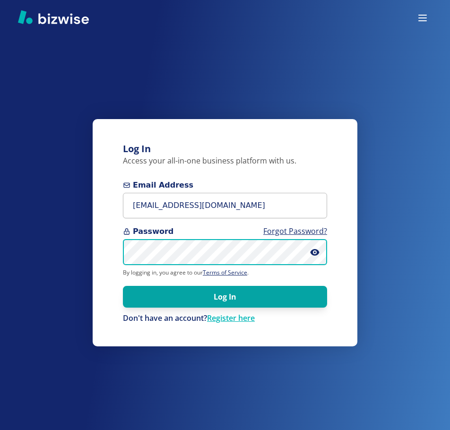
click at [36, 243] on div "Log In Access your all-in-one business platform with us. Email Address longshan…" at bounding box center [225, 215] width 450 height 430
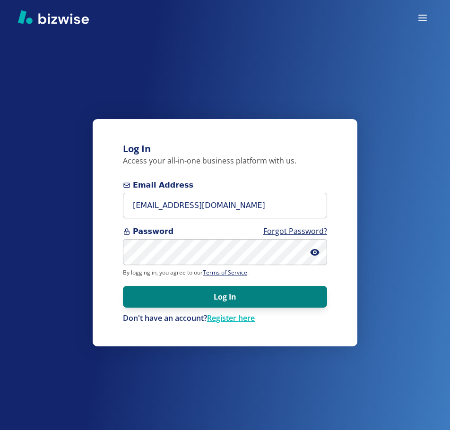
click at [203, 297] on button "Log In" at bounding box center [225, 297] width 204 height 22
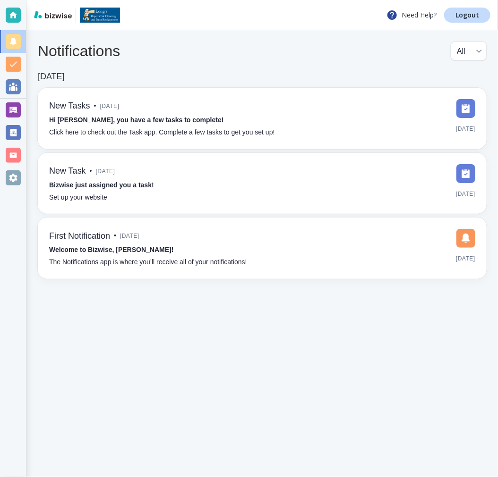
click at [14, 178] on div at bounding box center [13, 177] width 15 height 15
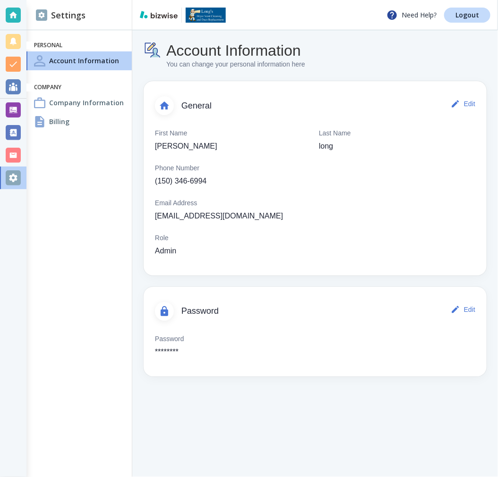
click at [91, 128] on div "Billing" at bounding box center [78, 121] width 105 height 19
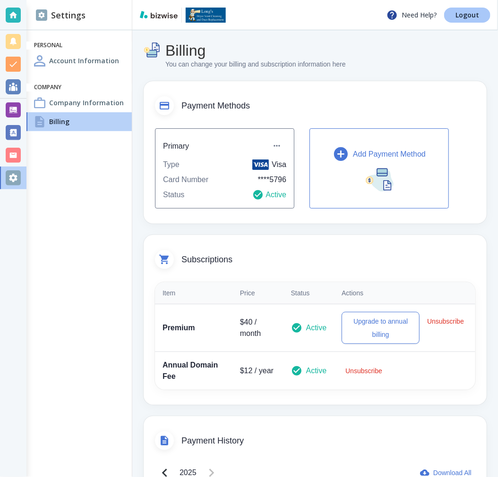
click at [462, 15] on p "Logout" at bounding box center [467, 15] width 24 height 7
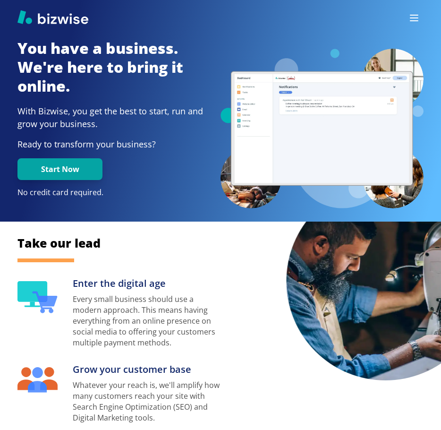
click at [407, 15] on button "button" at bounding box center [414, 17] width 19 height 19
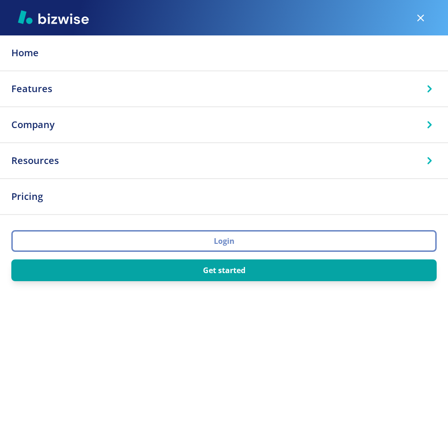
click at [262, 239] on button "Login" at bounding box center [223, 241] width 425 height 22
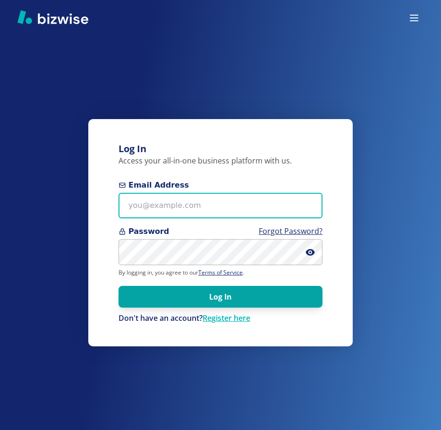
click at [257, 208] on input "Email Address" at bounding box center [221, 206] width 204 height 26
click at [221, 202] on input "Email Address" at bounding box center [221, 206] width 204 height 26
paste input "longshandyman@yahoo.com"
click at [185, 203] on input "longshandyman@yahoo.com" at bounding box center [221, 206] width 204 height 26
type input "longshandyman+1@yahoo.com"
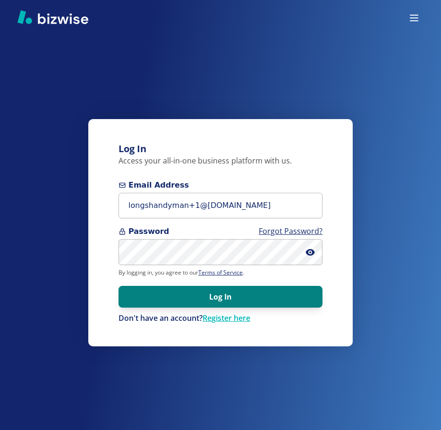
click at [246, 300] on button "Log In" at bounding box center [221, 297] width 204 height 22
